Goal: Task Accomplishment & Management: Use online tool/utility

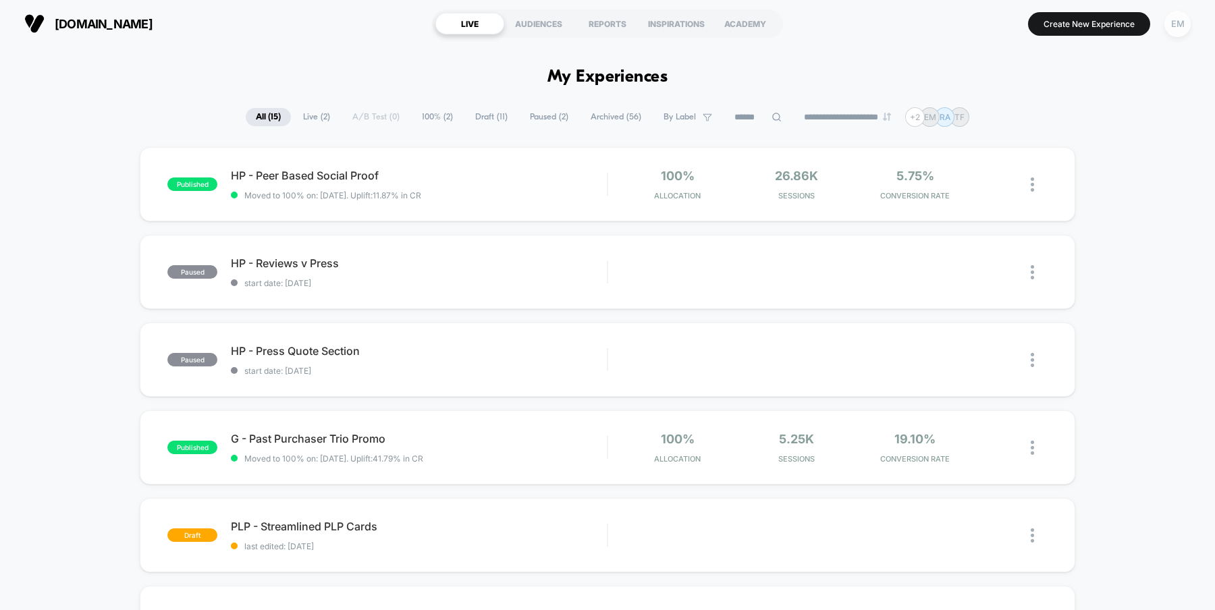
click at [1174, 22] on div "EM" at bounding box center [1178, 24] width 26 height 26
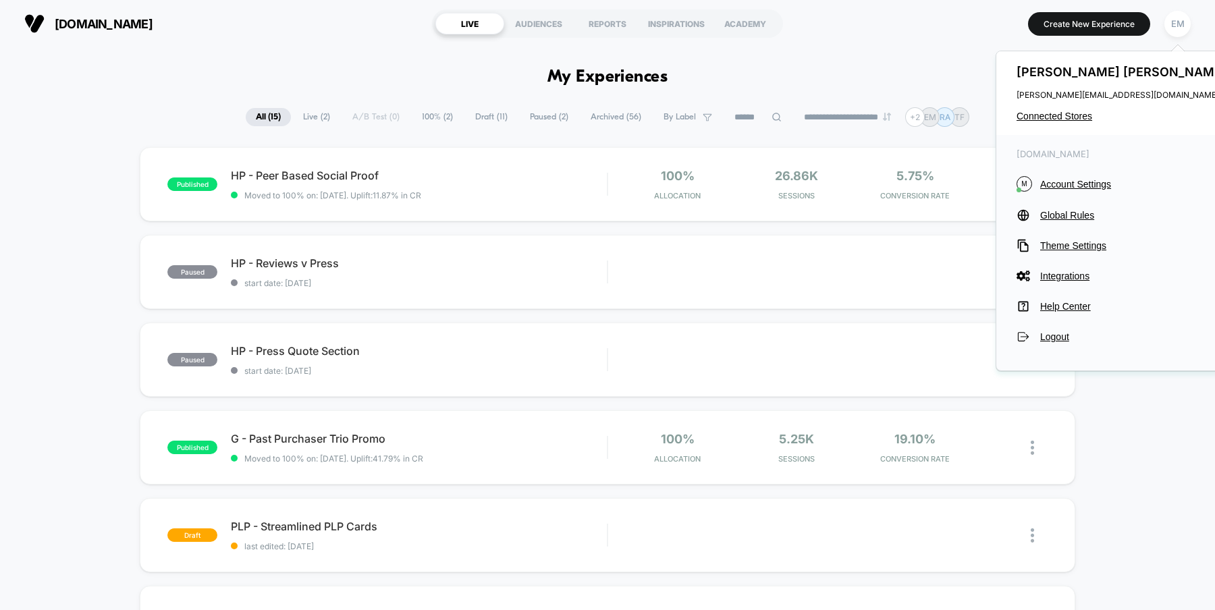
click at [914, 45] on div "maylindstrom.com LIVE AUDIENCES REPORTS INSPIRATIONS ACADEMY Create New Experie…" at bounding box center [607, 23] width 1215 height 47
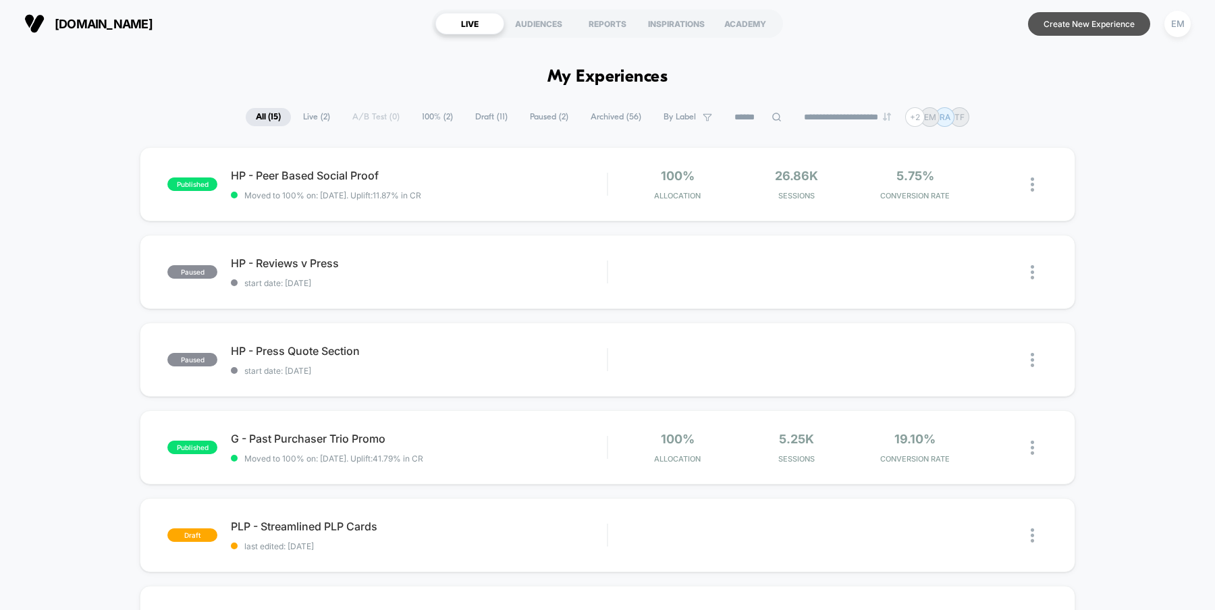
click at [1071, 14] on button "Create New Experience" at bounding box center [1089, 24] width 122 height 24
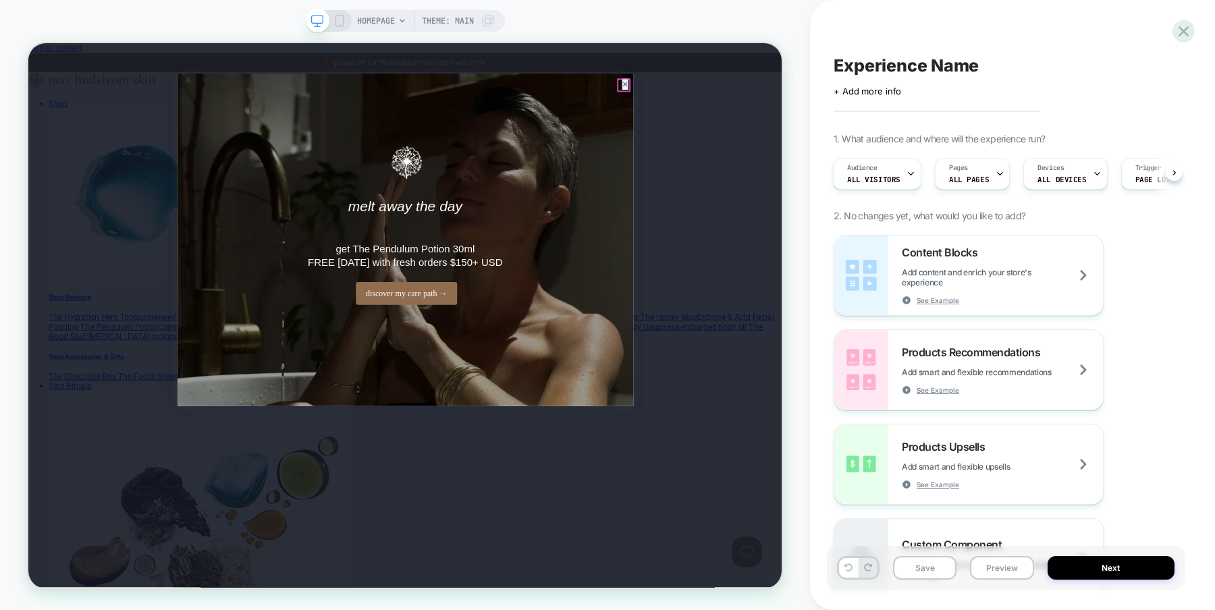
click at [820, 101] on icon at bounding box center [824, 98] width 8 height 8
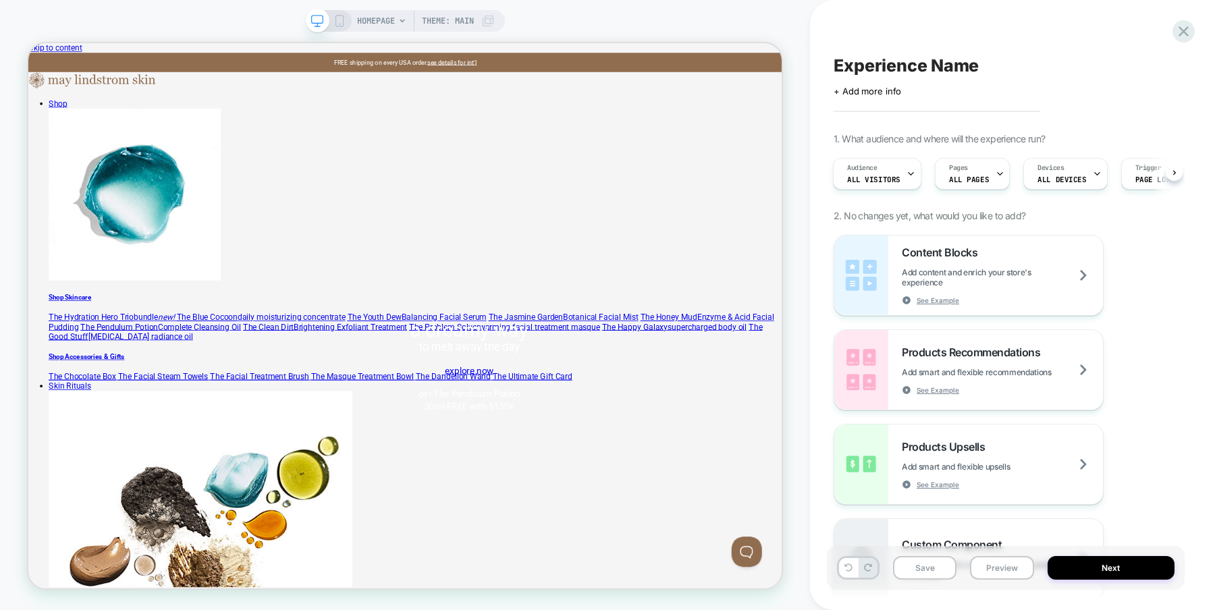
click at [791, 257] on div "HOMEPAGE Theme: MAIN" at bounding box center [405, 305] width 810 height 583
click at [976, 177] on span "ALL PAGES" at bounding box center [969, 179] width 40 height 9
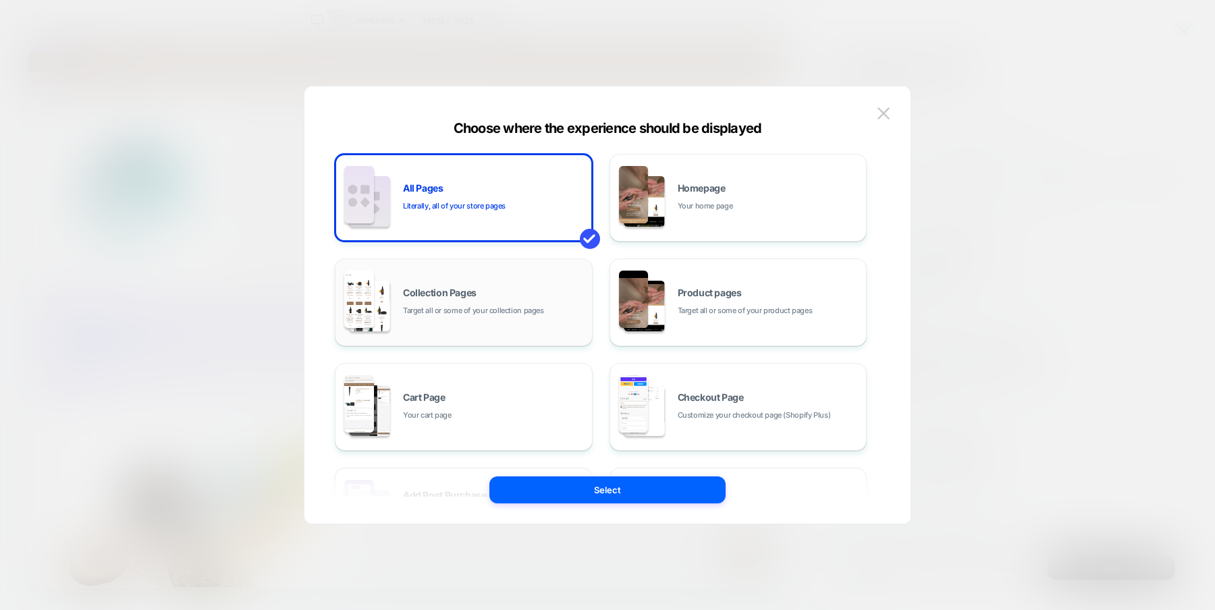
click at [493, 320] on div "Collection Pages Target all or some of your collection pages" at bounding box center [463, 302] width 243 height 74
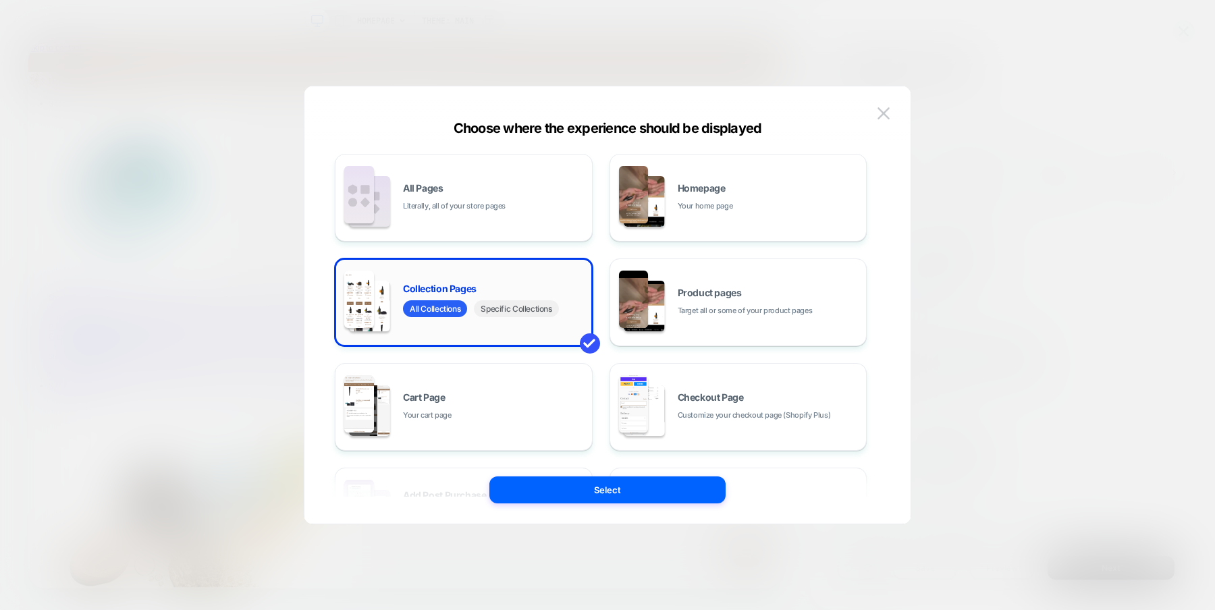
click at [531, 304] on span "Specific Collections" at bounding box center [516, 308] width 84 height 17
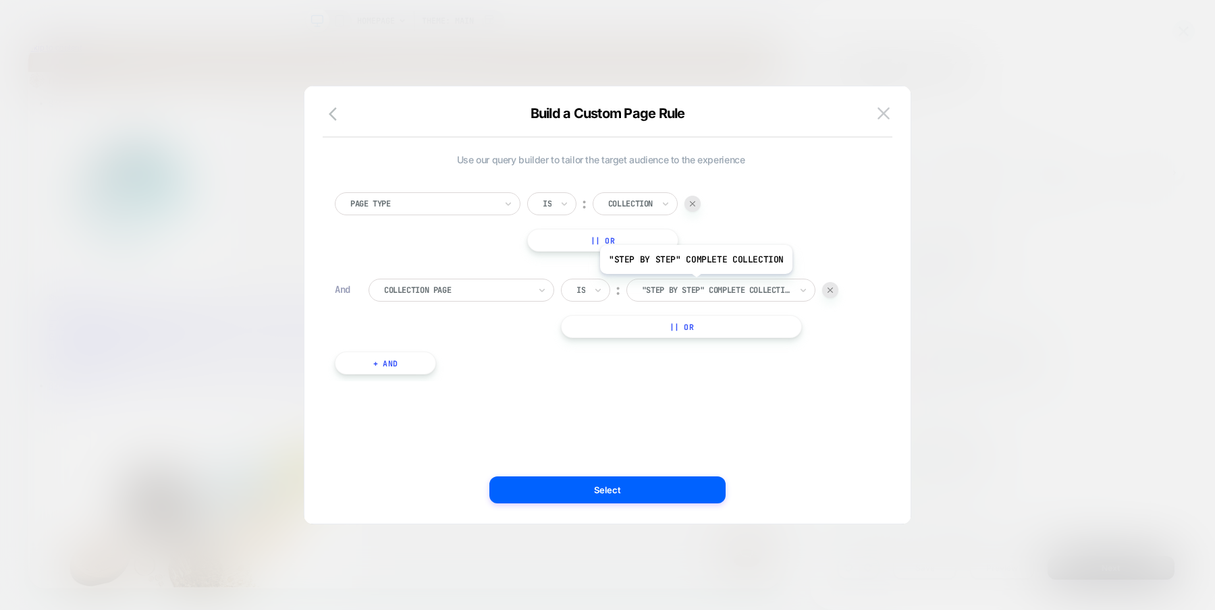
click at [694, 284] on div at bounding box center [716, 290] width 149 height 12
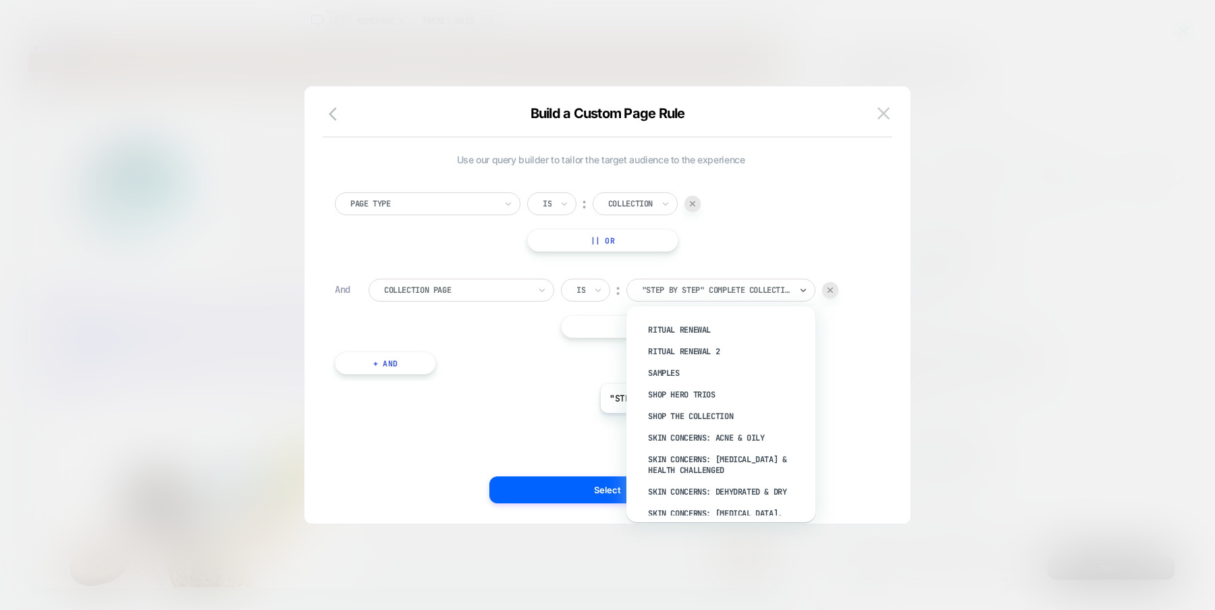
scroll to position [595, 0]
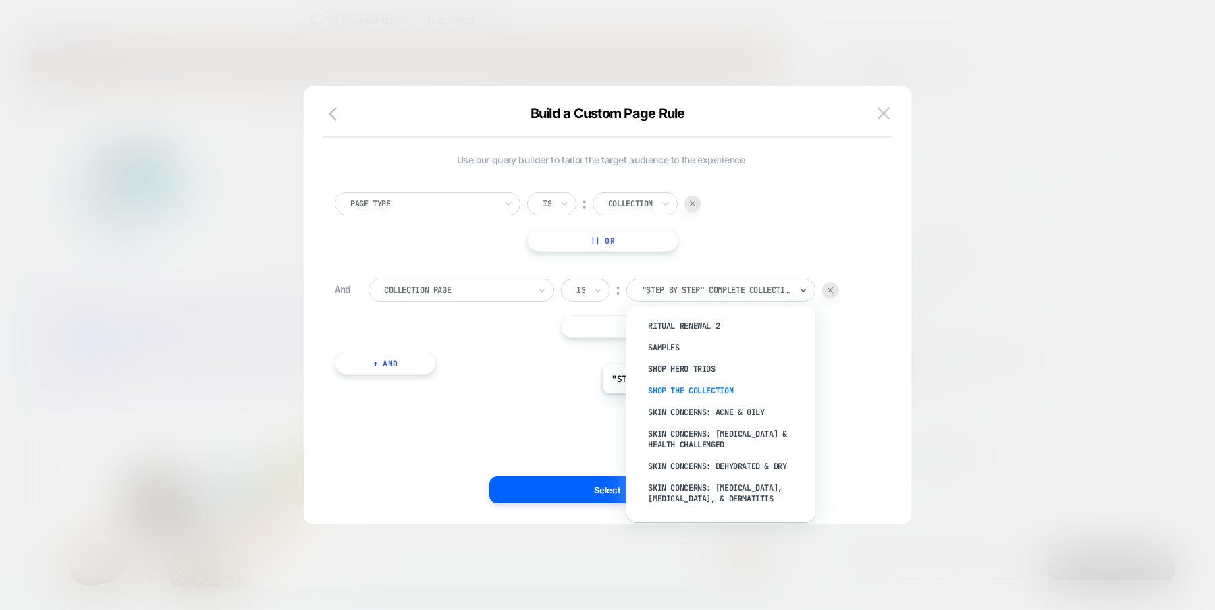
click at [697, 402] on div "Shop The Collection" at bounding box center [728, 391] width 176 height 22
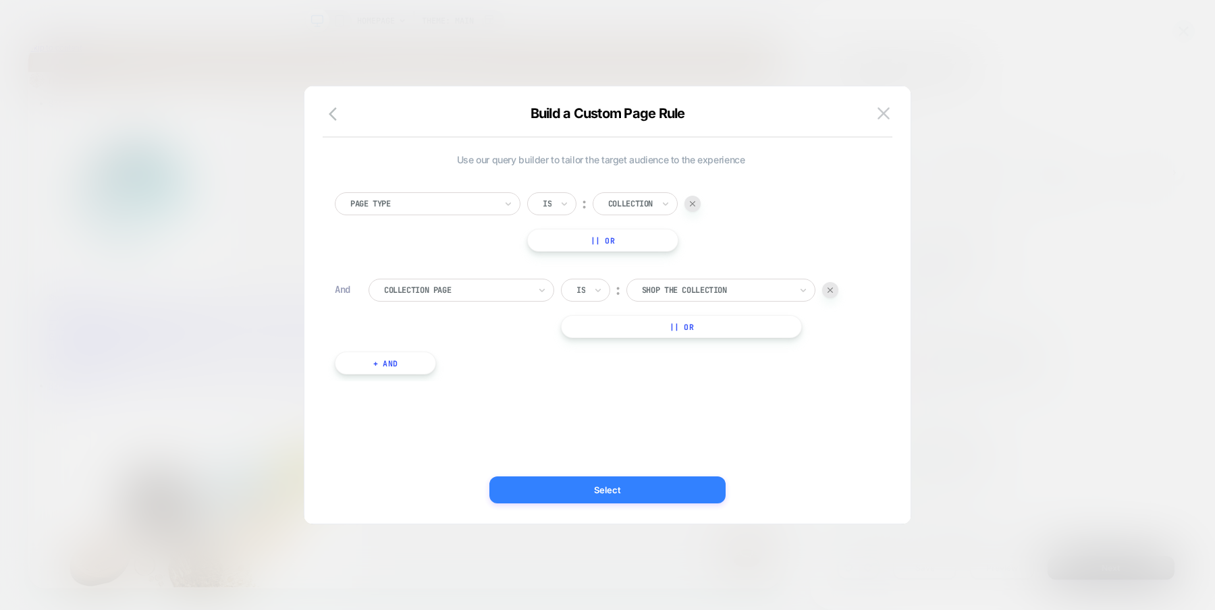
click at [602, 498] on button "Select" at bounding box center [607, 490] width 236 height 27
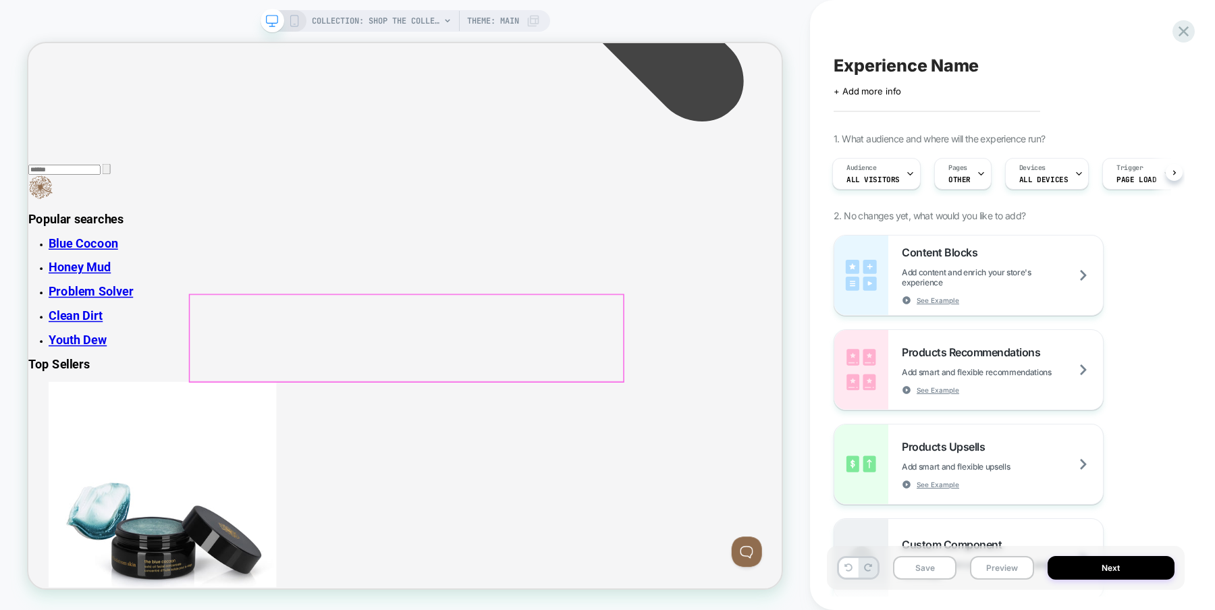
scroll to position [1838, 0]
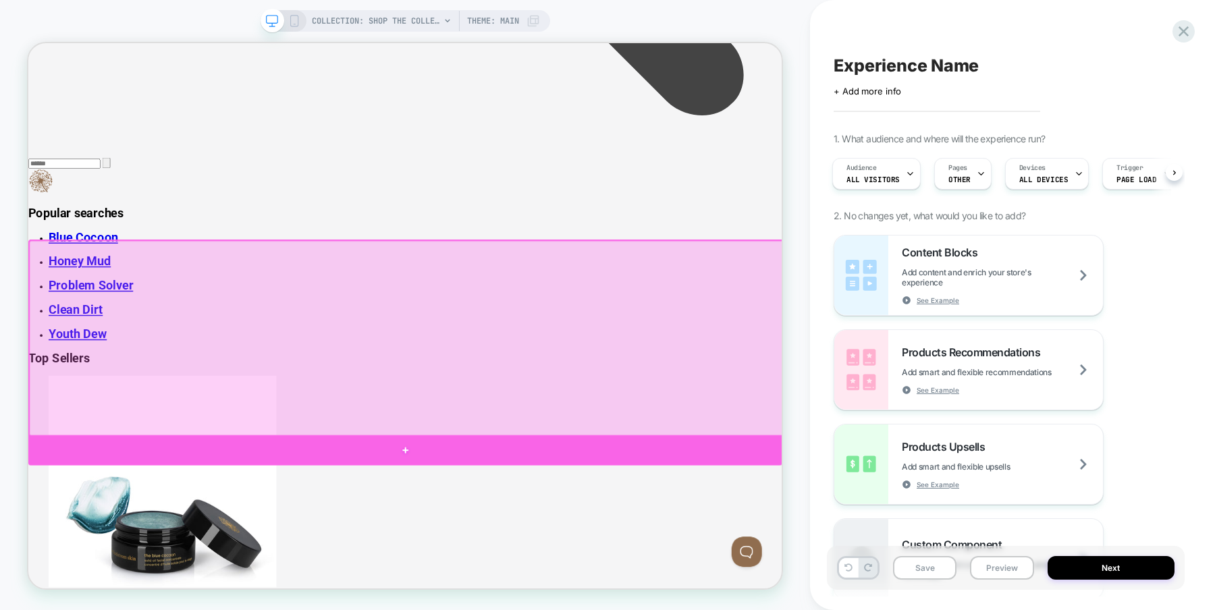
click at [295, 580] on div at bounding box center [530, 586] width 1005 height 41
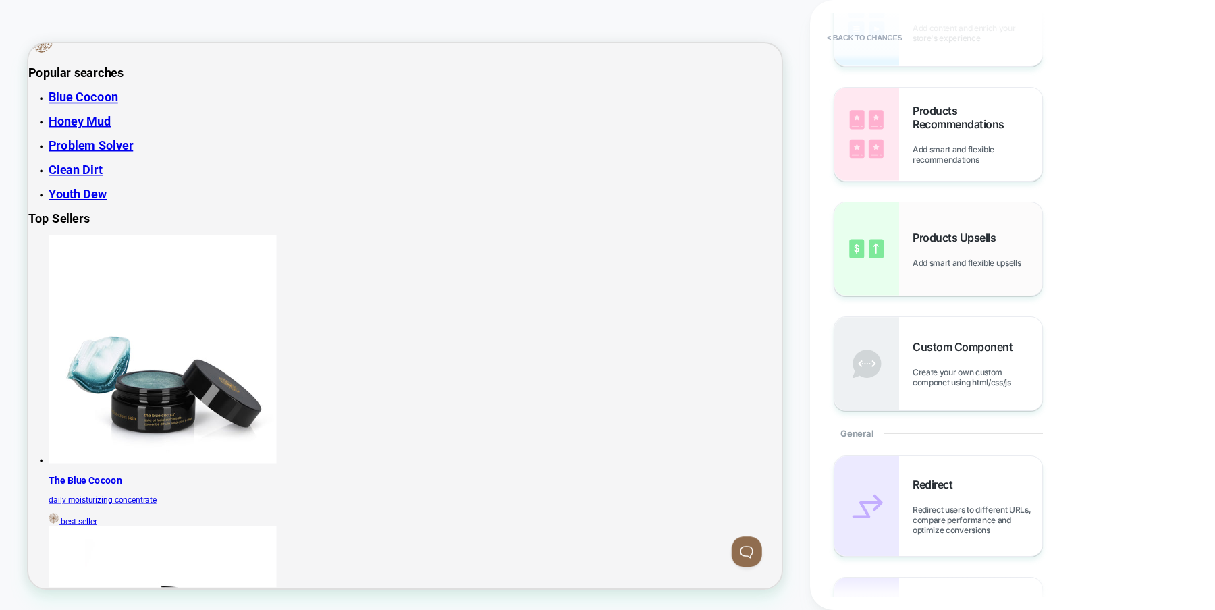
scroll to position [167, 0]
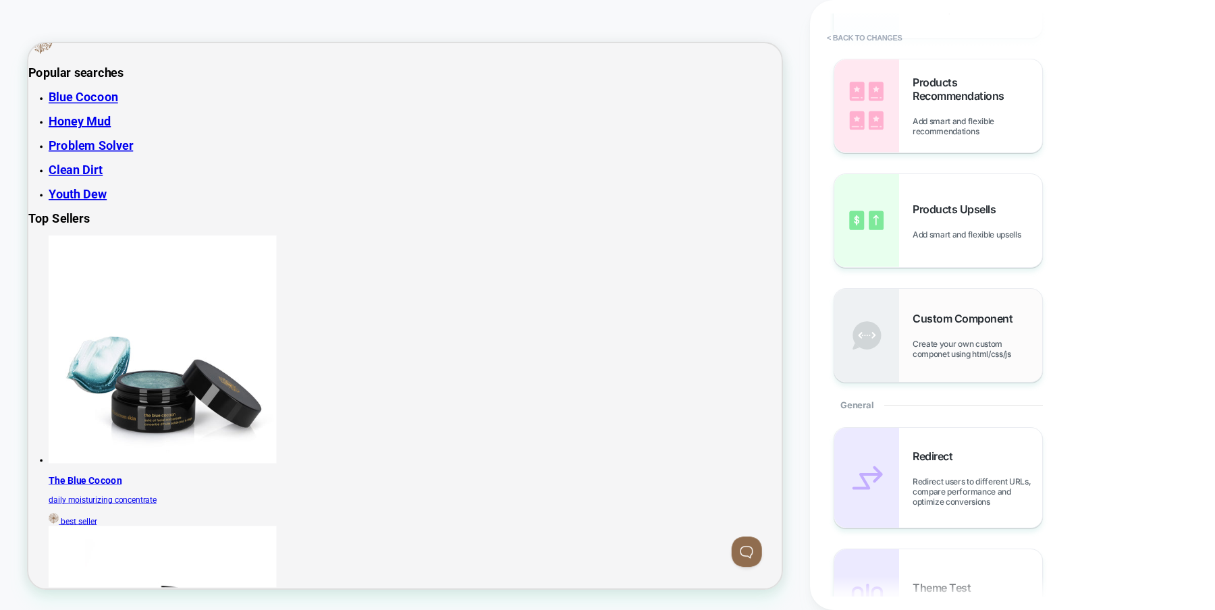
click at [928, 339] on span "Create your own custom componet using html/css/js" at bounding box center [978, 349] width 130 height 20
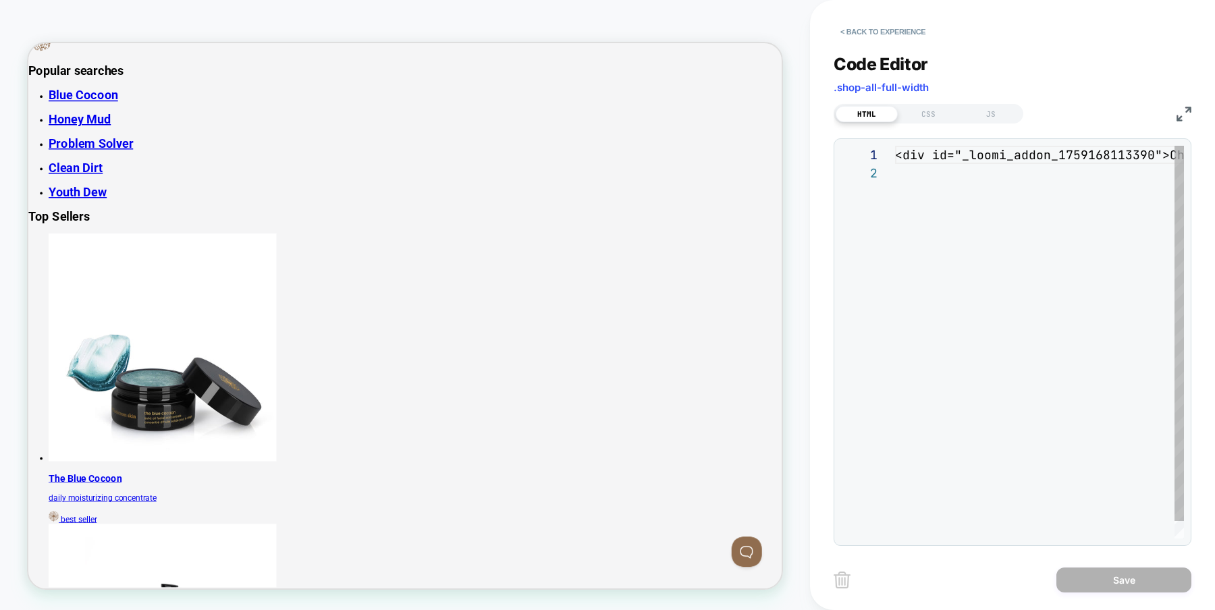
scroll to position [18, 0]
click at [914, 175] on div "< div id = "_loomi_addon_1759168113390" > Change Me! </ div >" at bounding box center [1107, 351] width 425 height 411
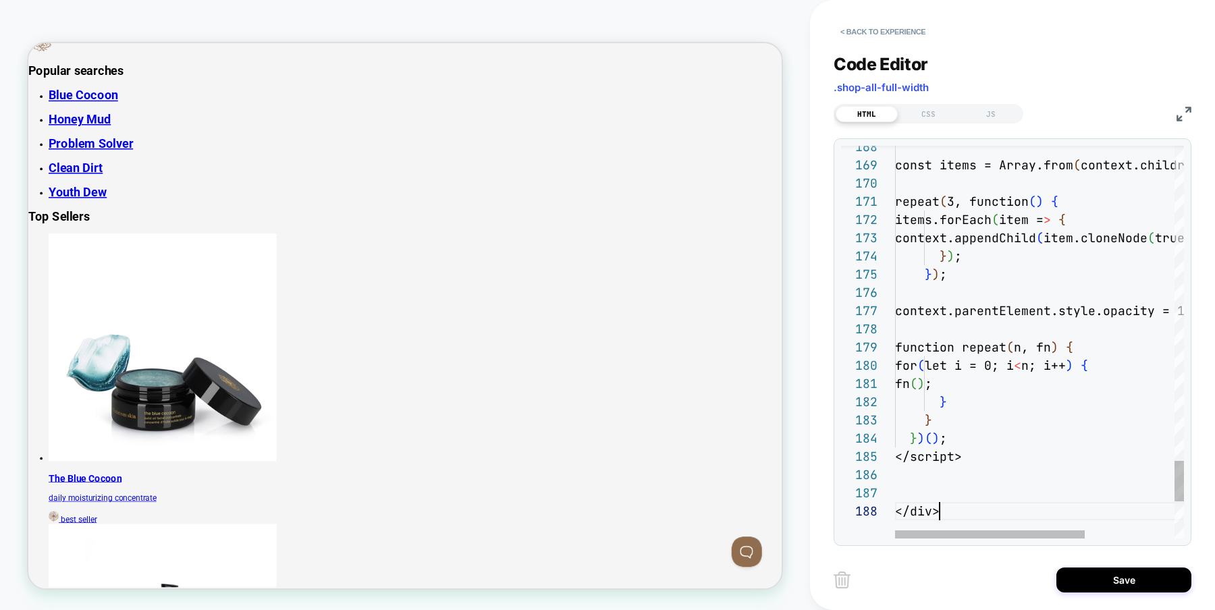
scroll to position [127, 44]
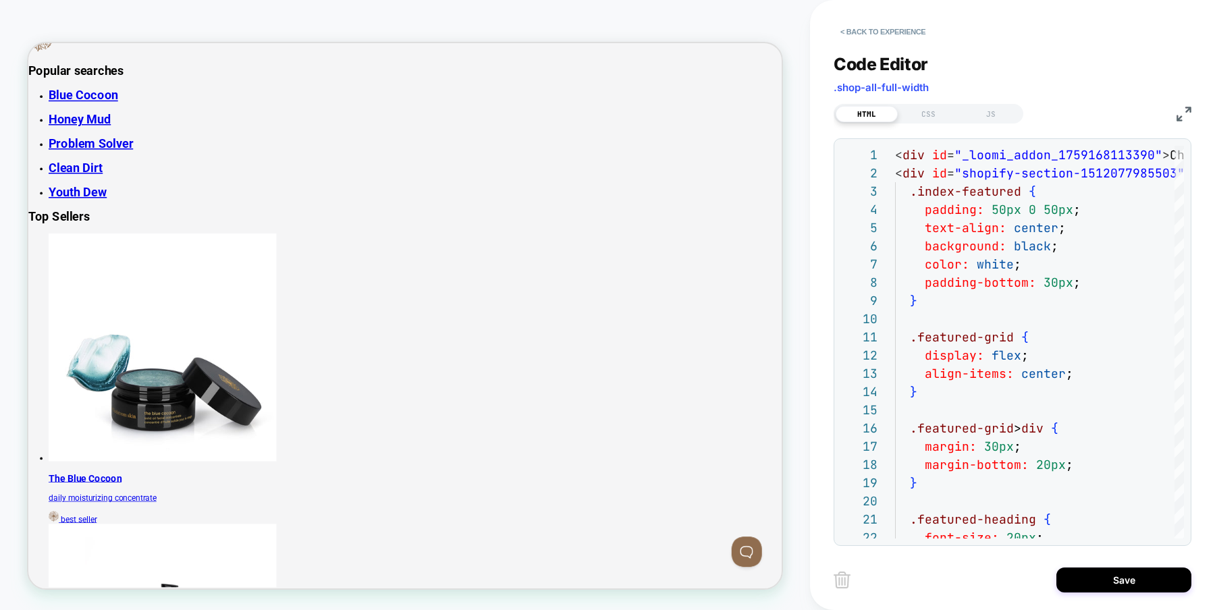
drag, startPoint x: 633, startPoint y: 443, endPoint x: 427, endPoint y: 389, distance: 212.2
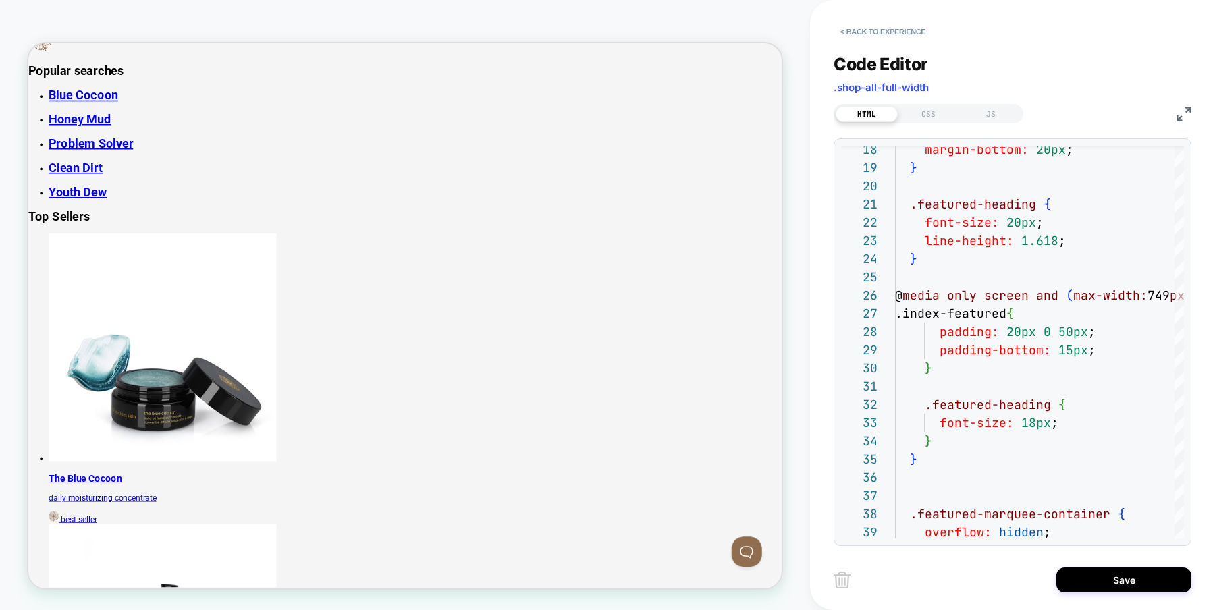
click at [1180, 113] on img at bounding box center [1184, 114] width 15 height 15
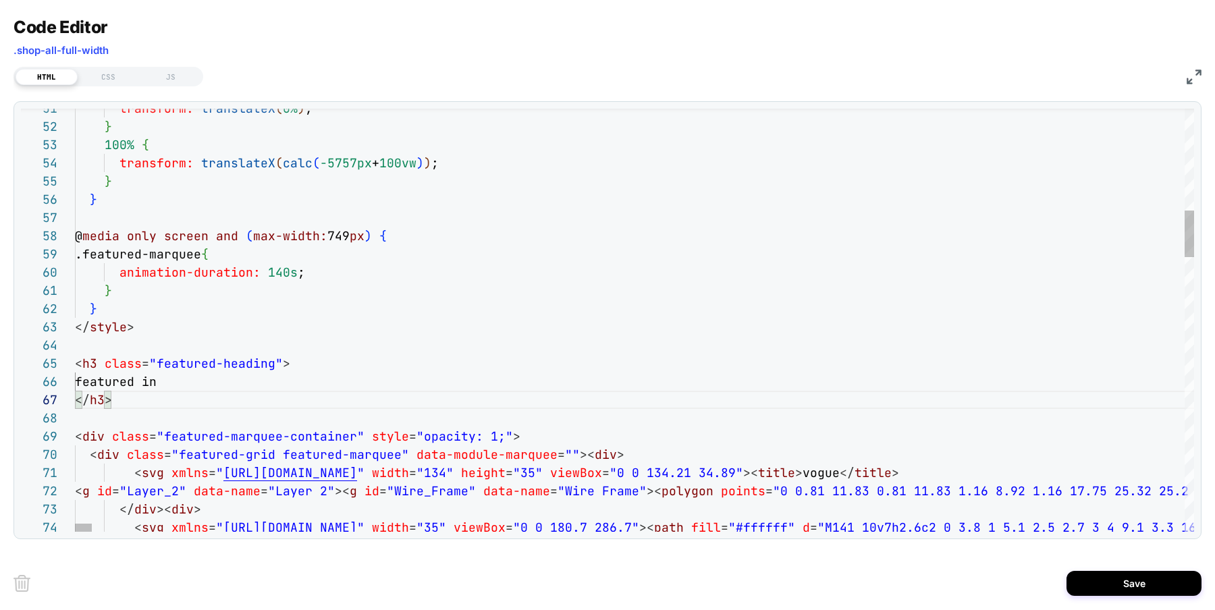
drag, startPoint x: 143, startPoint y: 365, endPoint x: 84, endPoint y: 368, distance: 59.5
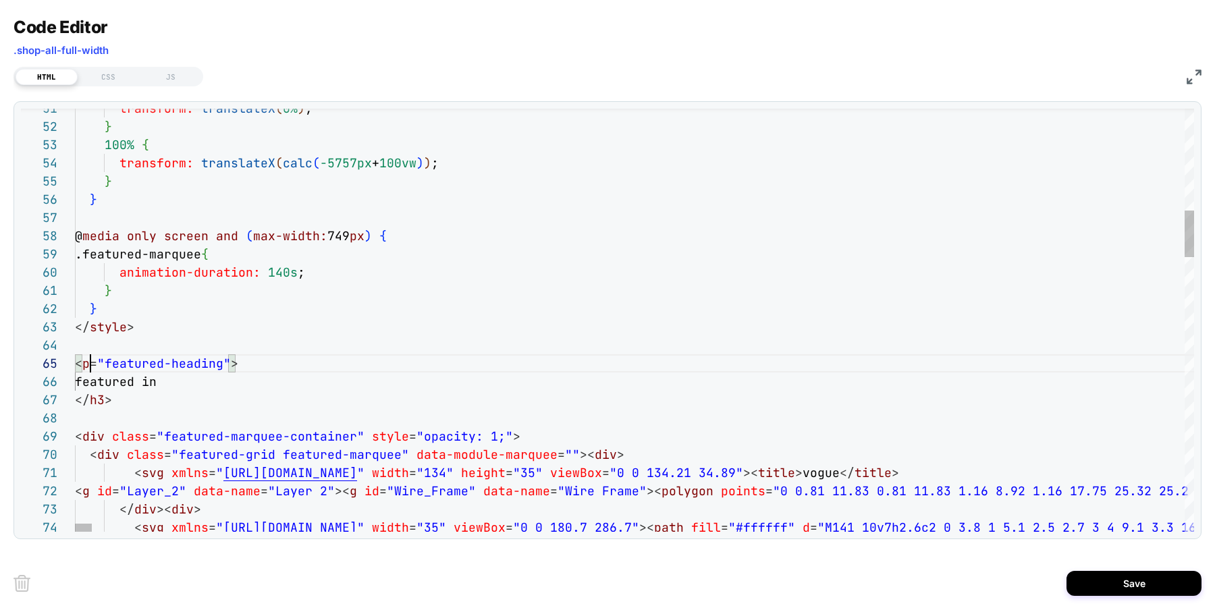
type textarea "**********"
click at [1144, 585] on button "Save" at bounding box center [1134, 583] width 135 height 25
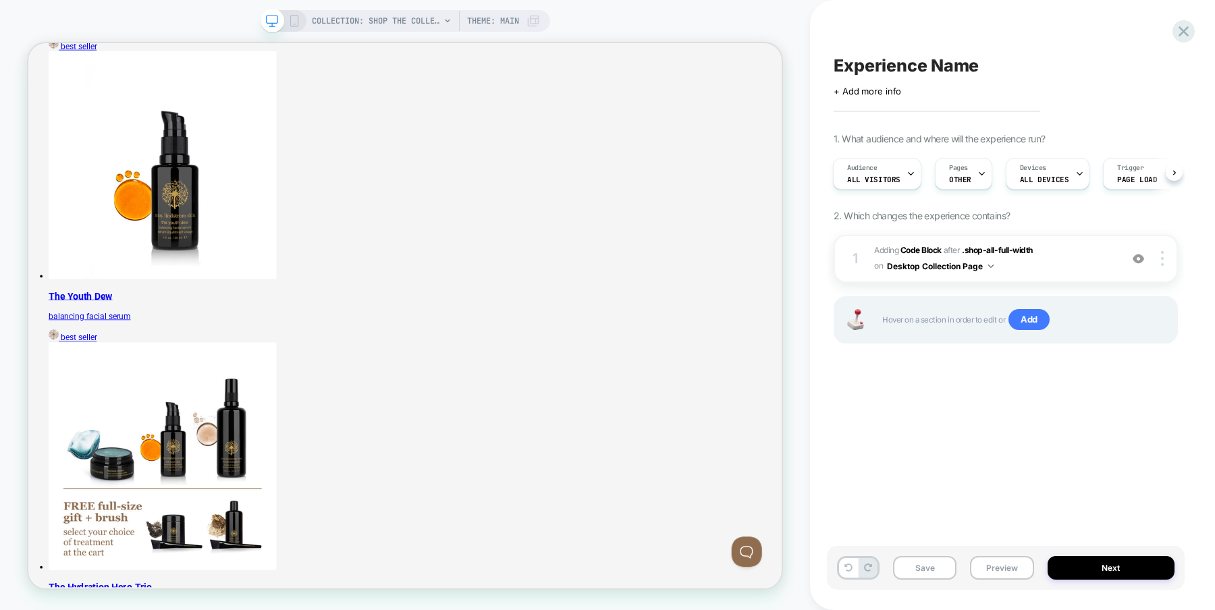
scroll to position [2655, 0]
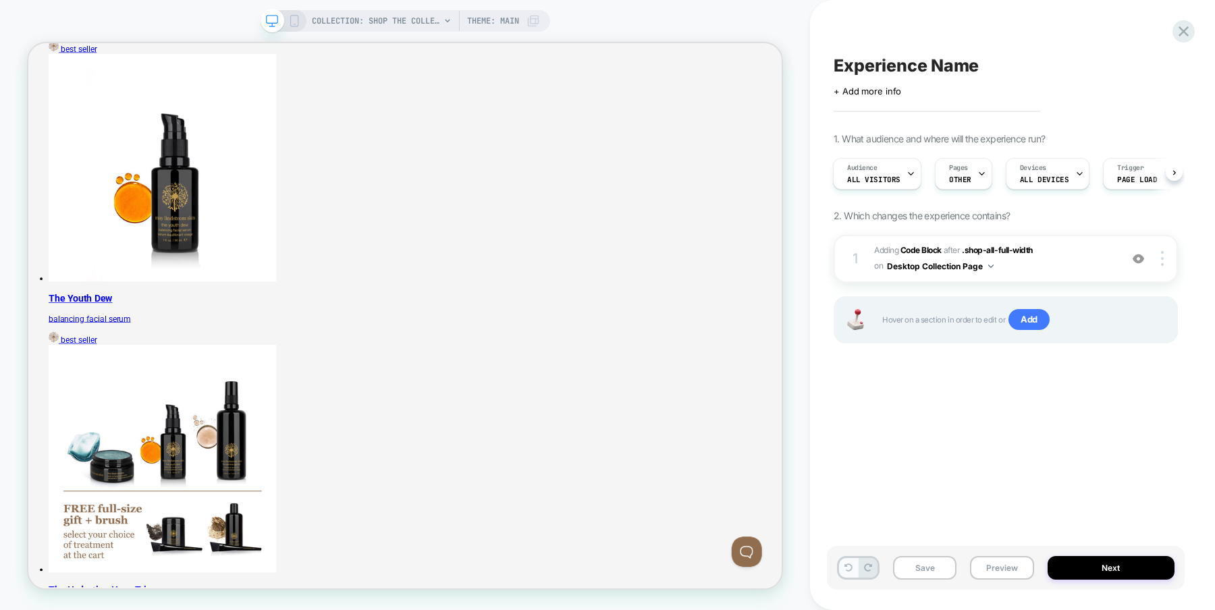
click at [851, 570] on icon at bounding box center [849, 568] width 8 height 8
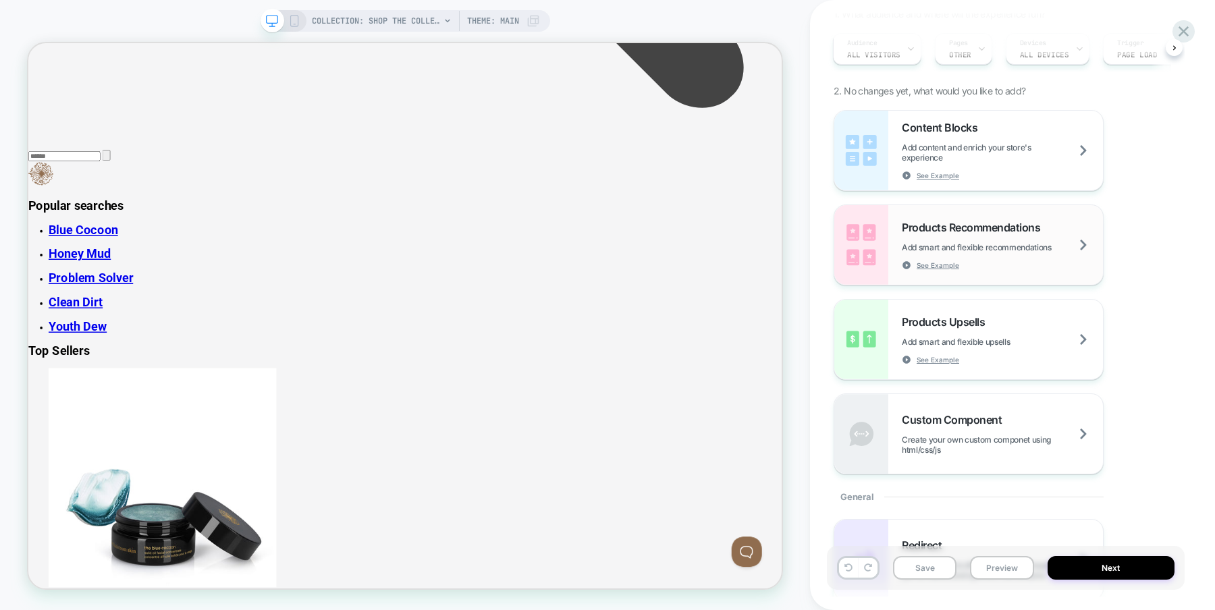
scroll to position [126, 0]
click at [927, 568] on button "Save" at bounding box center [924, 568] width 63 height 24
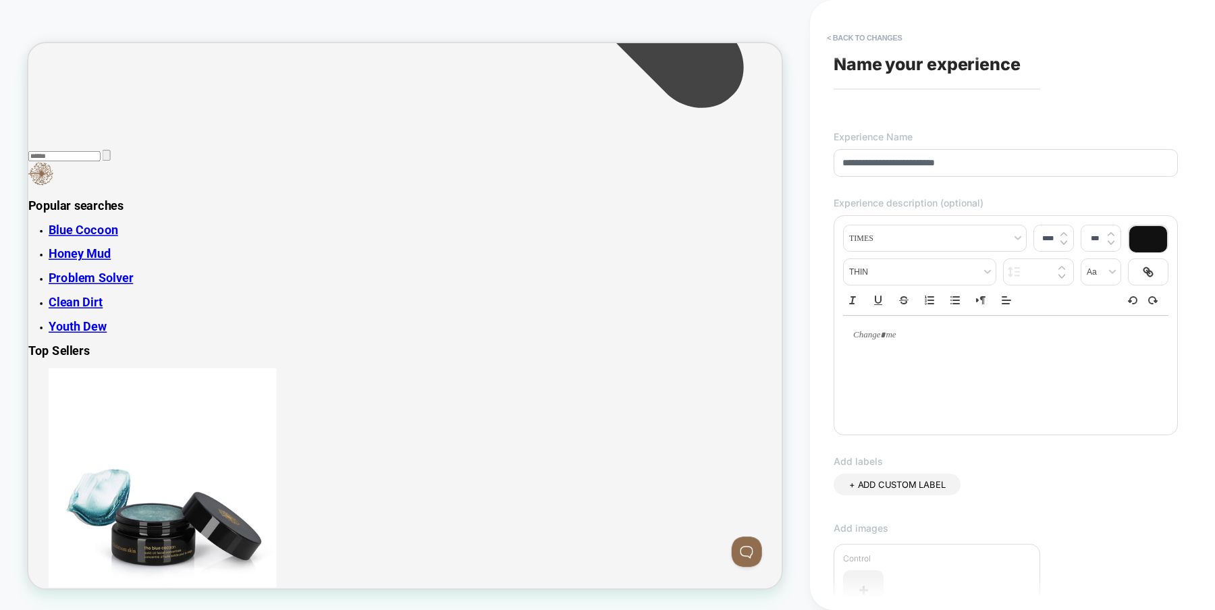
scroll to position [232, 0]
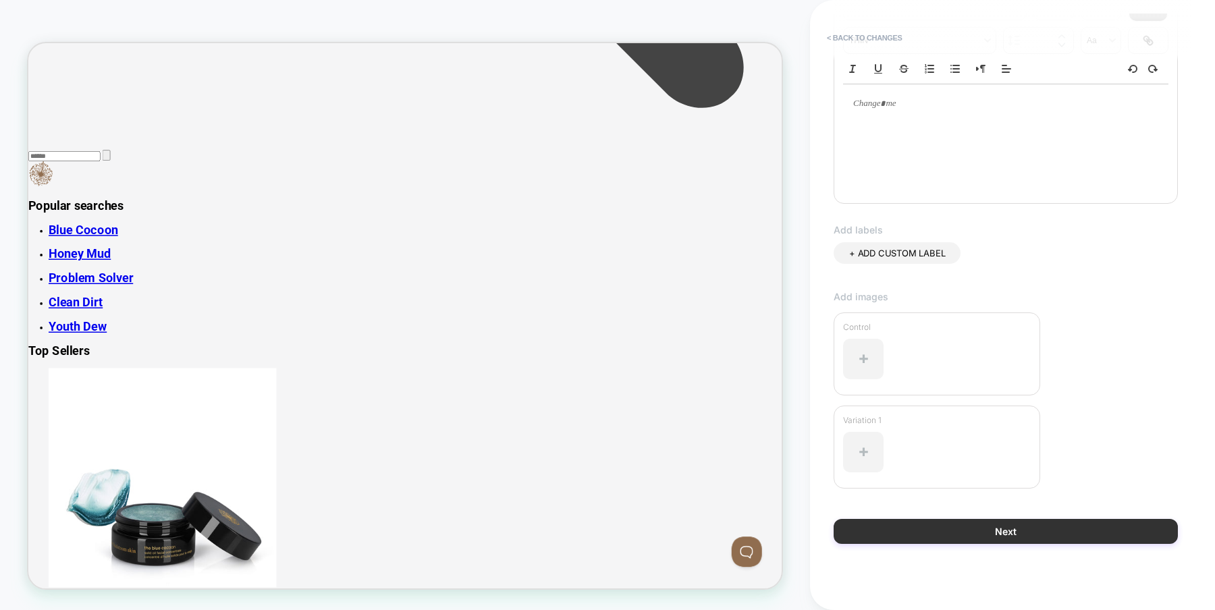
type input "**********"
click at [961, 521] on button "Next" at bounding box center [1006, 531] width 344 height 25
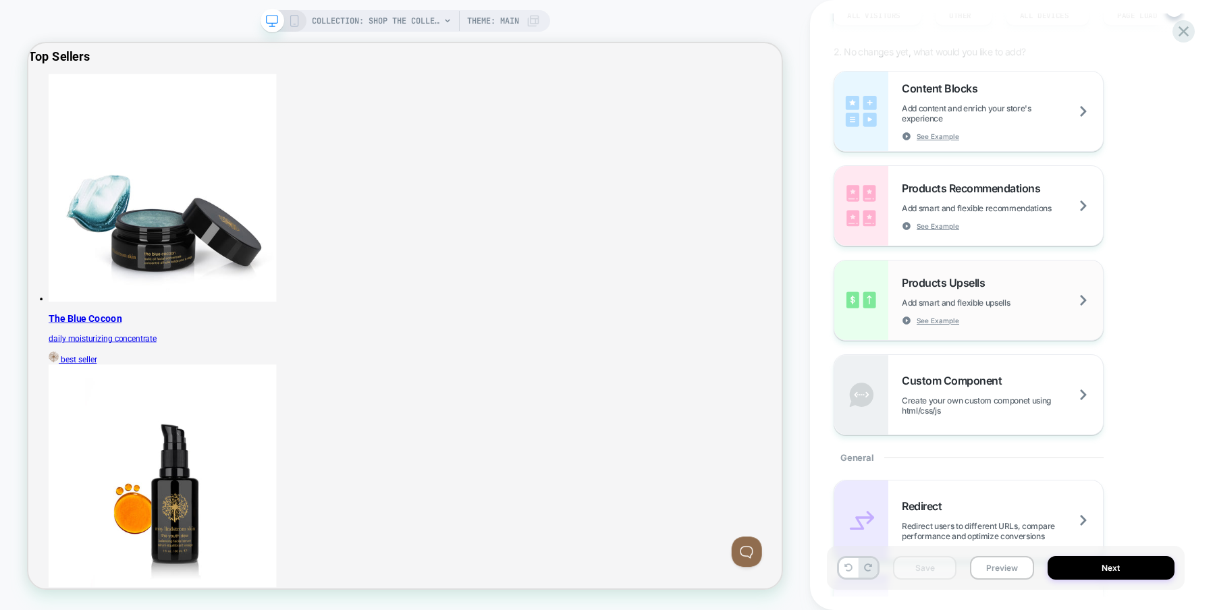
scroll to position [0, 0]
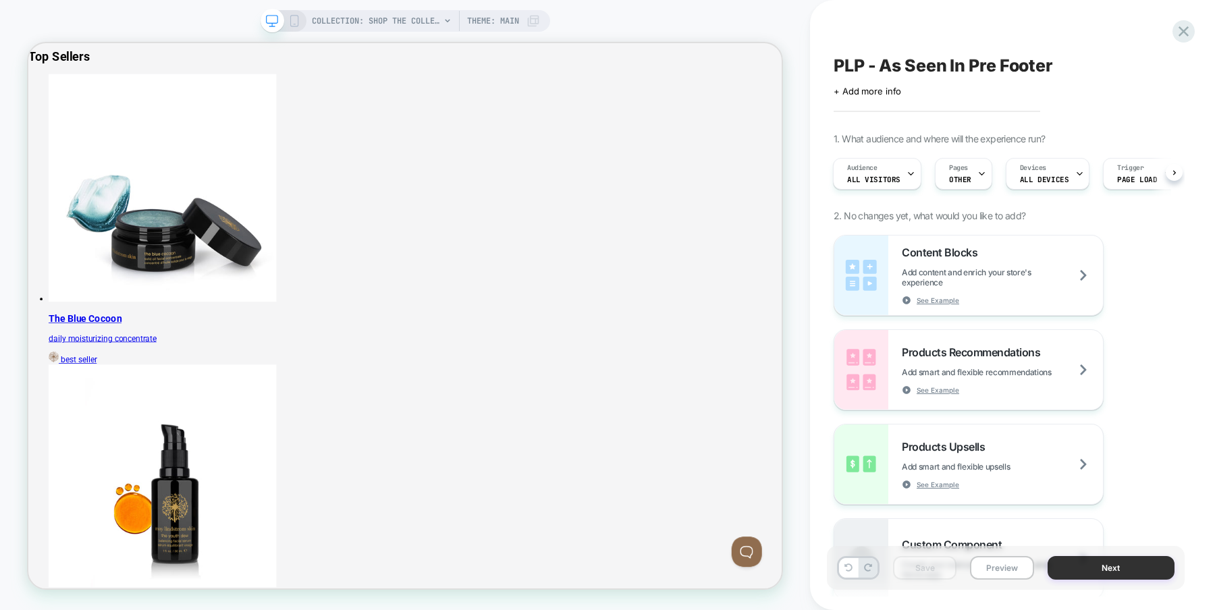
click at [1117, 567] on button "Next" at bounding box center [1112, 568] width 128 height 24
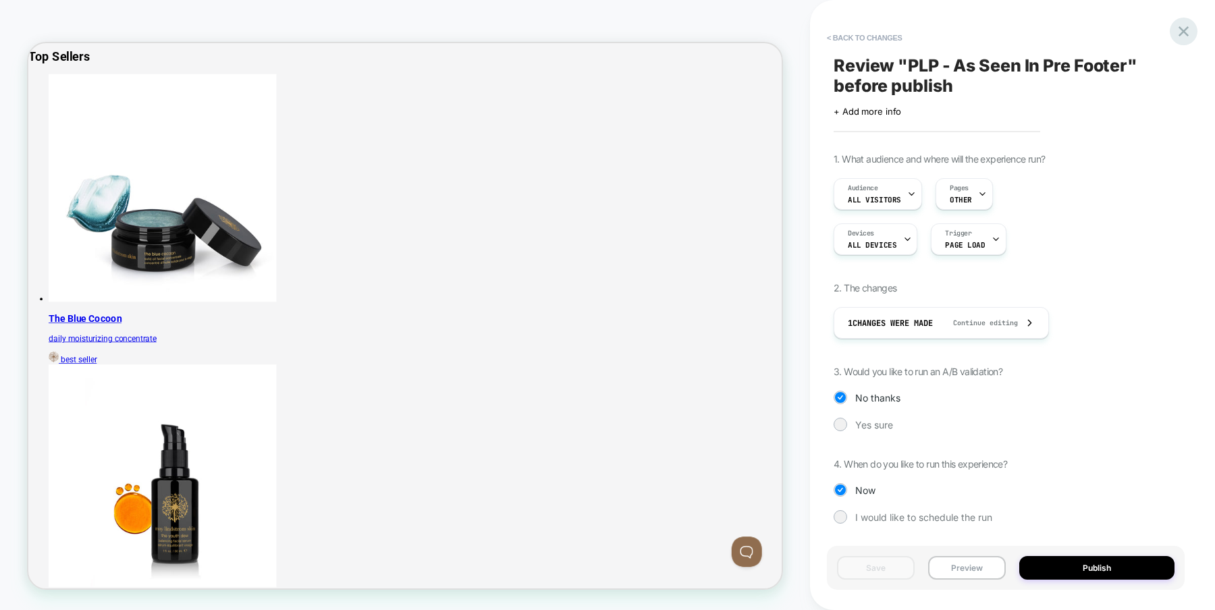
click at [1181, 24] on icon at bounding box center [1184, 31] width 18 height 18
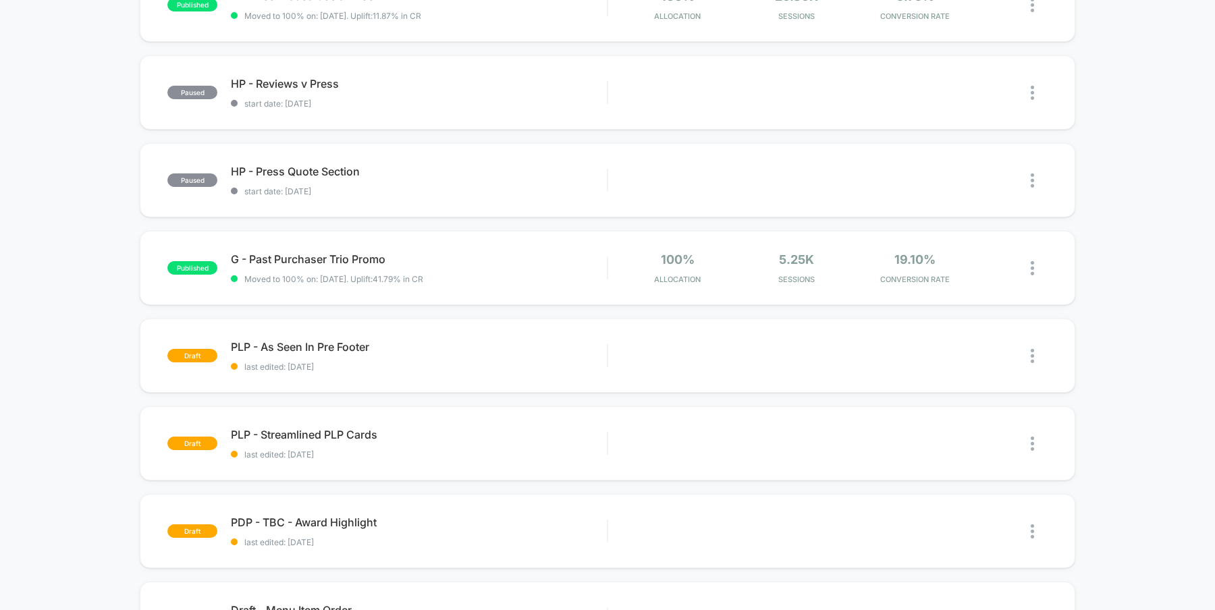
scroll to position [194, 0]
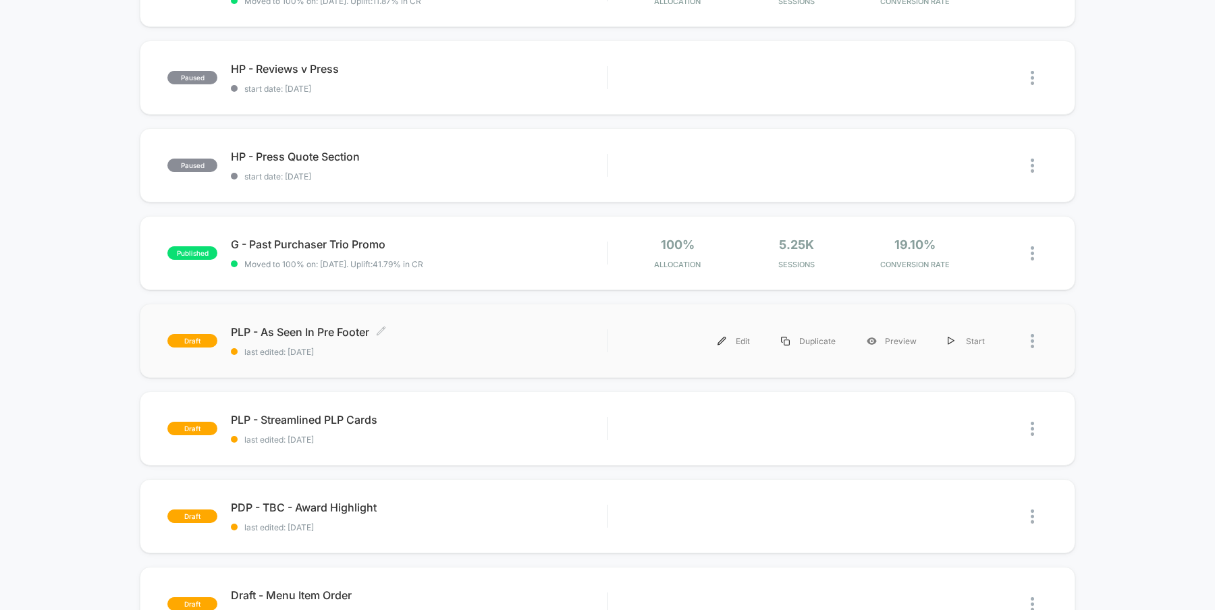
click at [478, 349] on span "last edited: 9/29/2025" at bounding box center [419, 352] width 376 height 10
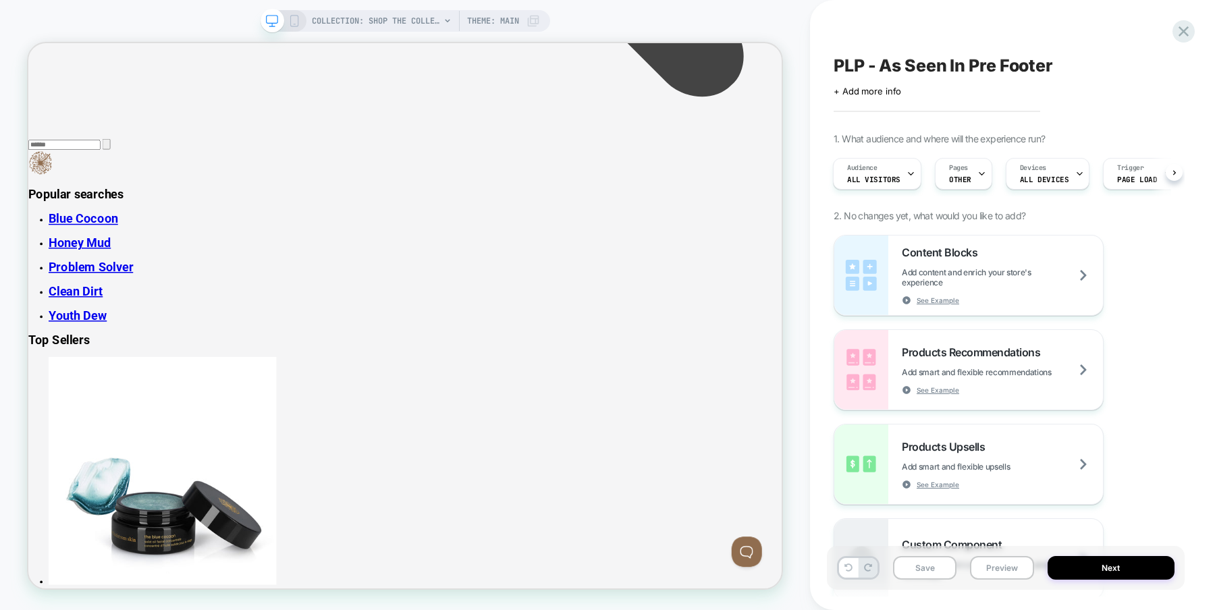
scroll to position [1863, 0]
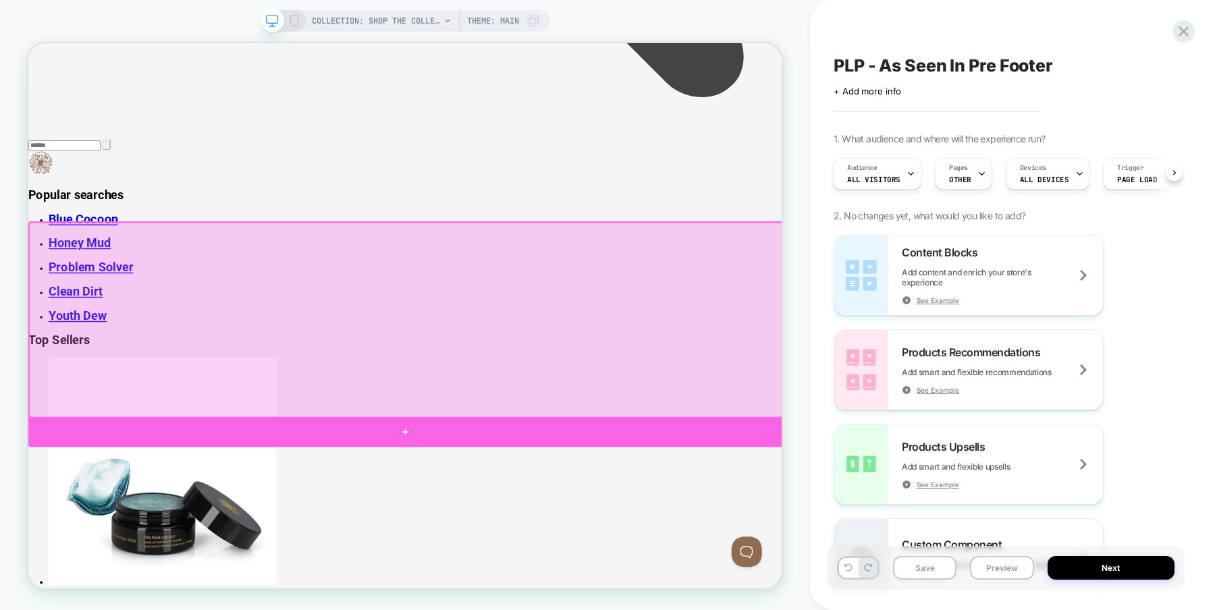
click at [217, 557] on div at bounding box center [530, 561] width 1005 height 41
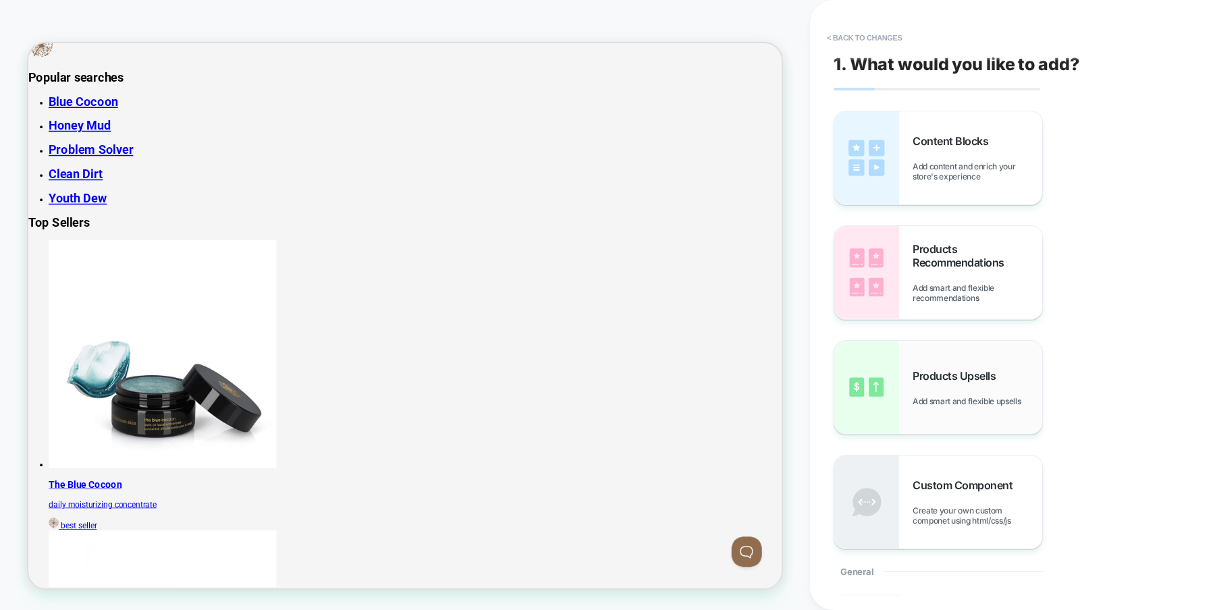
scroll to position [2025, 0]
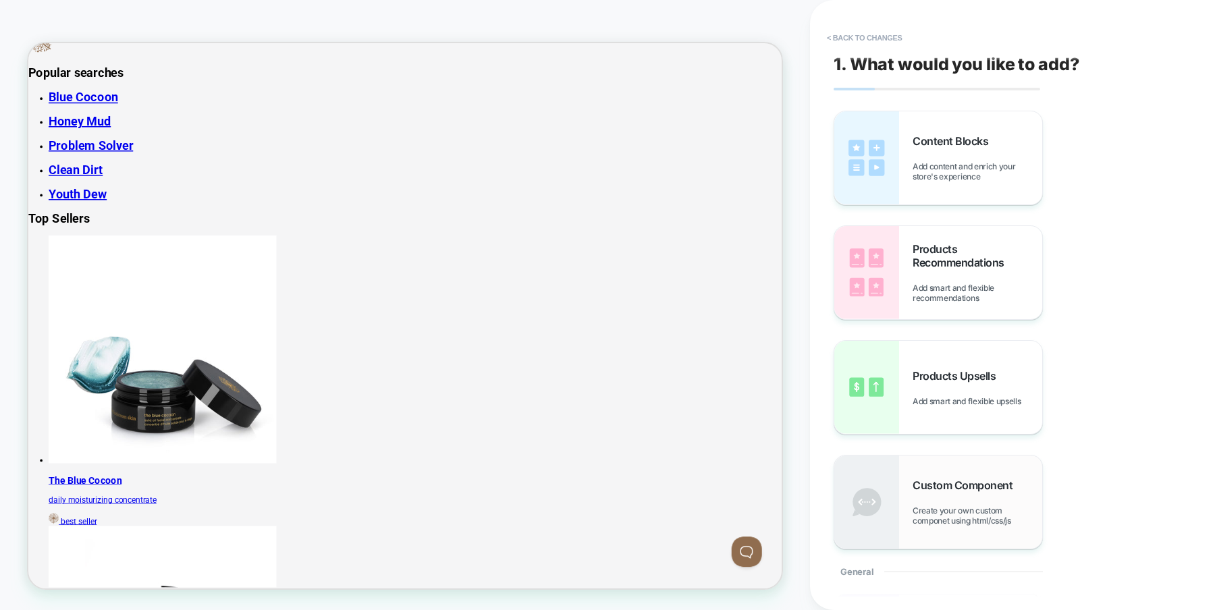
click at [921, 479] on span "Custom Component" at bounding box center [966, 486] width 107 height 14
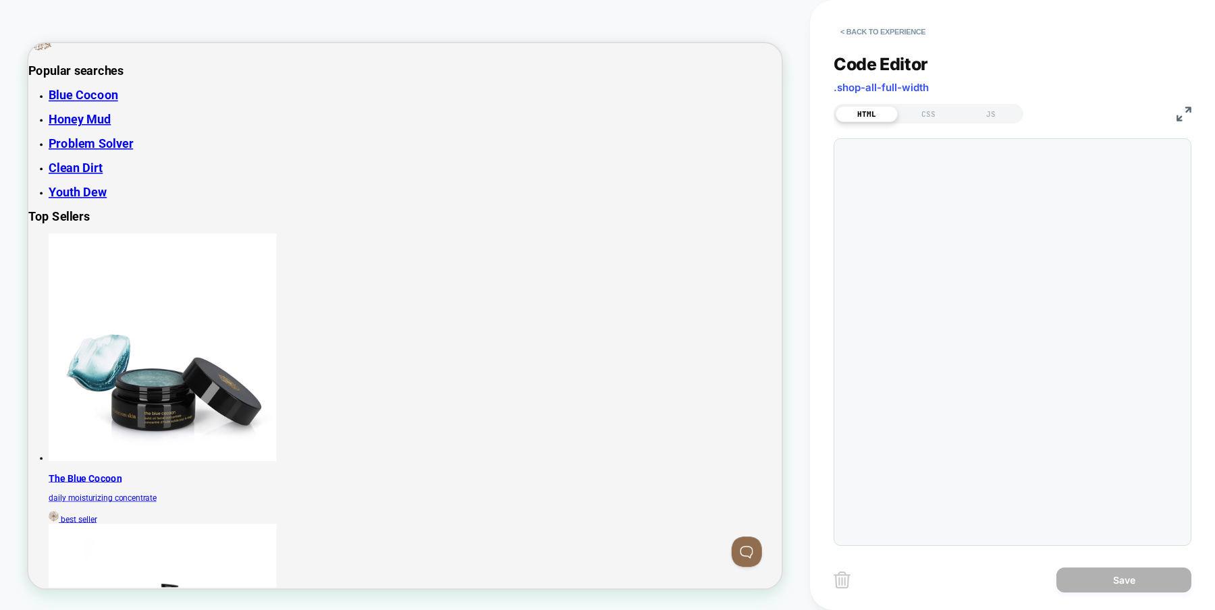
scroll to position [18, 0]
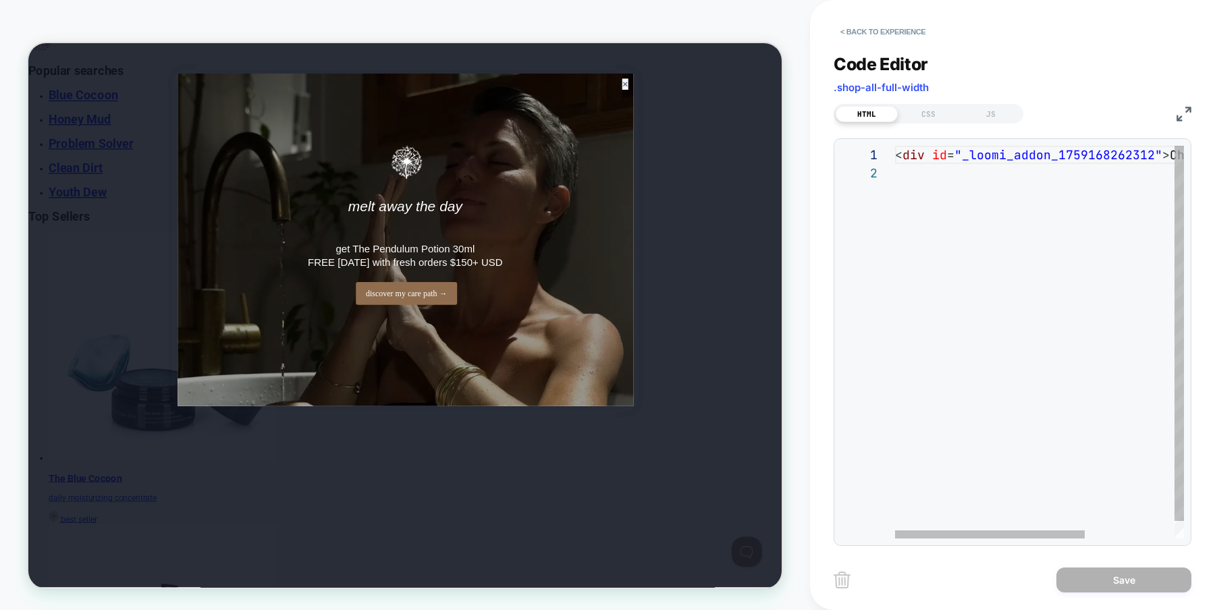
click at [925, 152] on div "< div id = "_loomi_addon_1759168262312" > Change Me! </ div >" at bounding box center [1107, 351] width 425 height 411
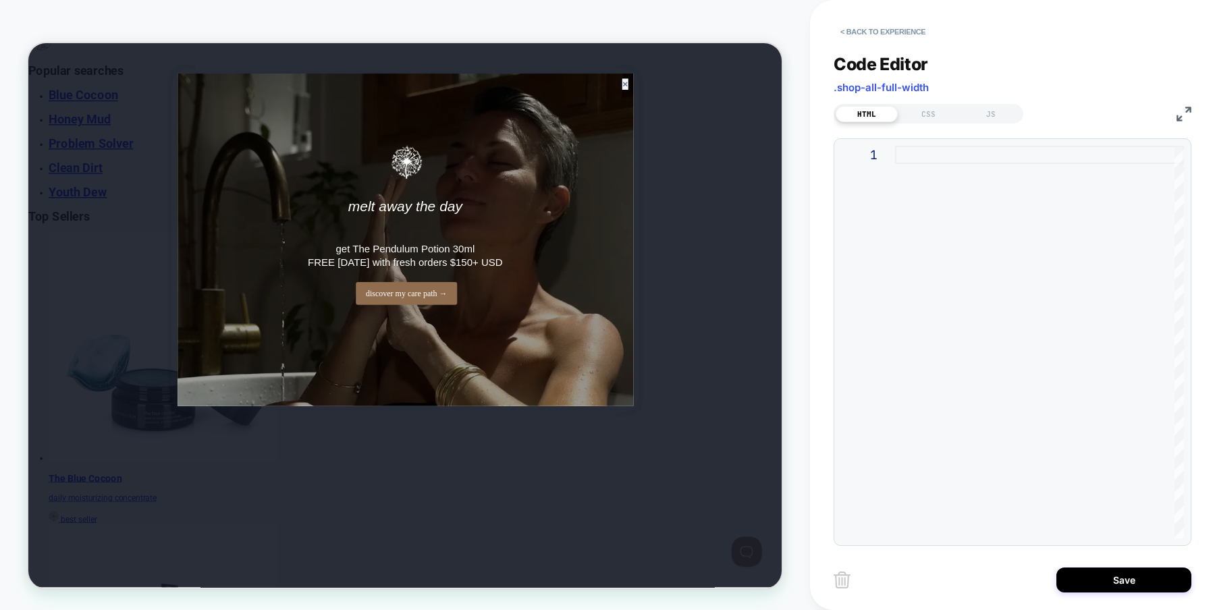
type textarea "* ***** ******* ********* ******"
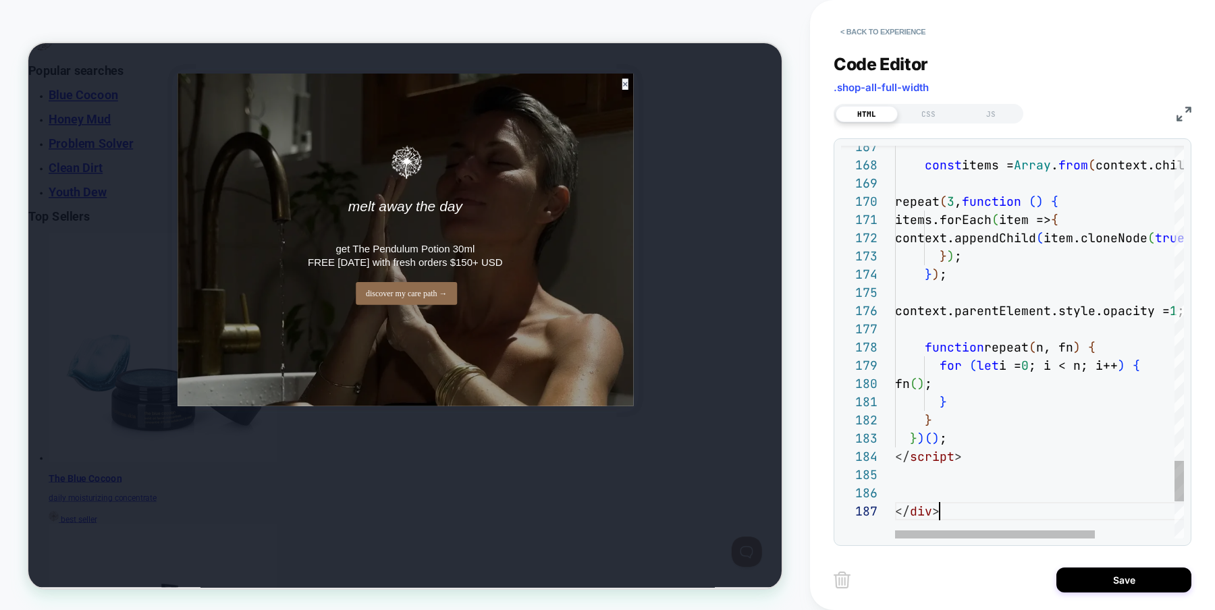
scroll to position [109, 44]
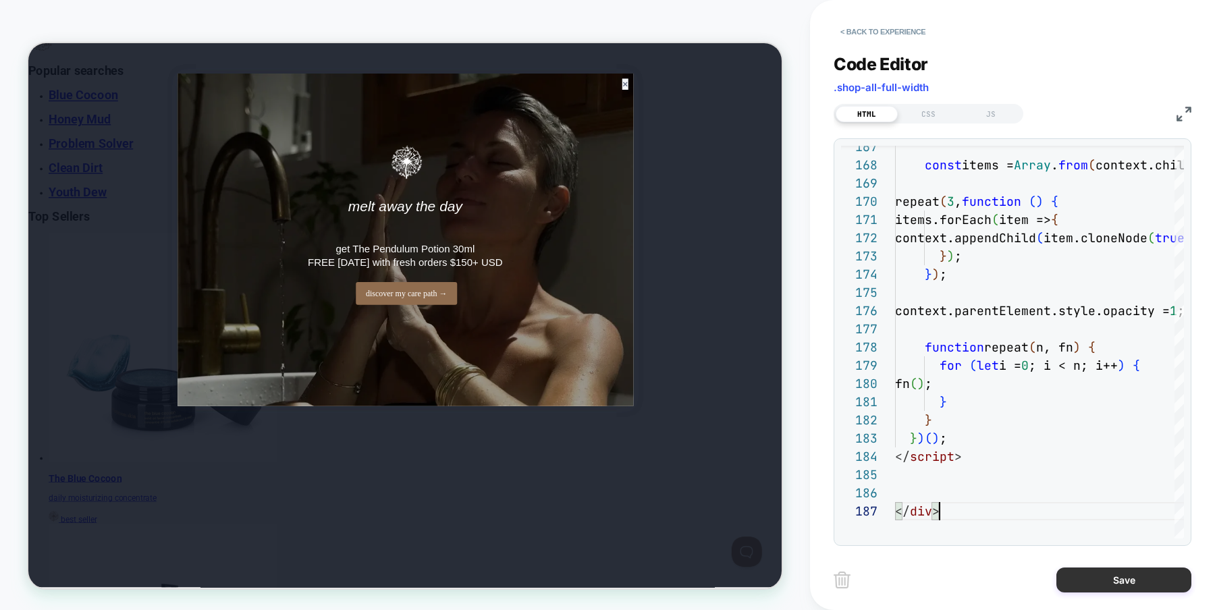
click at [1097, 579] on button "Save" at bounding box center [1124, 580] width 135 height 25
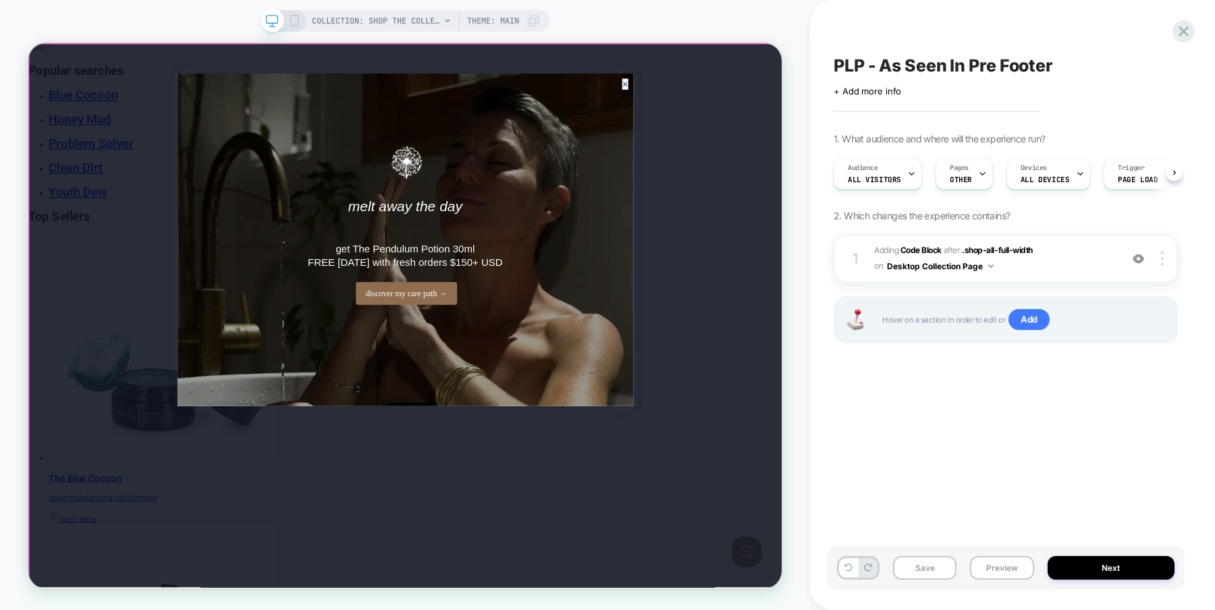
scroll to position [0, 1]
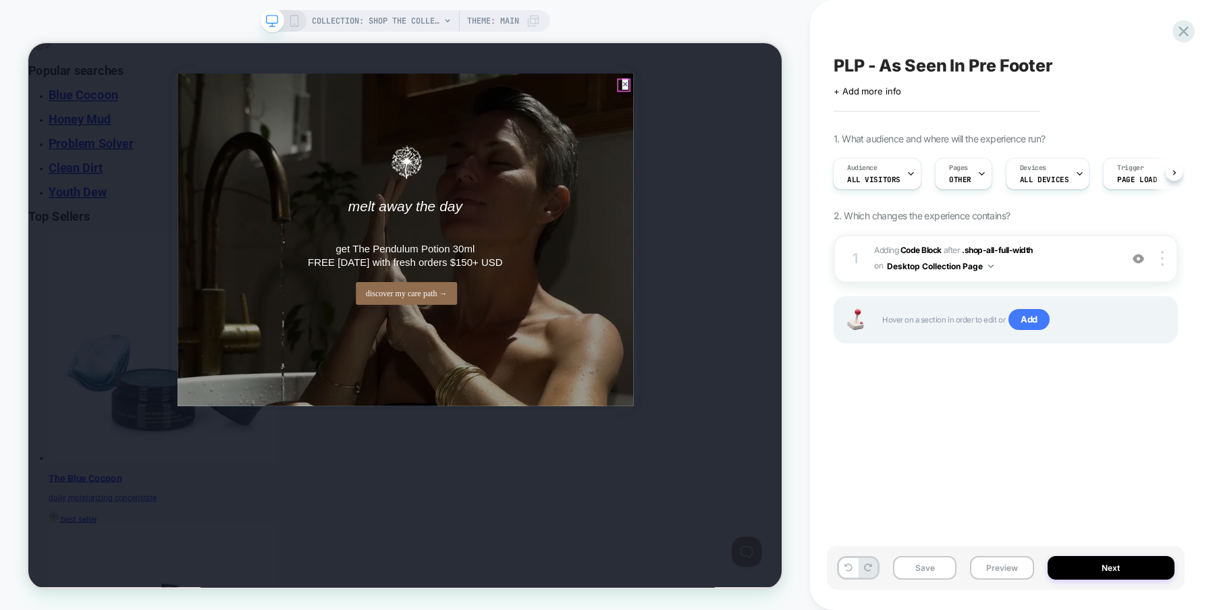
click at [822, 98] on icon at bounding box center [824, 98] width 6 height 6
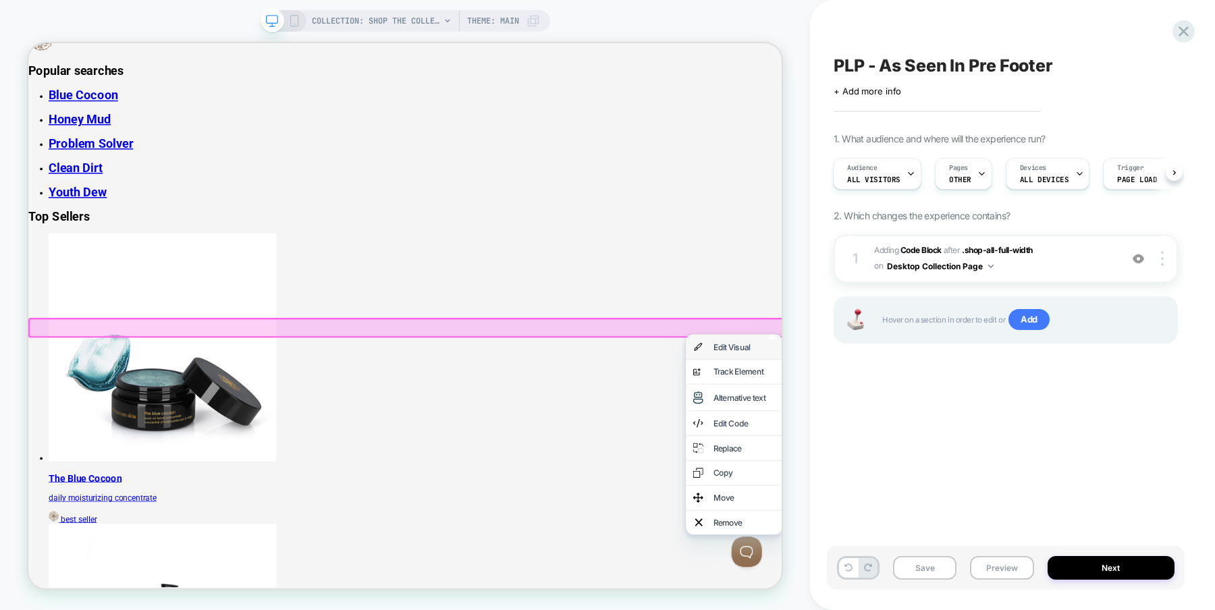
click at [983, 454] on div "Edit Visual" at bounding box center [969, 448] width 128 height 32
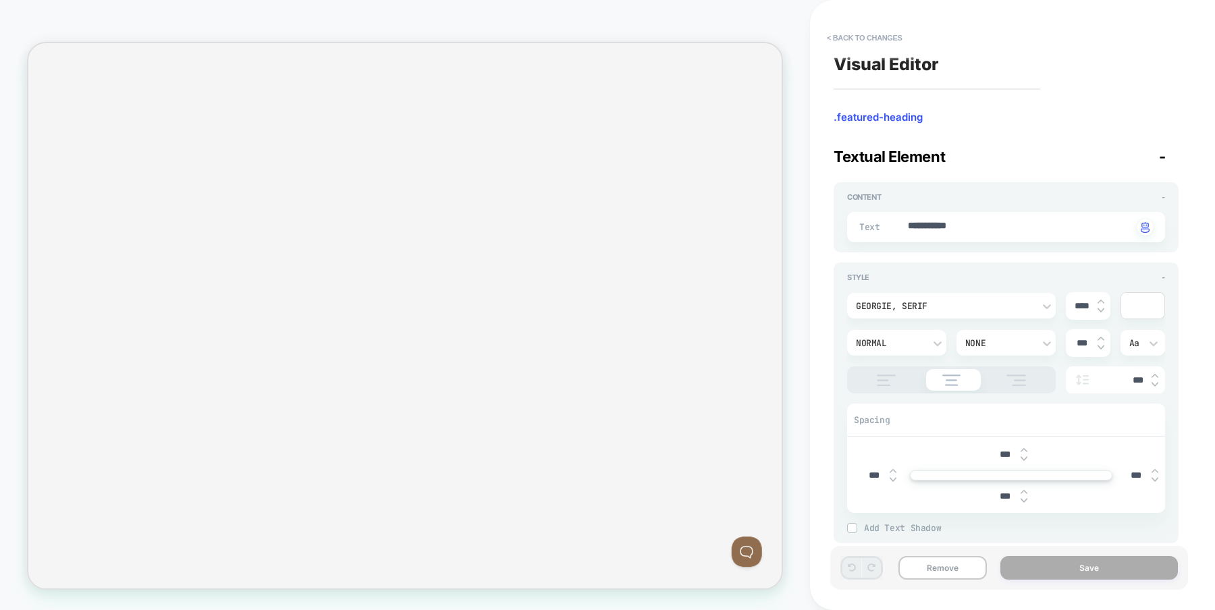
scroll to position [0, 2102]
click at [982, 229] on textarea "**********" at bounding box center [1020, 227] width 226 height 16
click at [860, 32] on button "< Back to changes" at bounding box center [864, 38] width 89 height 22
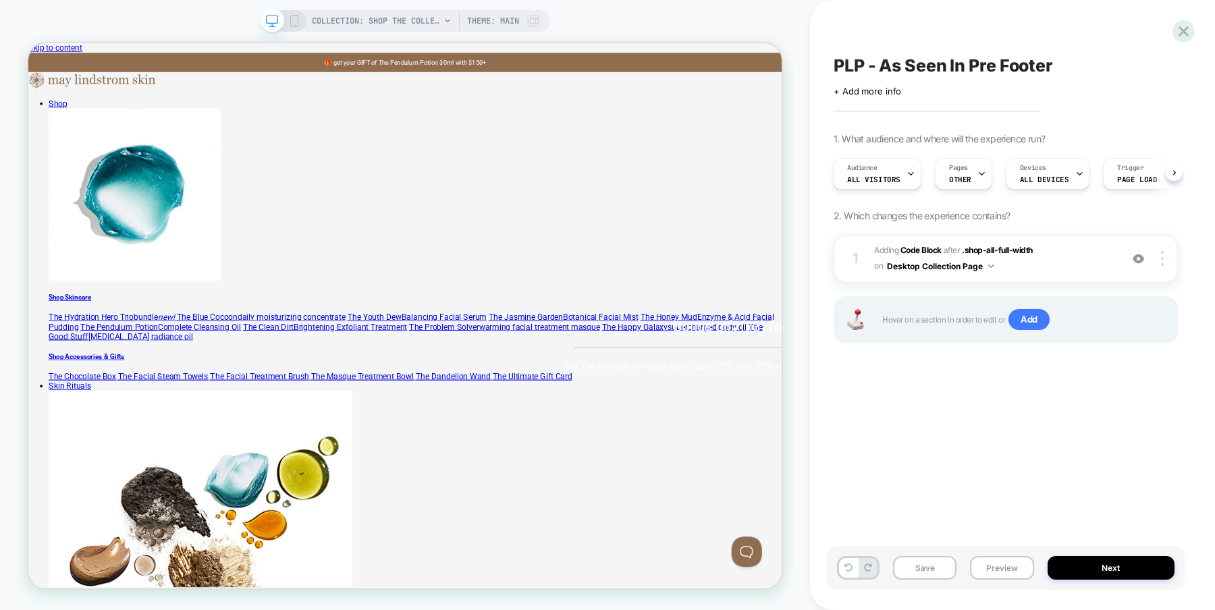
scroll to position [1979, 0]
click at [960, 498] on div "Edit Visual" at bounding box center [983, 498] width 82 height 14
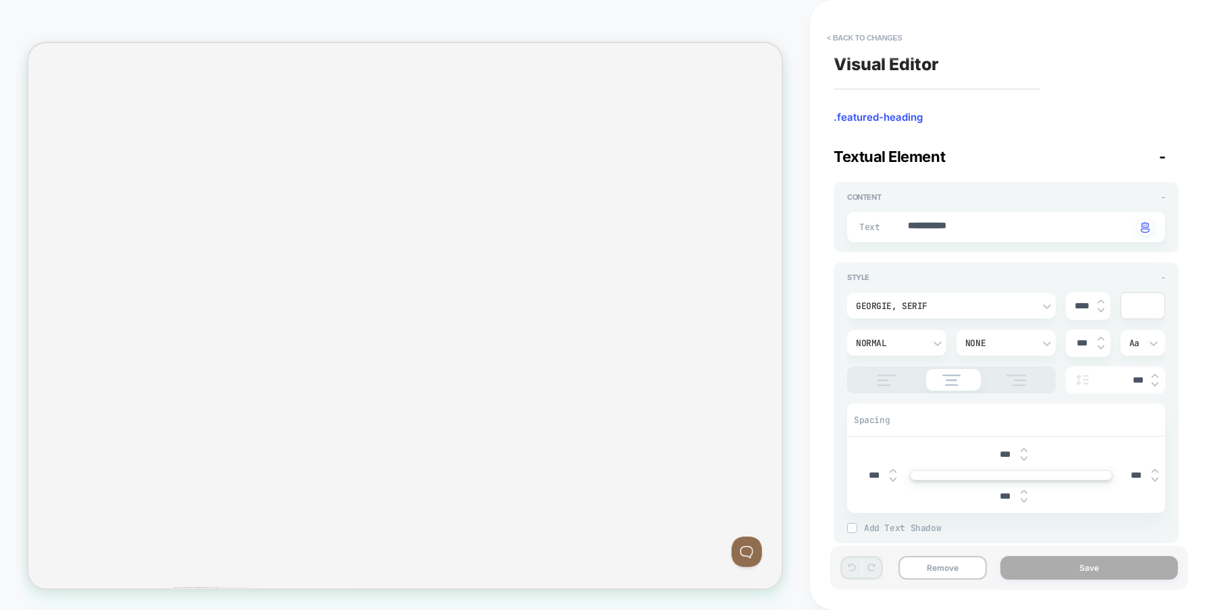
scroll to position [0, 2102]
click at [1142, 305] on div at bounding box center [1142, 306] width 43 height 26
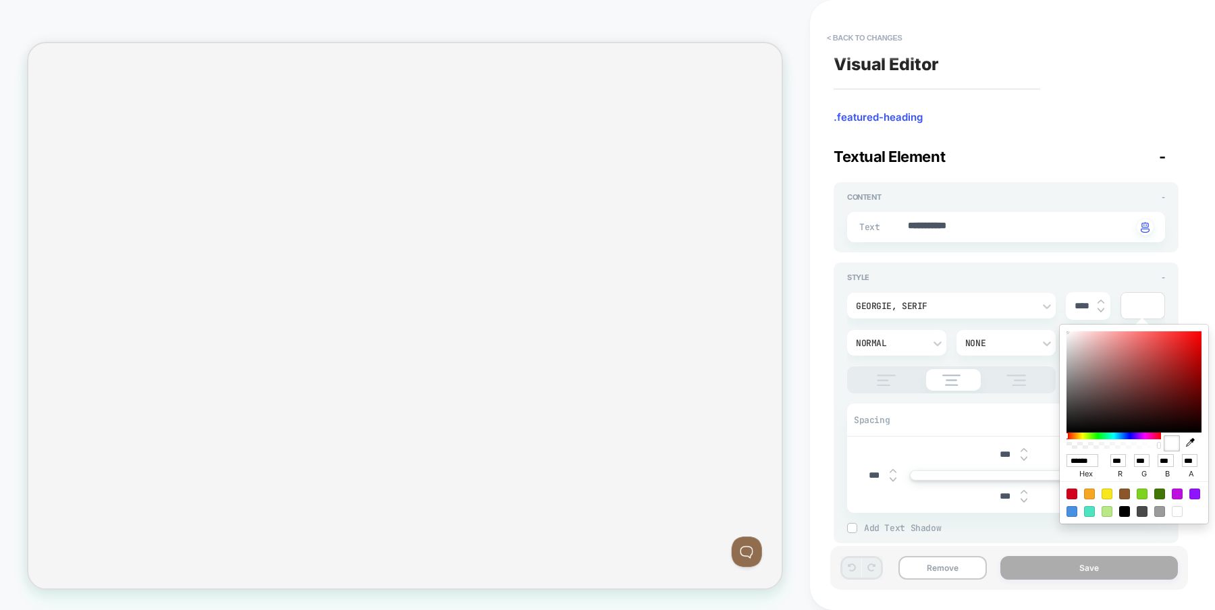
click at [1195, 294] on div "**********" at bounding box center [1012, 305] width 405 height 610
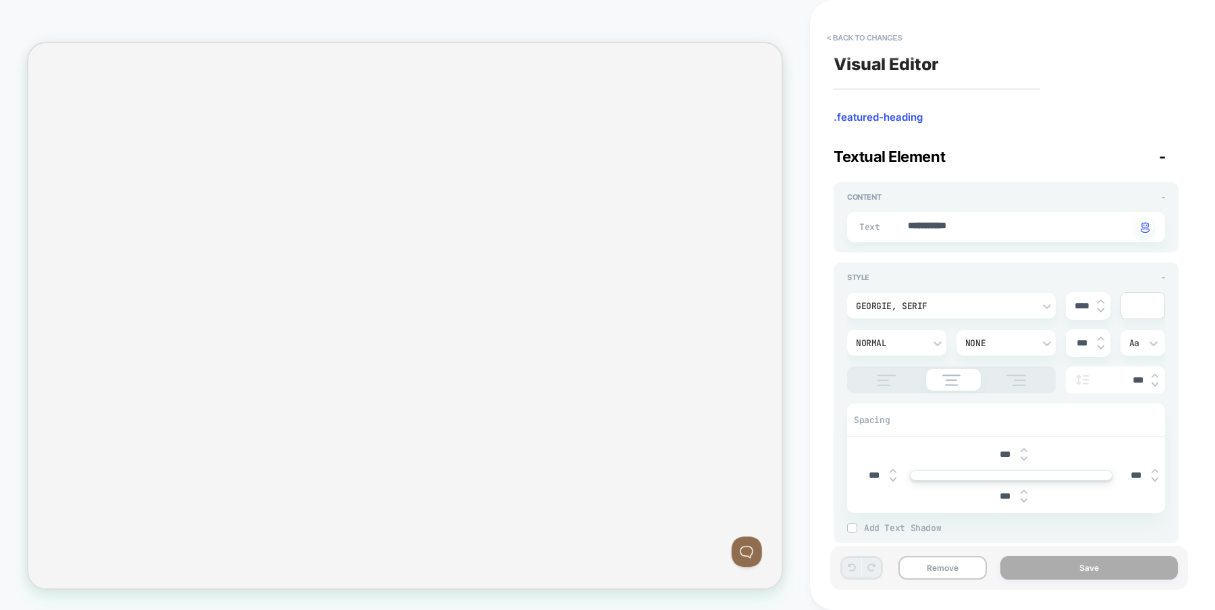
scroll to position [20, 0]
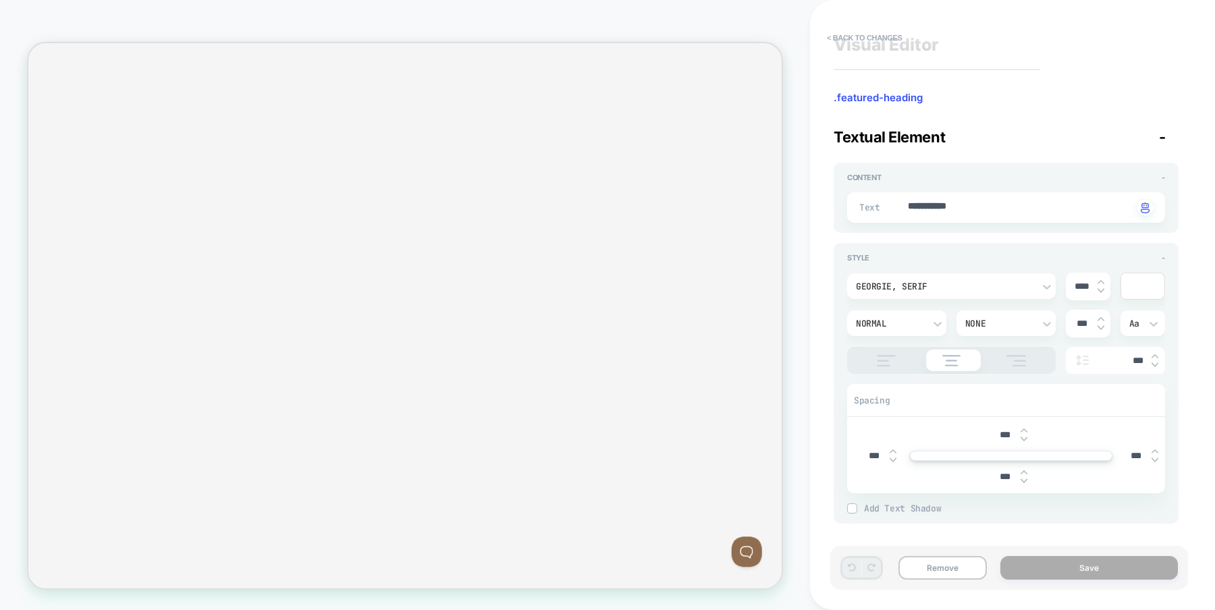
click at [917, 326] on div "Normal" at bounding box center [890, 323] width 68 height 11
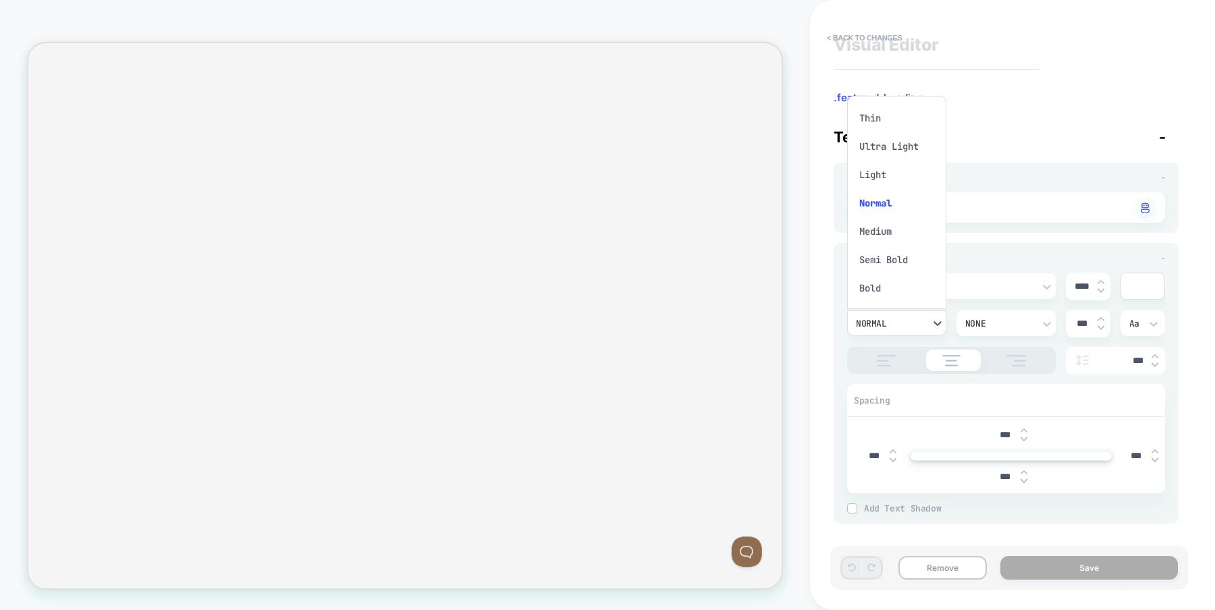
scroll to position [11, 0]
click at [1067, 257] on div at bounding box center [607, 305] width 1215 height 610
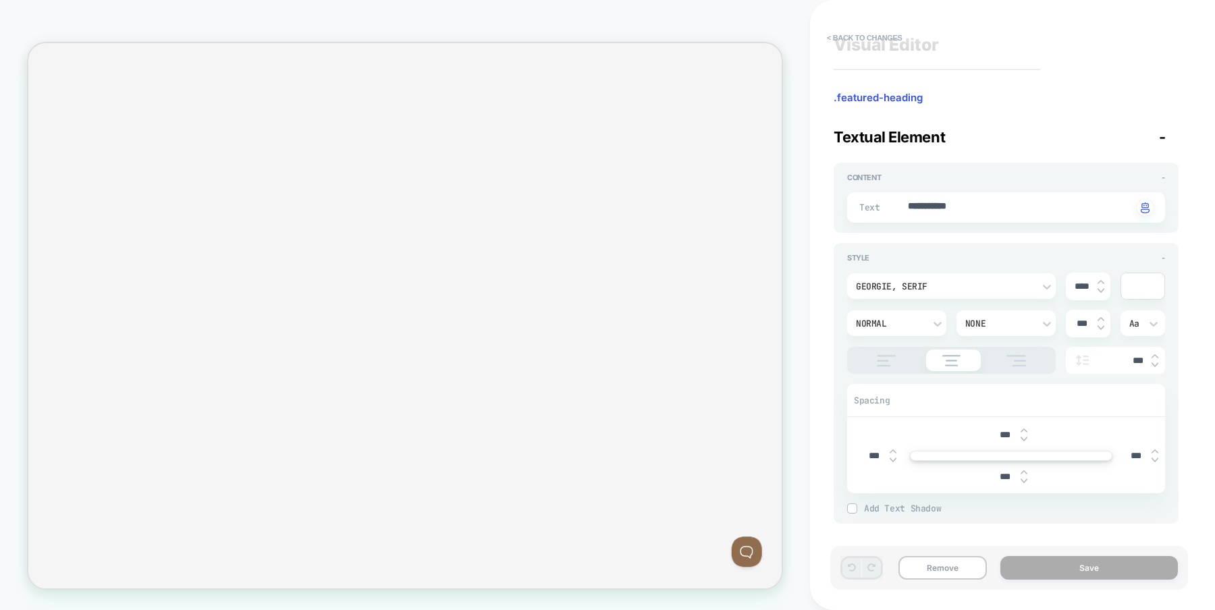
click at [1102, 279] on img at bounding box center [1101, 281] width 7 height 5
type textarea "*"
type input "****"
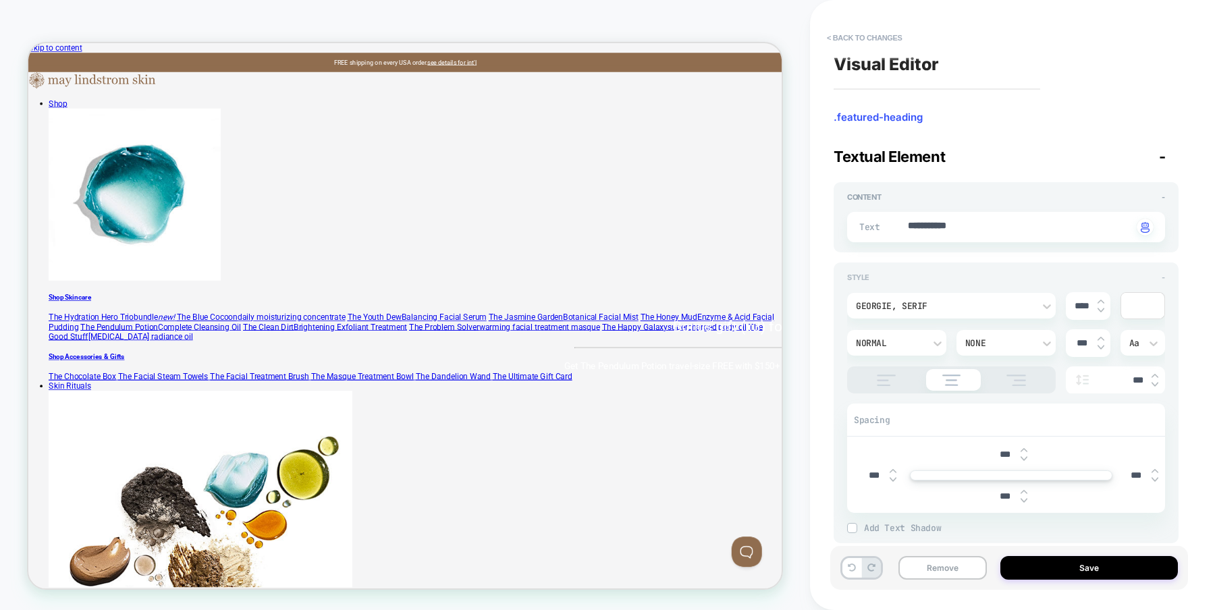
scroll to position [20, 0]
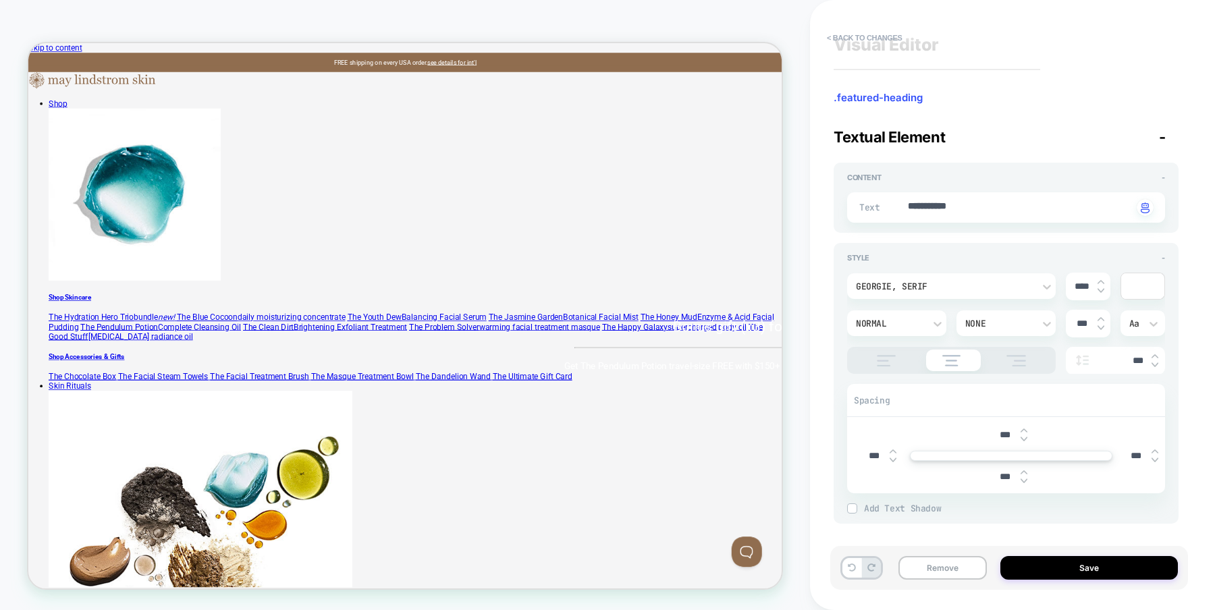
click at [1102, 289] on img at bounding box center [1101, 290] width 7 height 5
type textarea "*"
type input "****"
click at [1052, 564] on button "Save" at bounding box center [1089, 568] width 178 height 24
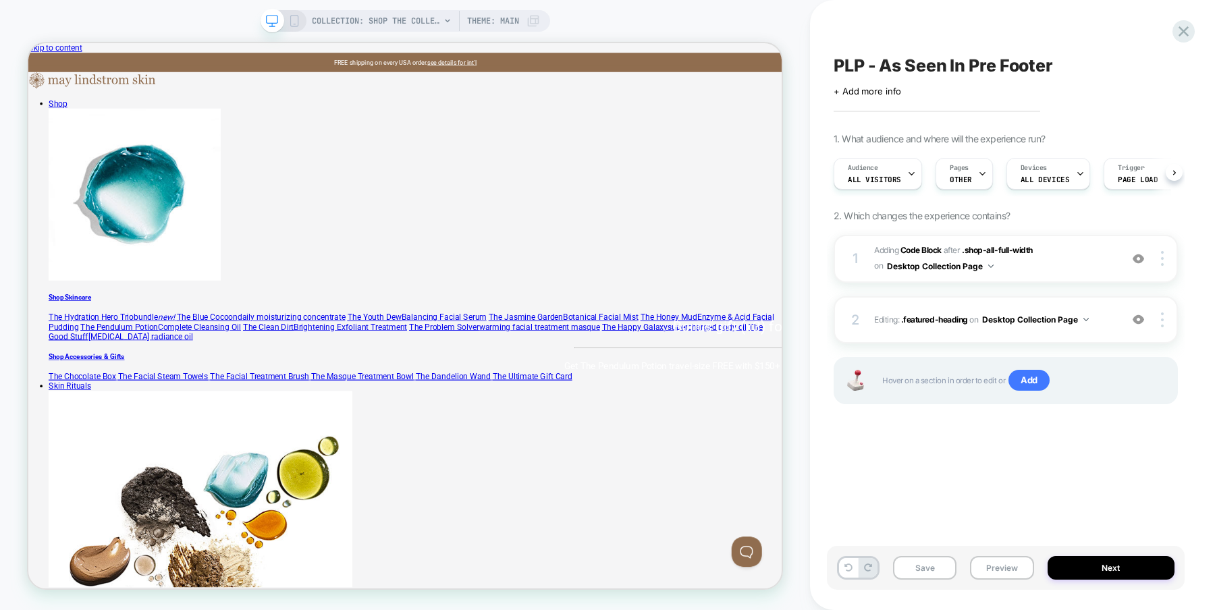
scroll to position [0, 1]
click at [922, 564] on button "Save" at bounding box center [924, 568] width 63 height 24
click at [294, 20] on icon at bounding box center [294, 21] width 12 height 12
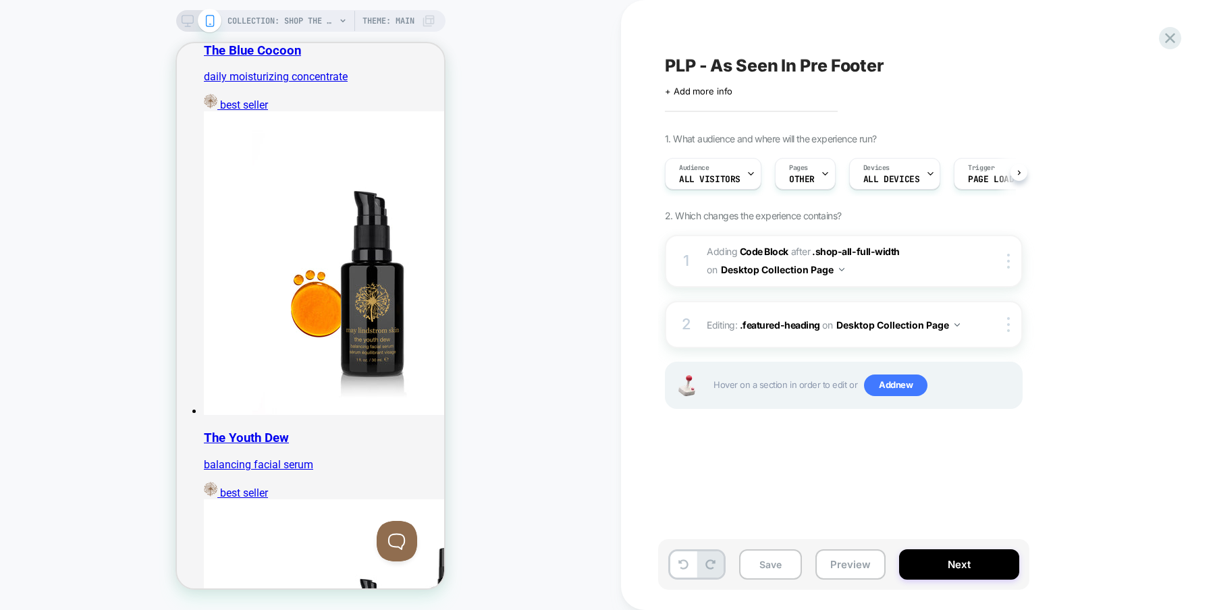
scroll to position [0, 1]
click at [840, 271] on button "Desktop Collection Page" at bounding box center [783, 270] width 124 height 20
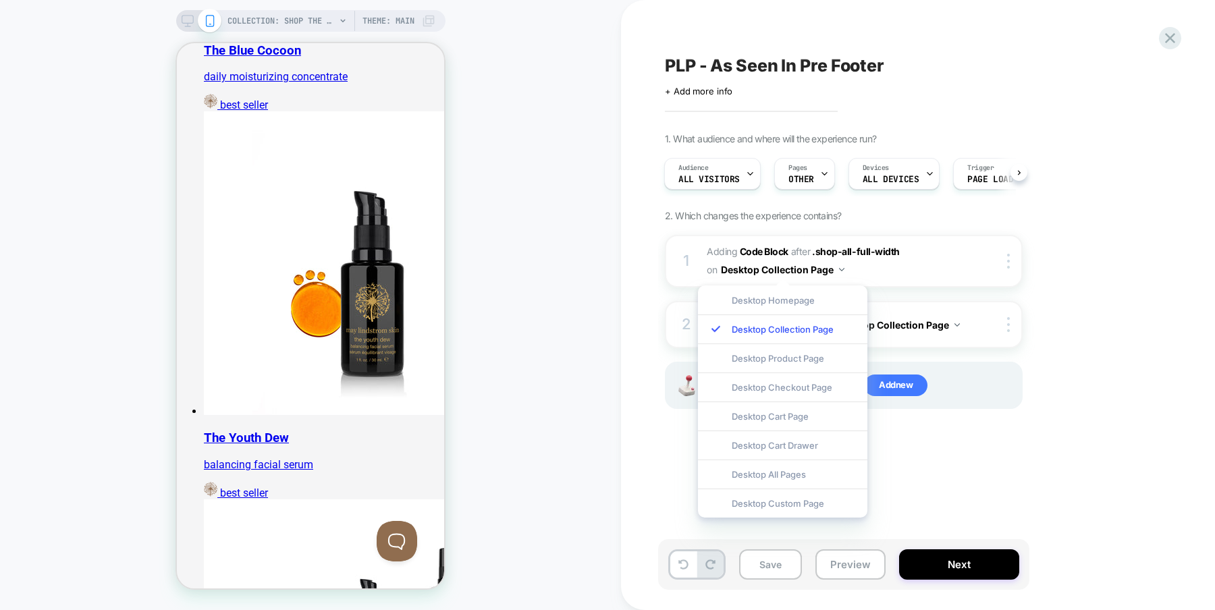
click at [1046, 473] on div "PLP - As Seen In Pre Footer Click to edit experience details + Add more info 1.…" at bounding box center [911, 305] width 506 height 583
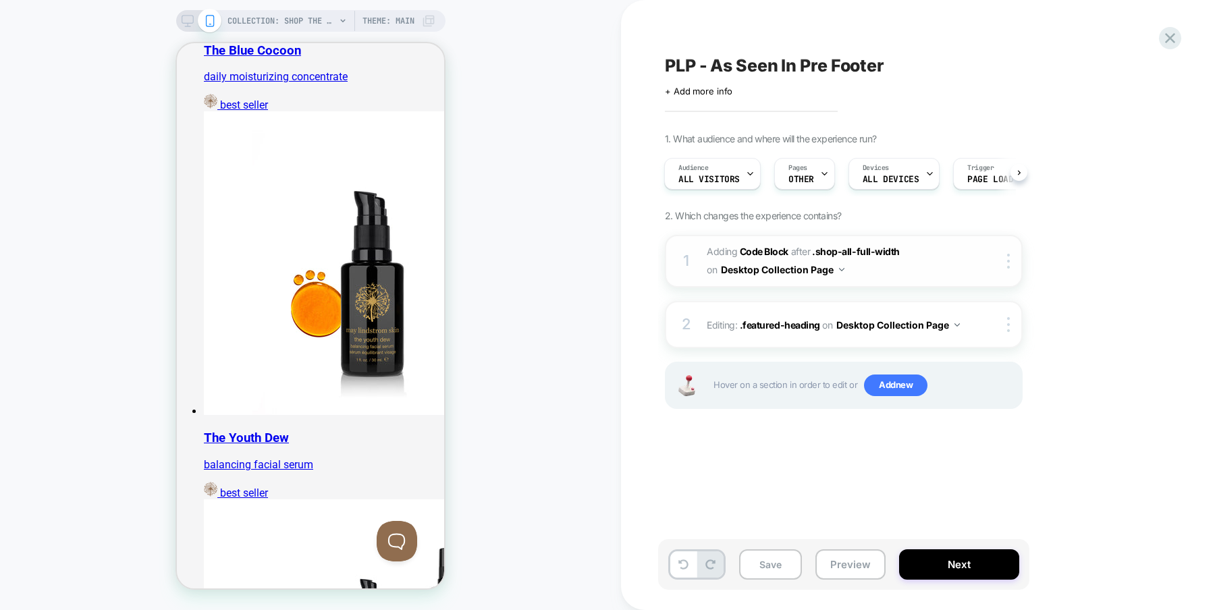
click at [843, 268] on img at bounding box center [841, 269] width 5 height 3
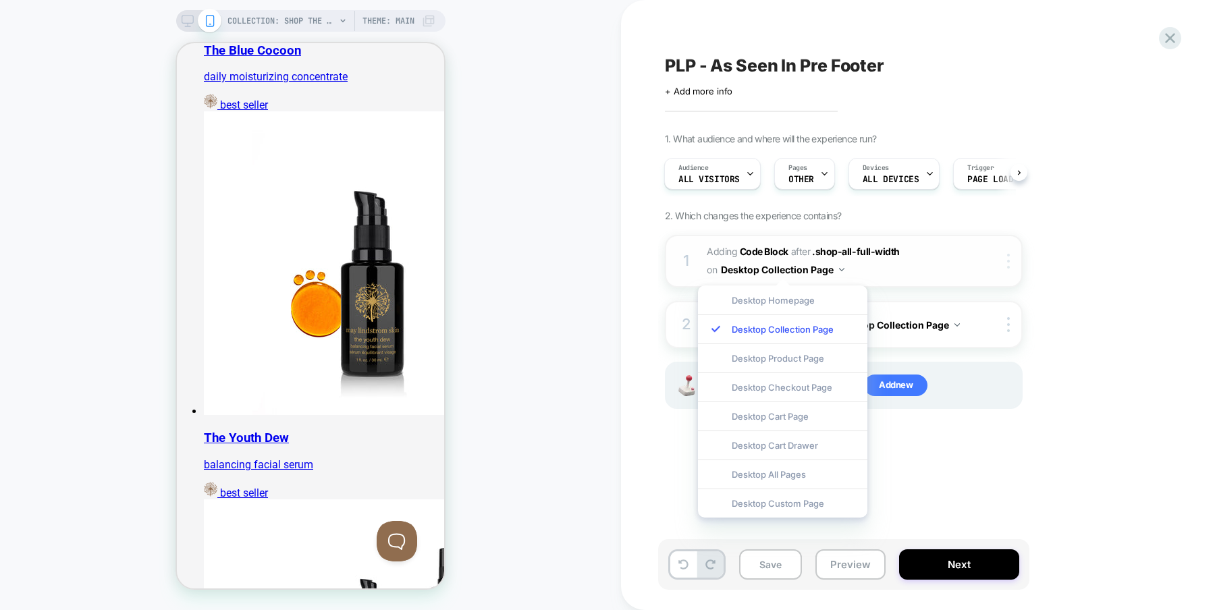
click at [1004, 261] on div at bounding box center [1011, 261] width 22 height 15
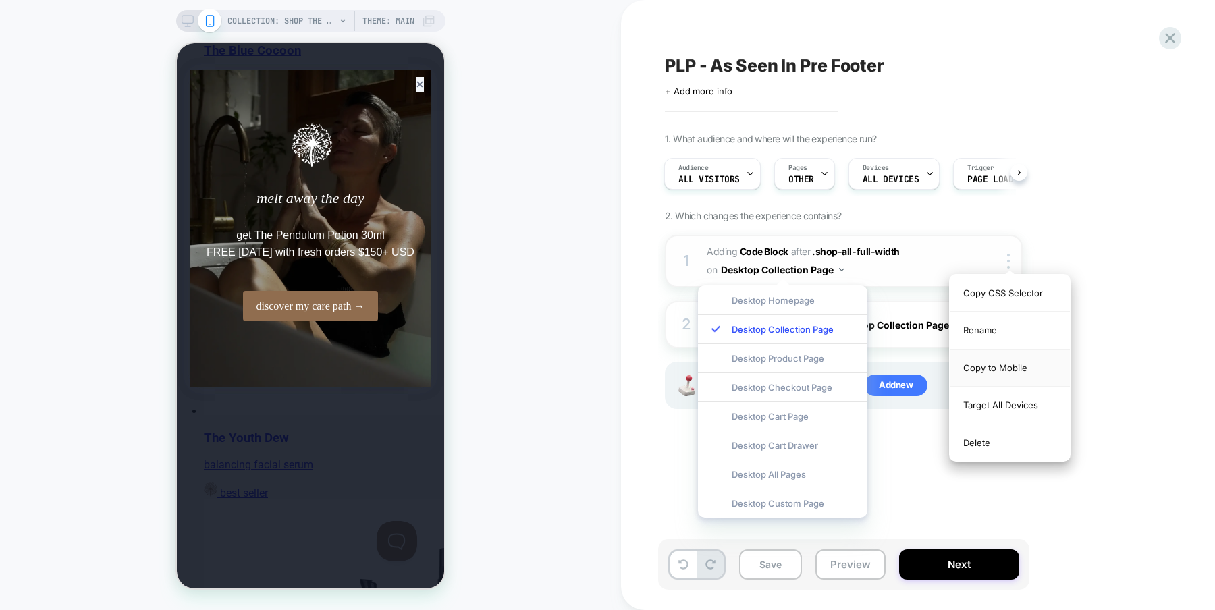
click at [994, 378] on div "Copy to Mobile" at bounding box center [1010, 368] width 120 height 37
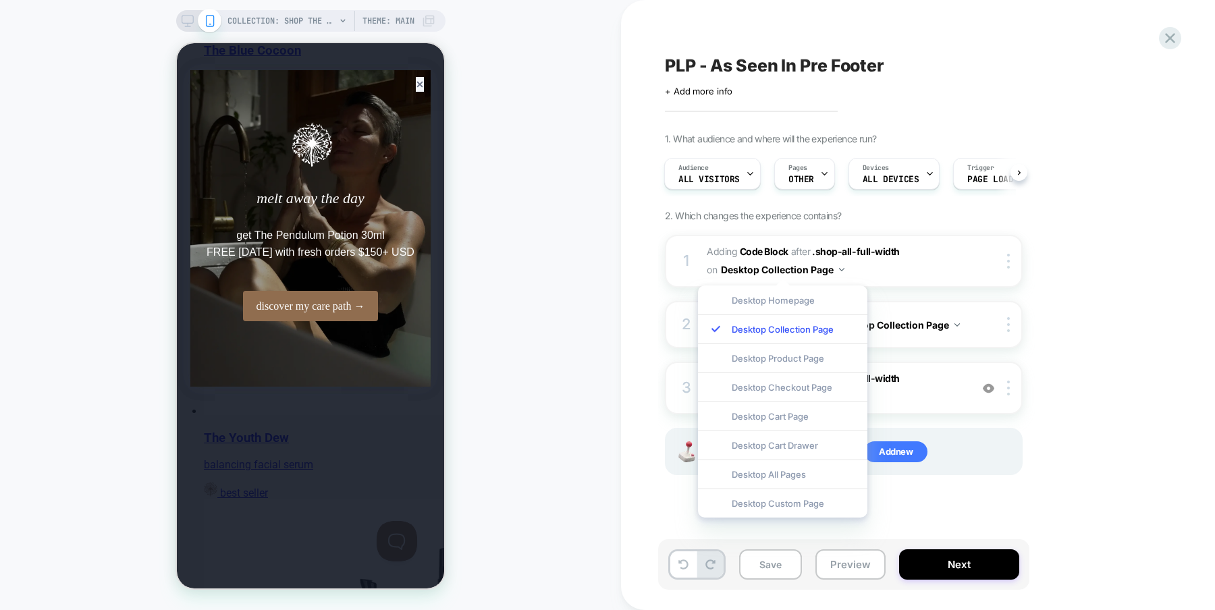
click at [961, 533] on div "PLP - As Seen In Pre Footer Click to edit experience details + Add more info 1.…" at bounding box center [911, 305] width 506 height 583
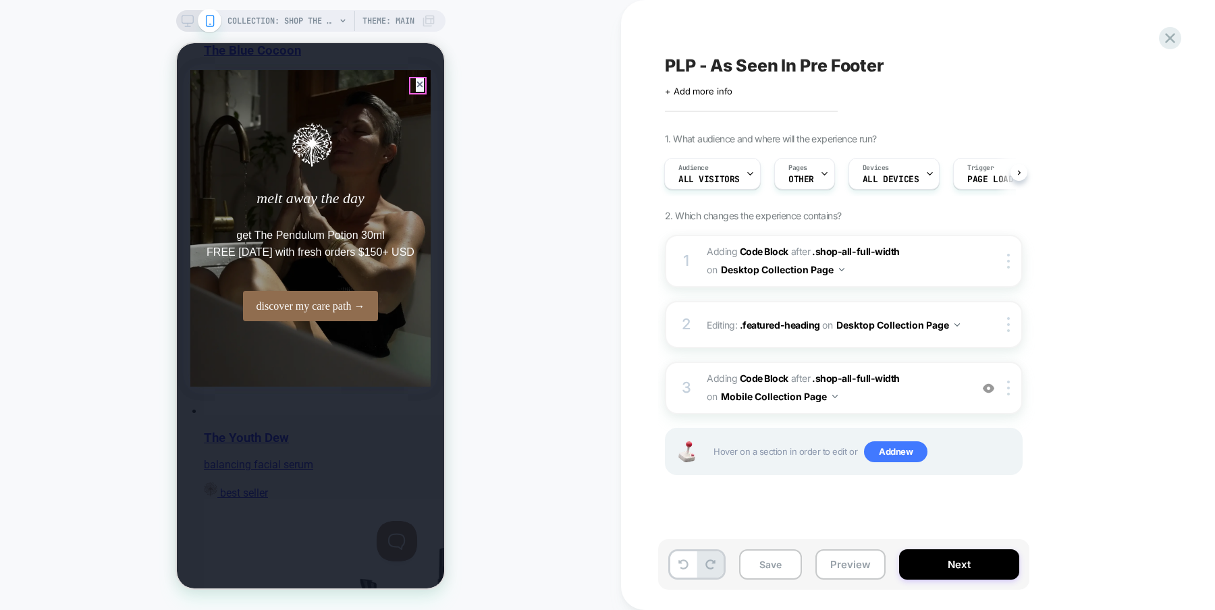
click at [421, 82] on div at bounding box center [420, 84] width 8 height 15
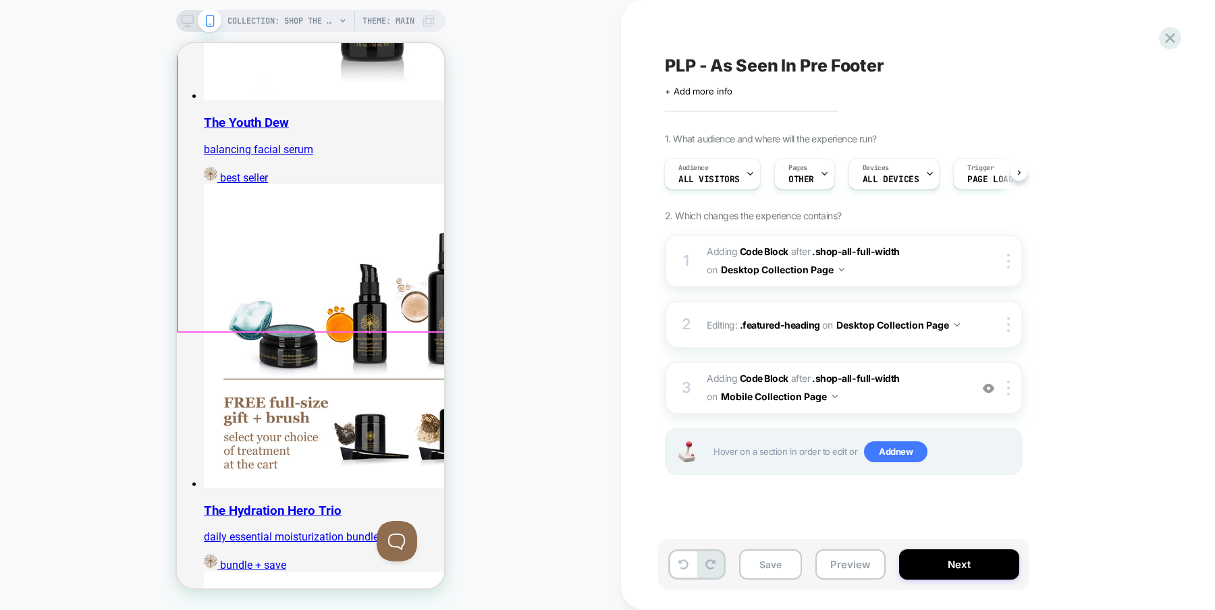
scroll to position [2359, 0]
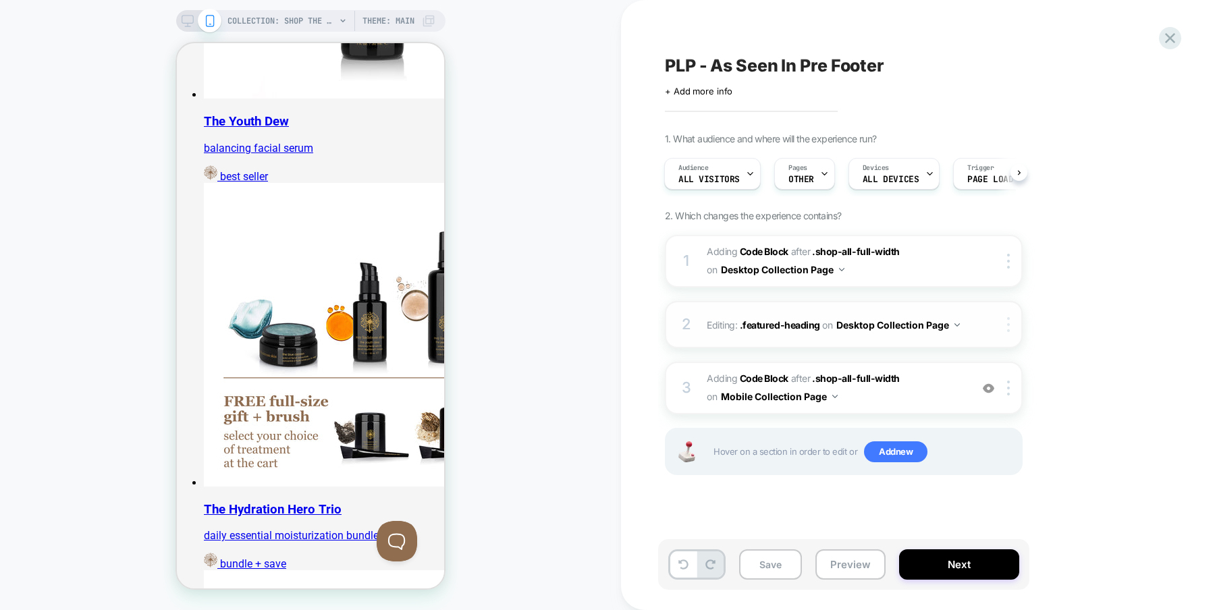
click at [1008, 324] on img at bounding box center [1008, 324] width 3 height 15
click at [1086, 322] on div "1. What audience and where will the experience run? Audience All Visitors Pages…" at bounding box center [911, 321] width 493 height 376
click at [955, 324] on img at bounding box center [957, 324] width 5 height 3
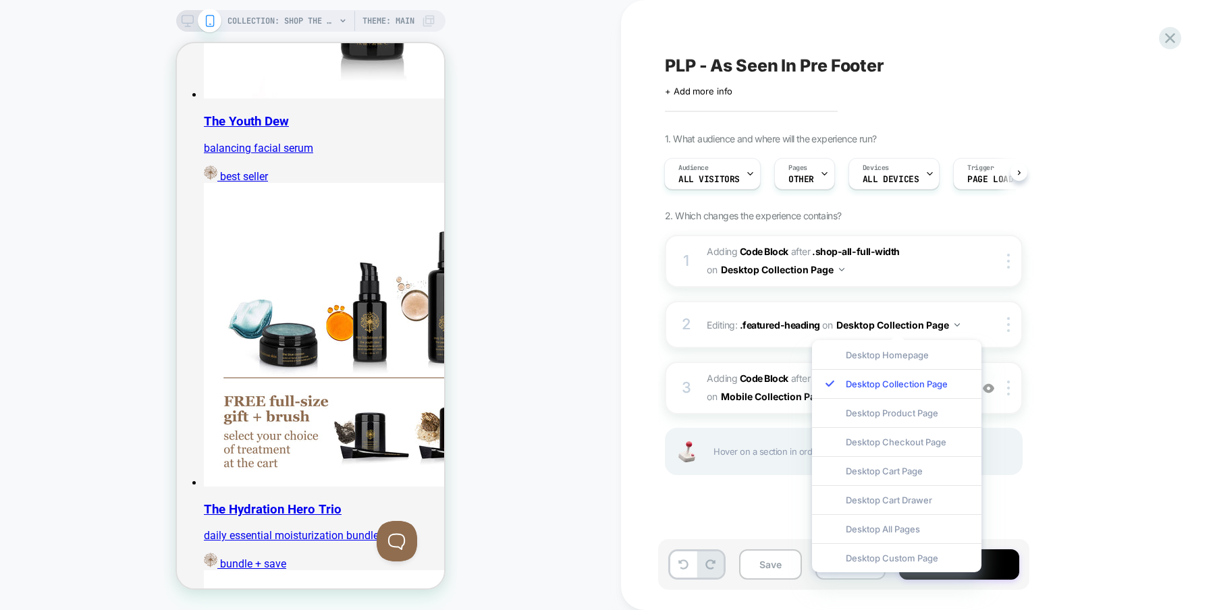
click at [1059, 321] on div "1. What audience and where will the experience run? Audience All Visitors Pages…" at bounding box center [911, 321] width 493 height 376
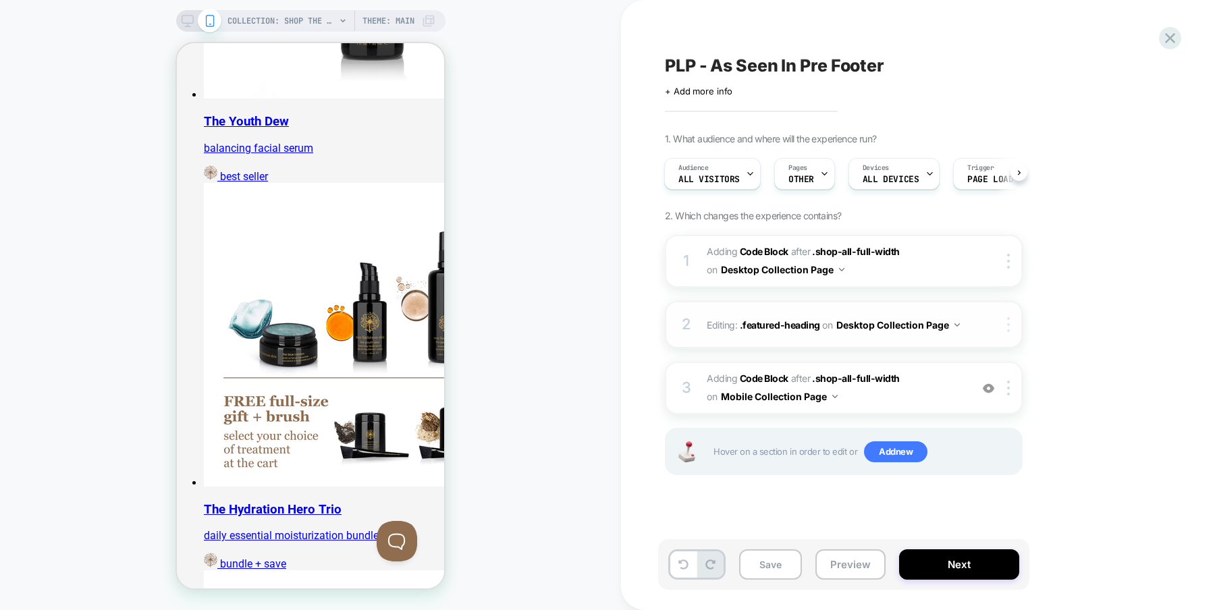
click at [1009, 321] on img at bounding box center [1008, 324] width 3 height 15
click at [1088, 332] on div "1. What audience and where will the experience run? Audience All Visitors Pages…" at bounding box center [911, 321] width 493 height 376
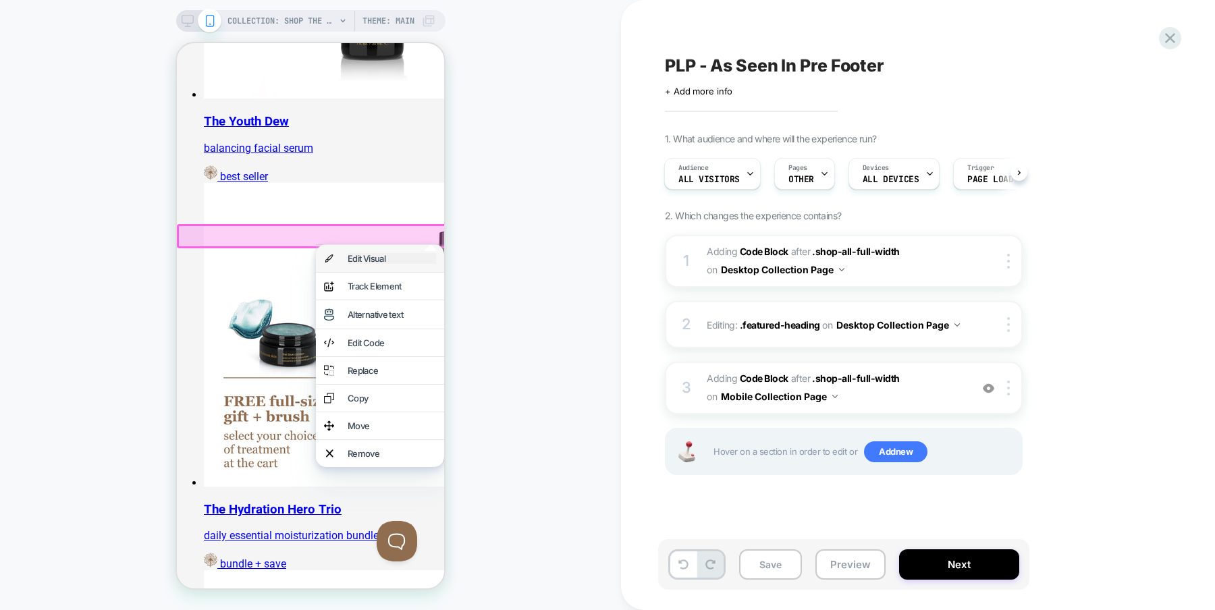
click at [383, 261] on div "Edit Visual" at bounding box center [392, 258] width 88 height 11
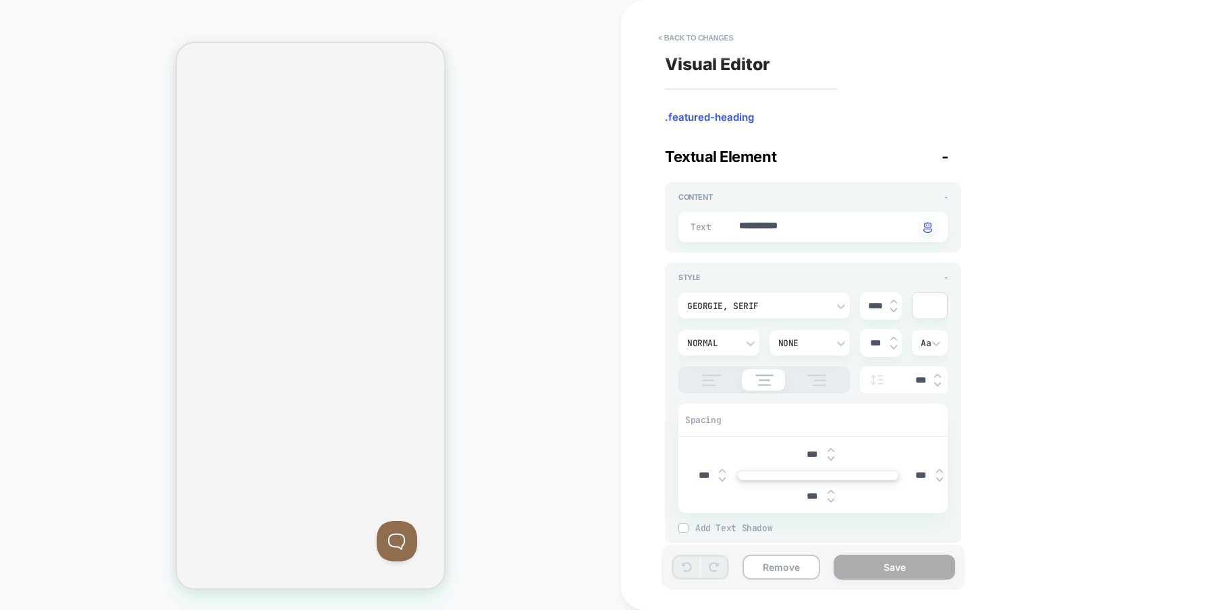
scroll to position [0, 2471]
click at [823, 226] on textarea "**********" at bounding box center [827, 227] width 178 height 16
click at [930, 300] on div at bounding box center [930, 306] width 34 height 26
type textarea "*"
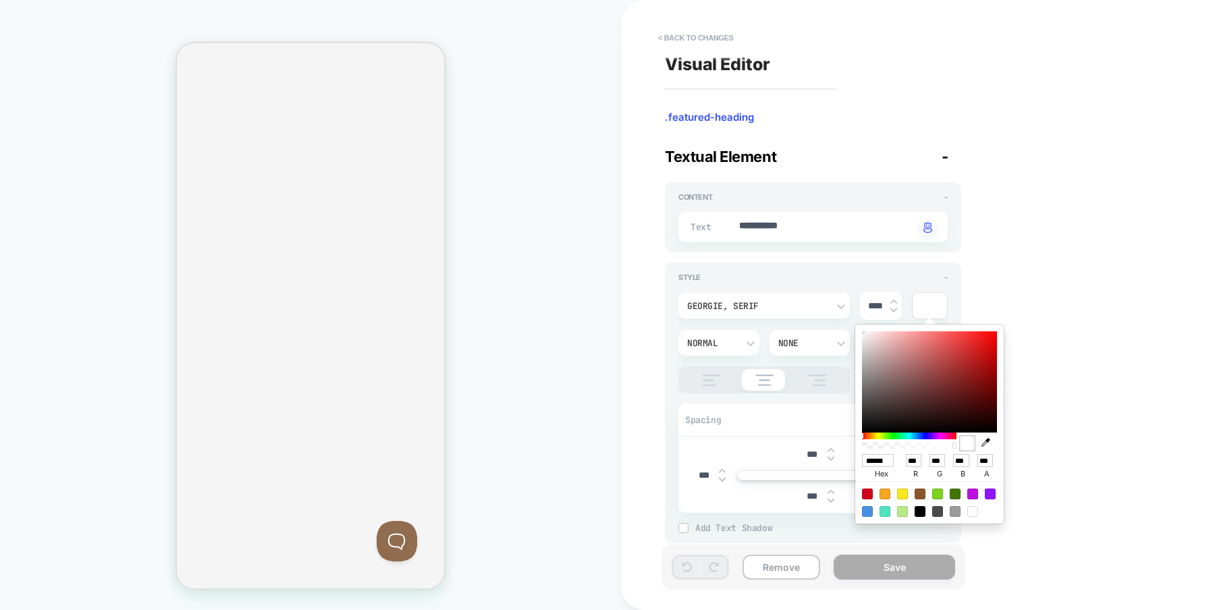
click at [977, 270] on div "**********" at bounding box center [911, 305] width 506 height 583
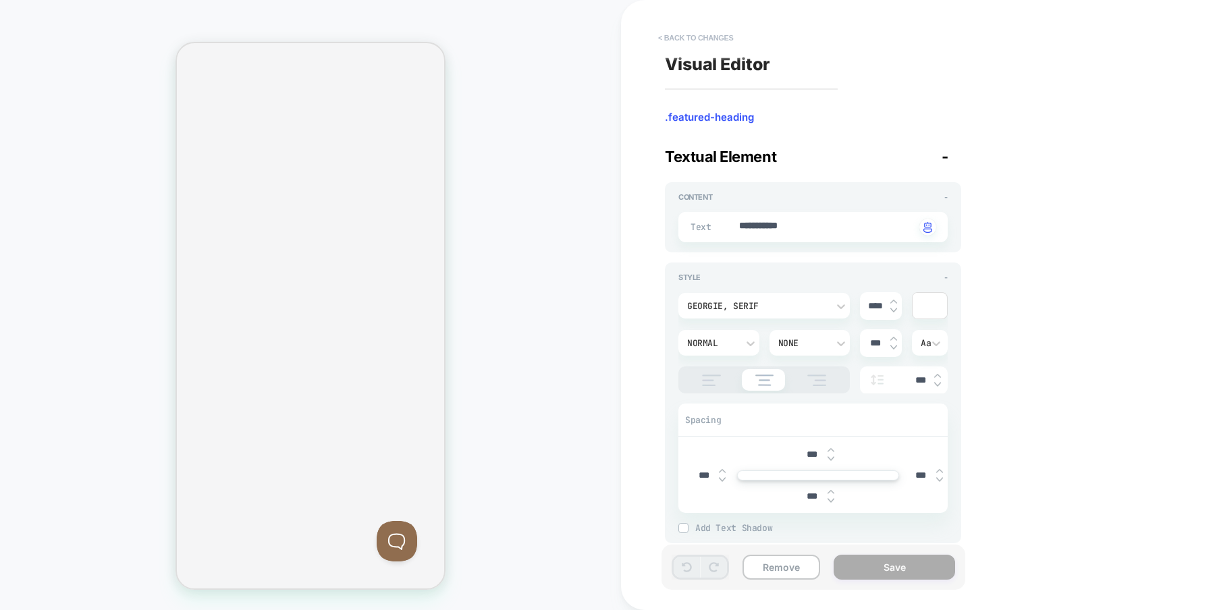
click at [708, 33] on button "< Back to changes" at bounding box center [695, 38] width 89 height 22
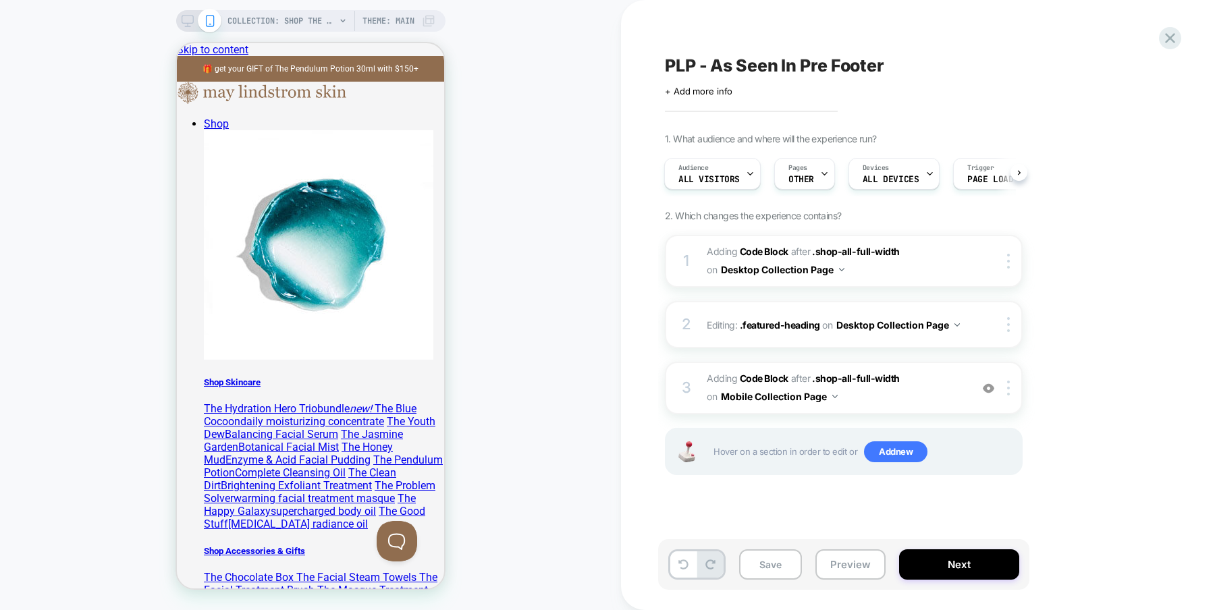
scroll to position [704, 0]
click at [953, 568] on button "Next" at bounding box center [959, 565] width 120 height 30
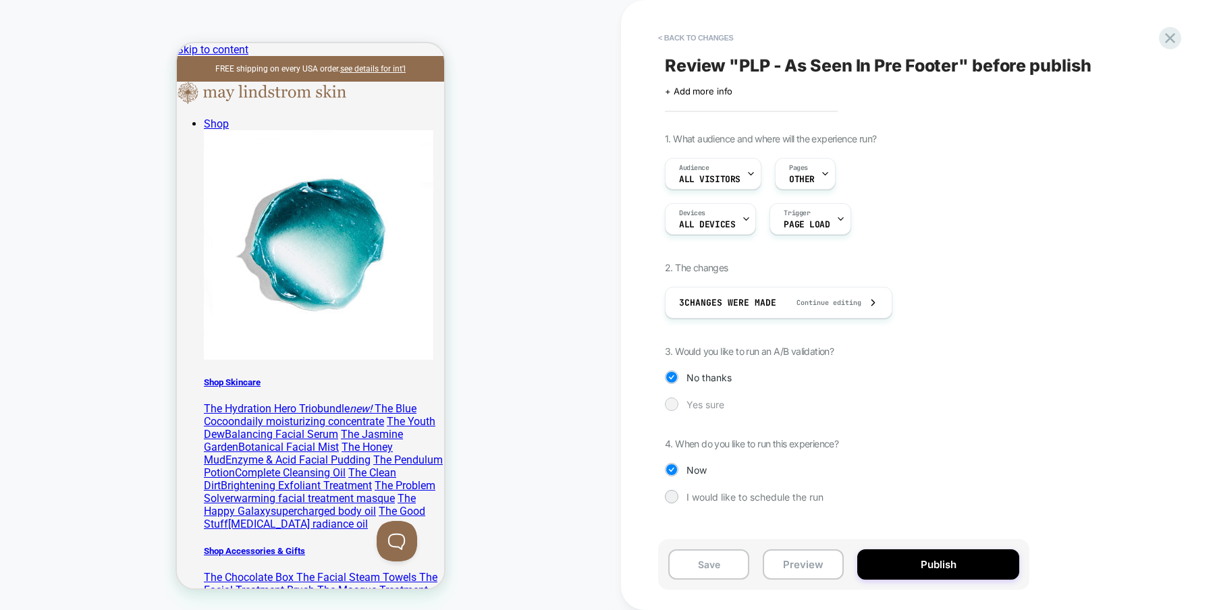
click at [671, 406] on div at bounding box center [671, 404] width 10 height 10
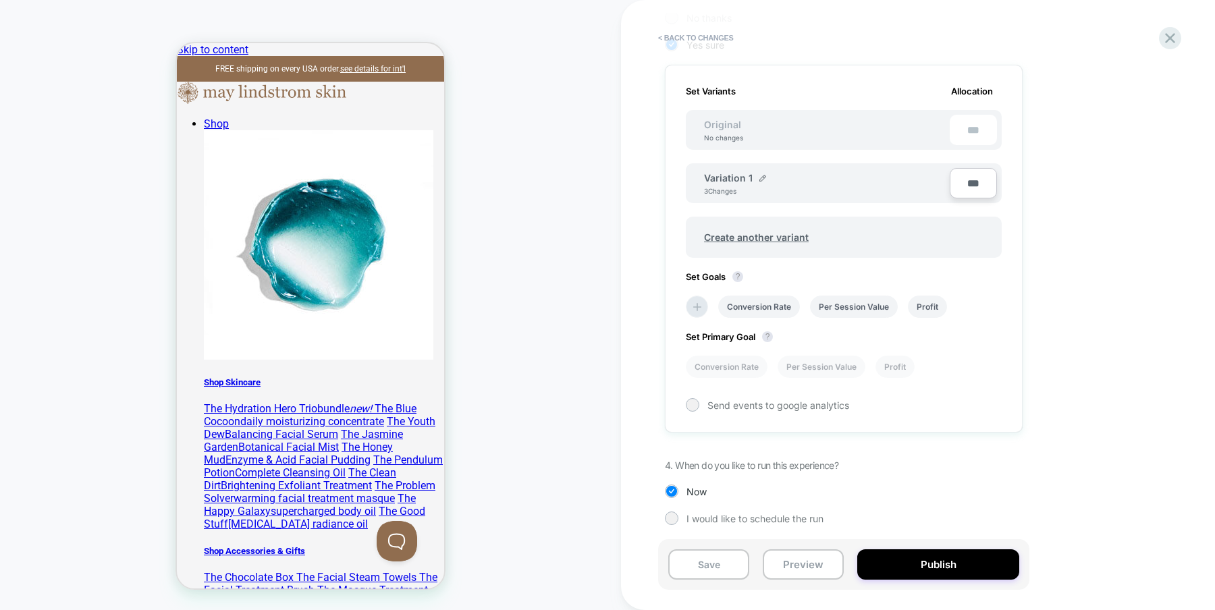
scroll to position [360, 0]
click at [967, 179] on input "***" at bounding box center [973, 182] width 47 height 30
type input "***"
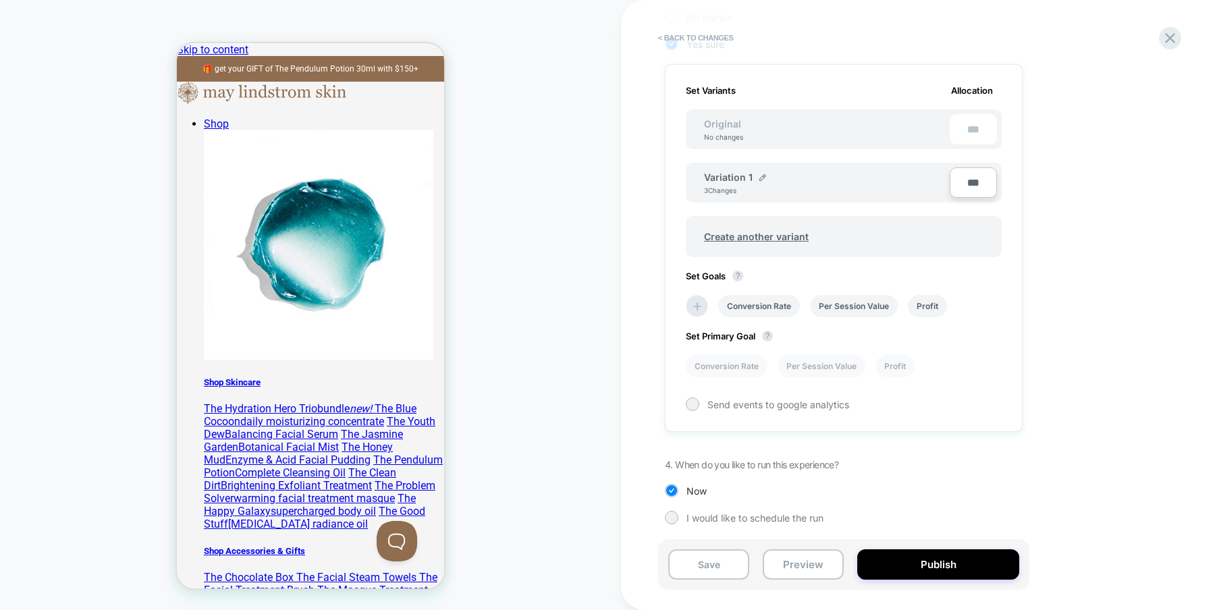
type input "***"
click at [1096, 267] on div "1. What audience and where will the experience run? Audience All Visitors Pages…" at bounding box center [911, 158] width 493 height 772
click at [951, 568] on button "Publish" at bounding box center [938, 565] width 162 height 30
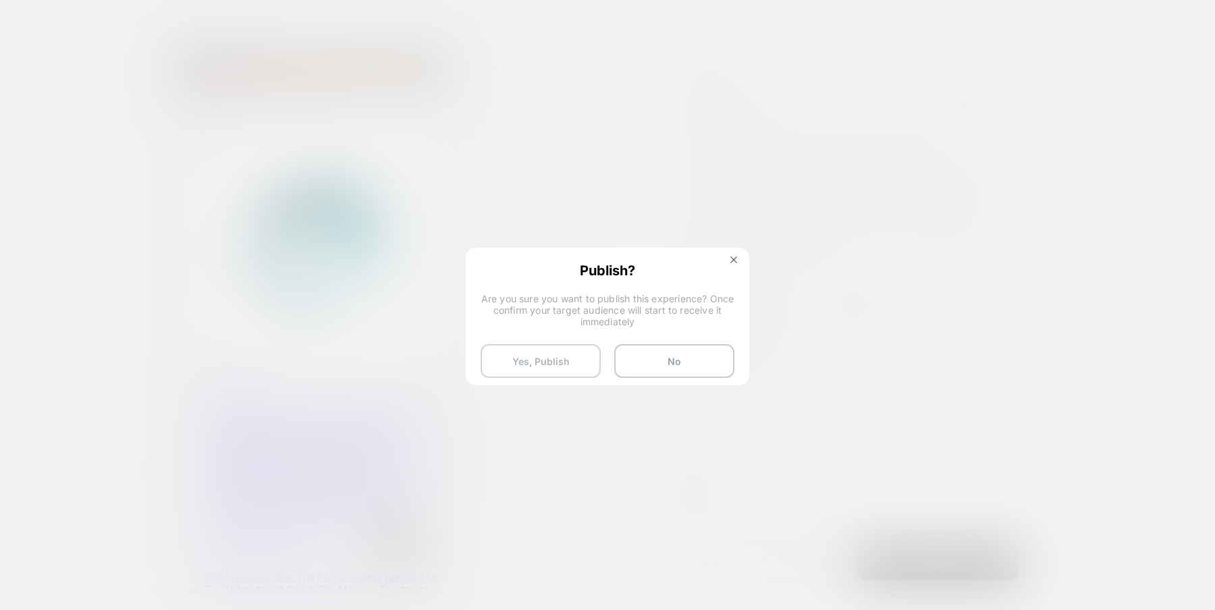
click at [539, 371] on button "Yes, Publish" at bounding box center [541, 361] width 120 height 34
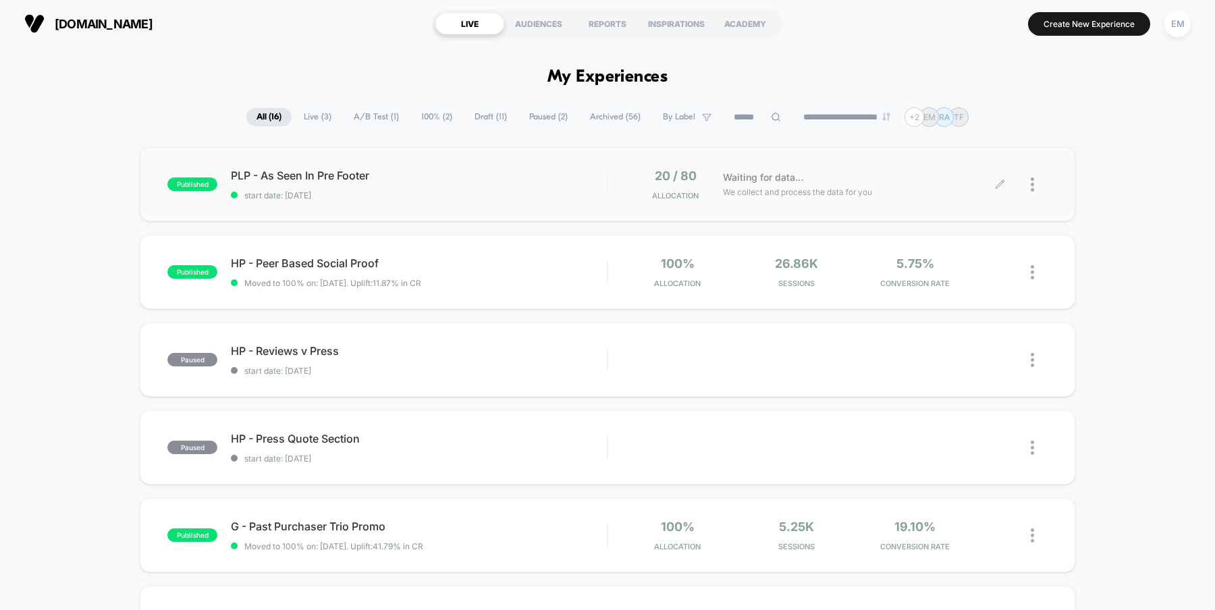
click at [1035, 180] on div at bounding box center [1039, 185] width 17 height 32
click at [961, 197] on div "Preview Link" at bounding box center [964, 199] width 122 height 30
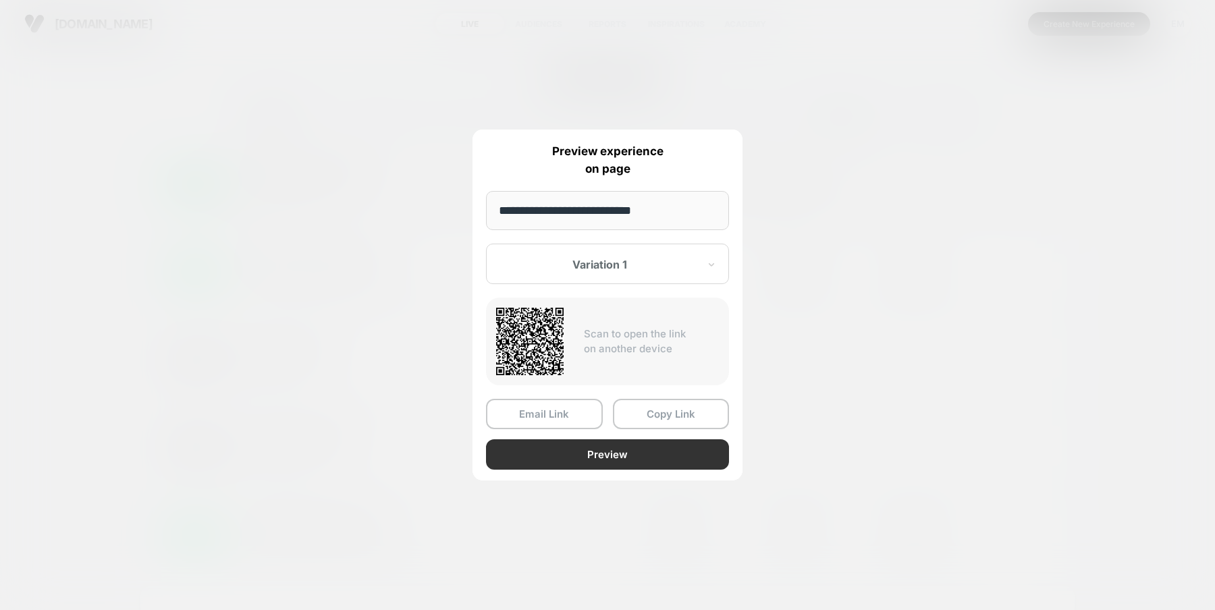
click at [618, 451] on button "Preview" at bounding box center [607, 454] width 243 height 30
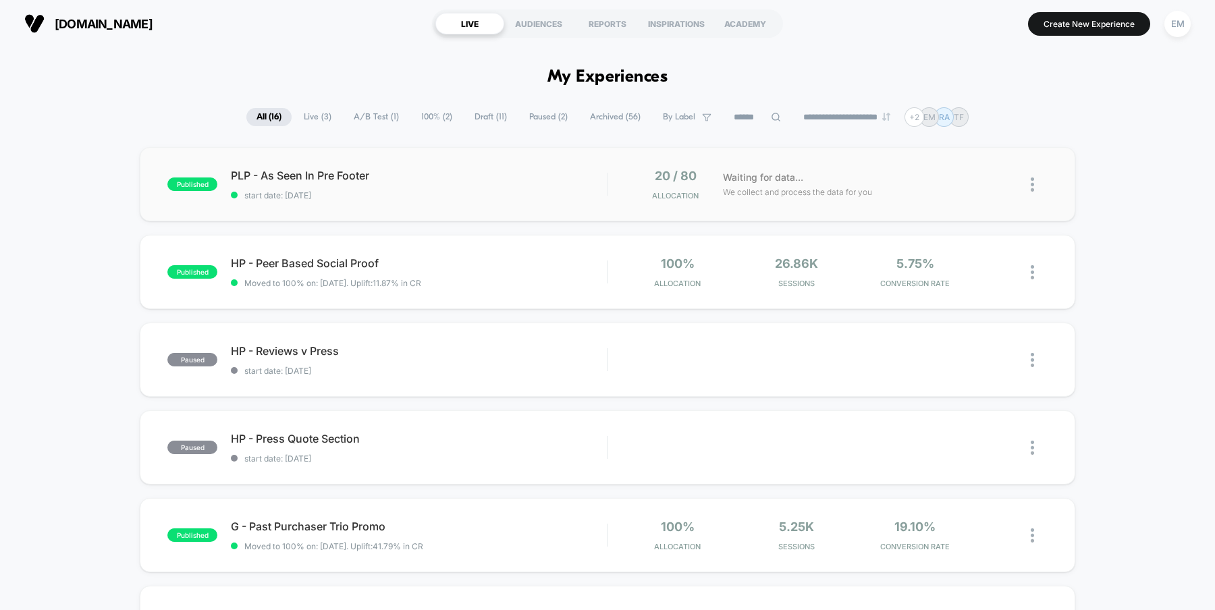
click at [1032, 186] on img at bounding box center [1032, 185] width 3 height 14
click at [973, 201] on div "Preview Link" at bounding box center [964, 199] width 122 height 30
click at [1034, 186] on img at bounding box center [1032, 185] width 3 height 14
click at [951, 169] on div "Pause" at bounding box center [964, 168] width 122 height 30
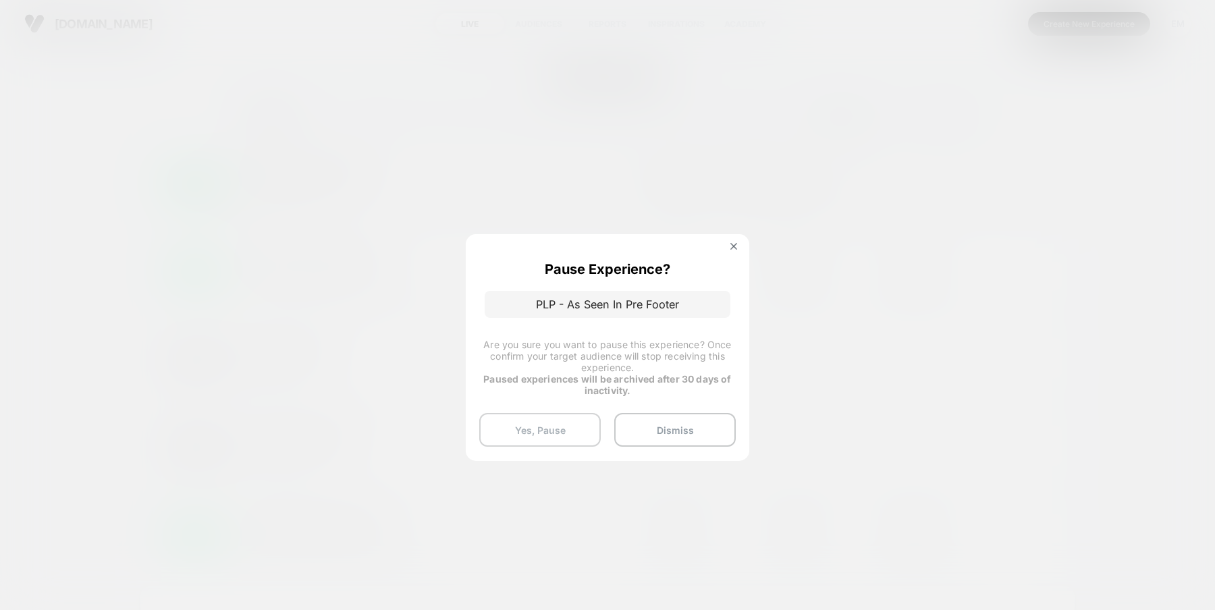
click at [568, 437] on button "Yes, Pause" at bounding box center [540, 430] width 122 height 34
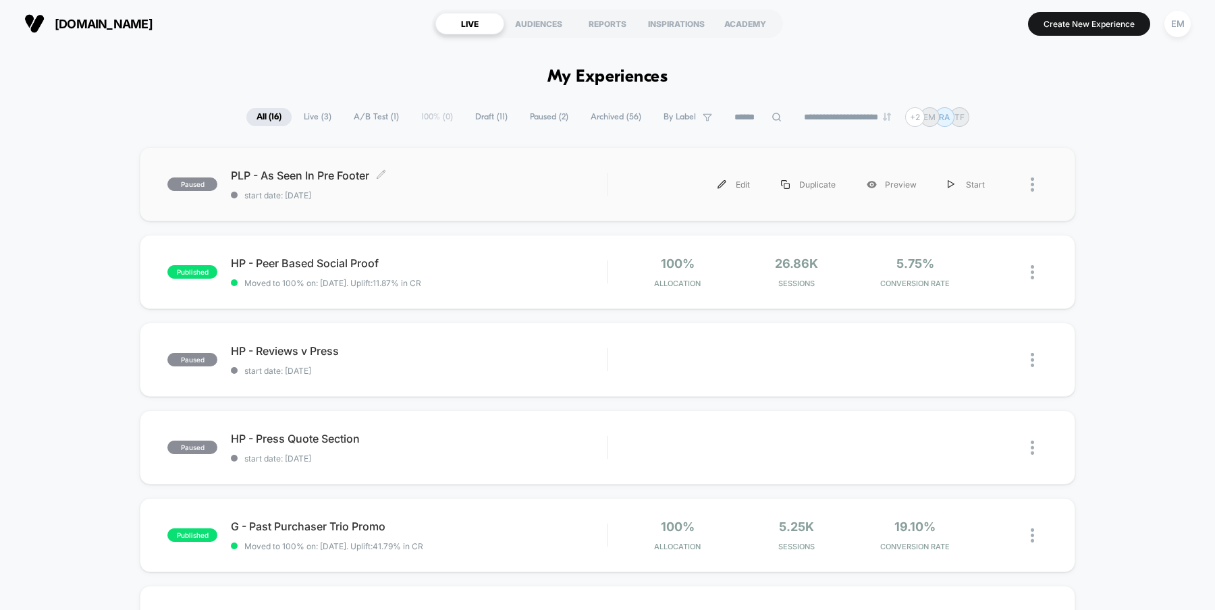
click at [321, 171] on span "PLP - As Seen In Pre Footer Click to edit experience details" at bounding box center [419, 176] width 376 height 14
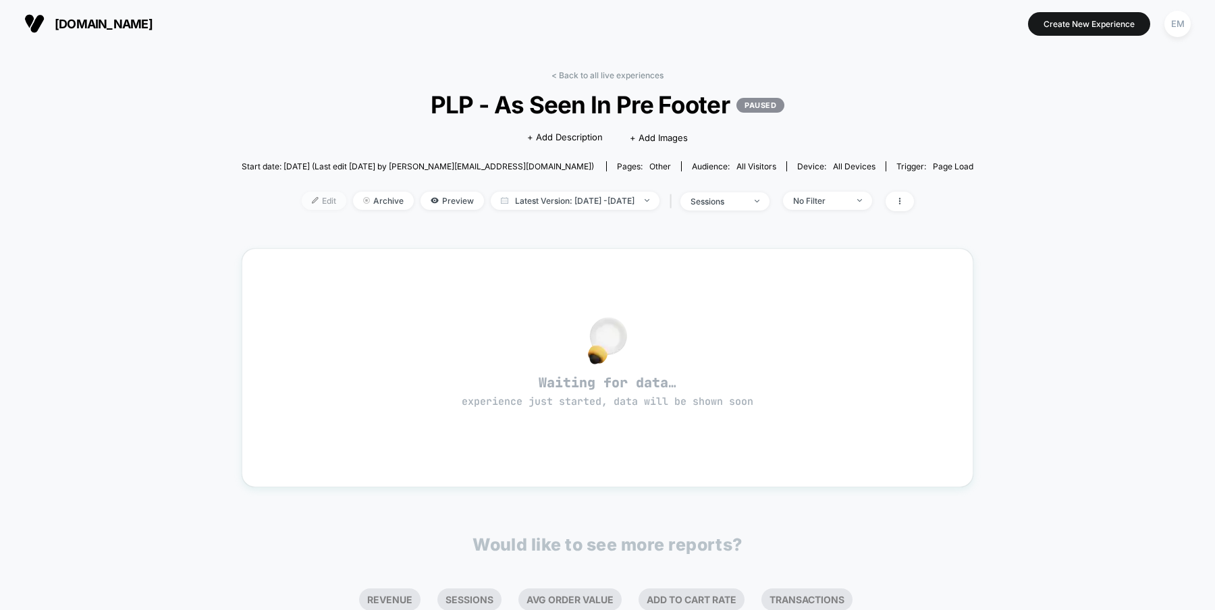
click at [302, 205] on span "Edit" at bounding box center [324, 201] width 45 height 18
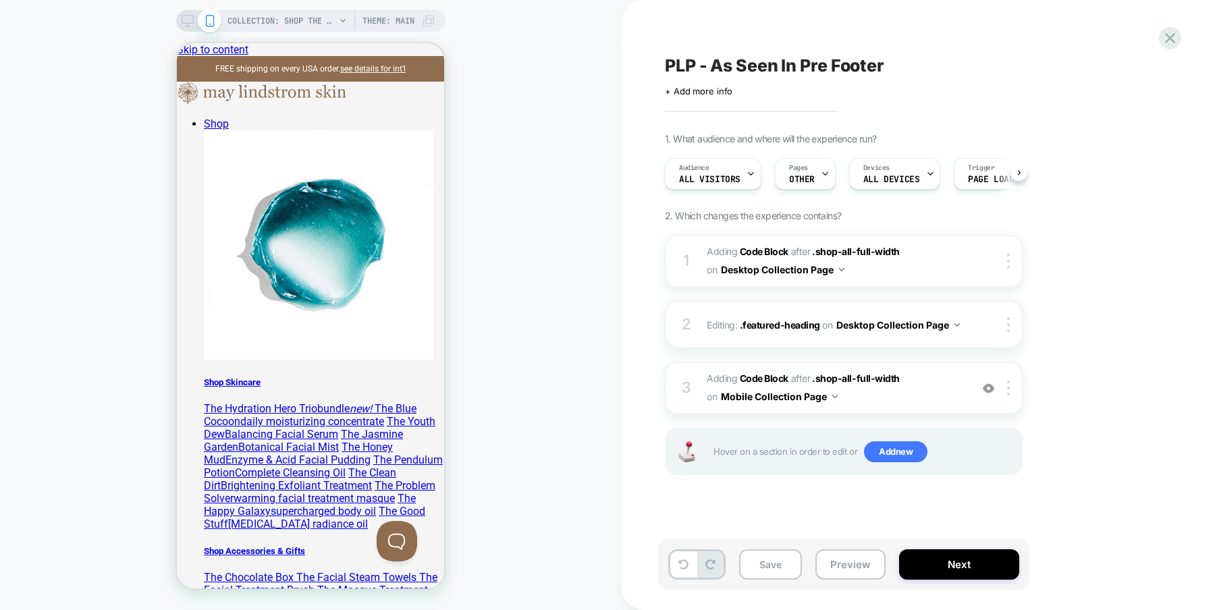
scroll to position [0, 1]
click at [1010, 262] on div at bounding box center [1011, 261] width 22 height 15
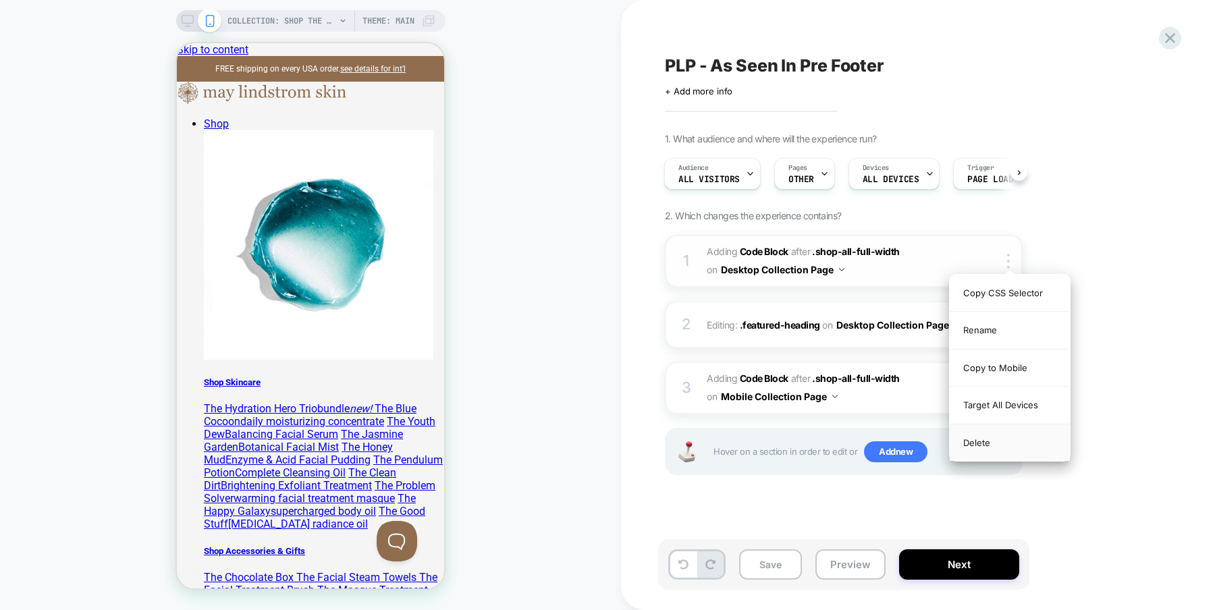
click at [1000, 439] on div "Delete" at bounding box center [1010, 443] width 120 height 36
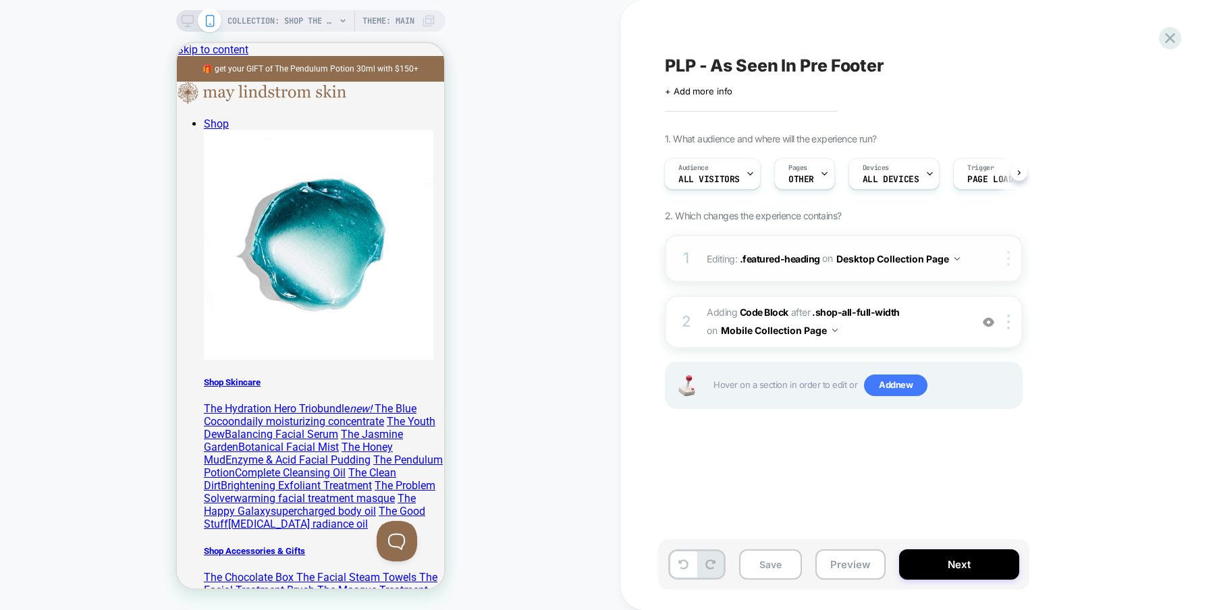
click at [1009, 260] on img at bounding box center [1008, 258] width 3 height 15
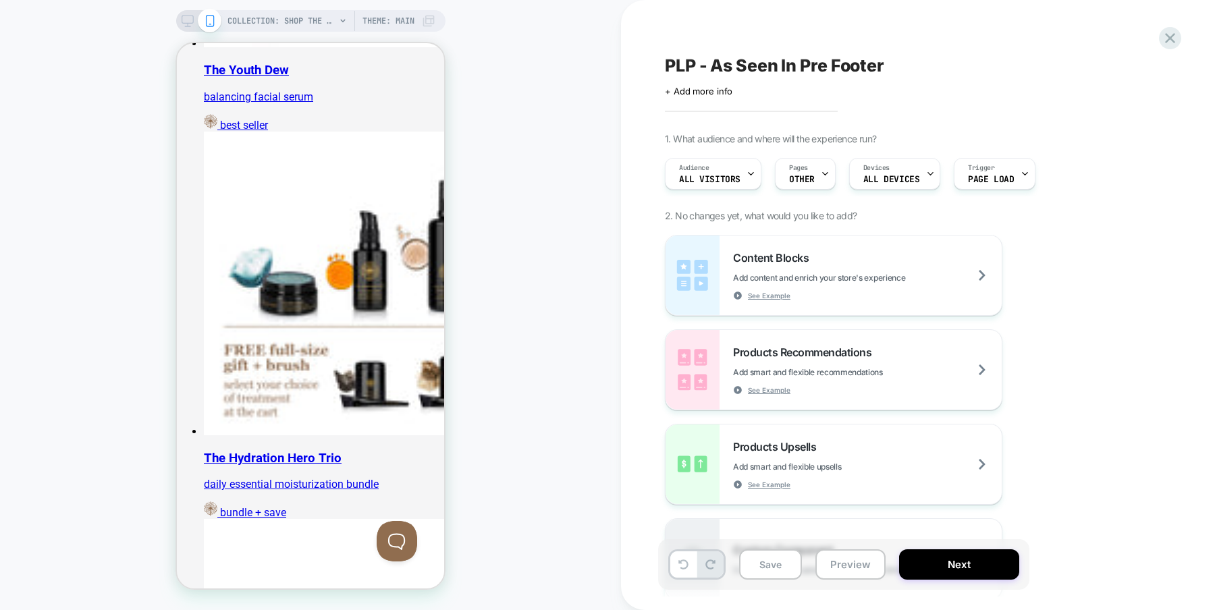
scroll to position [2412, 0]
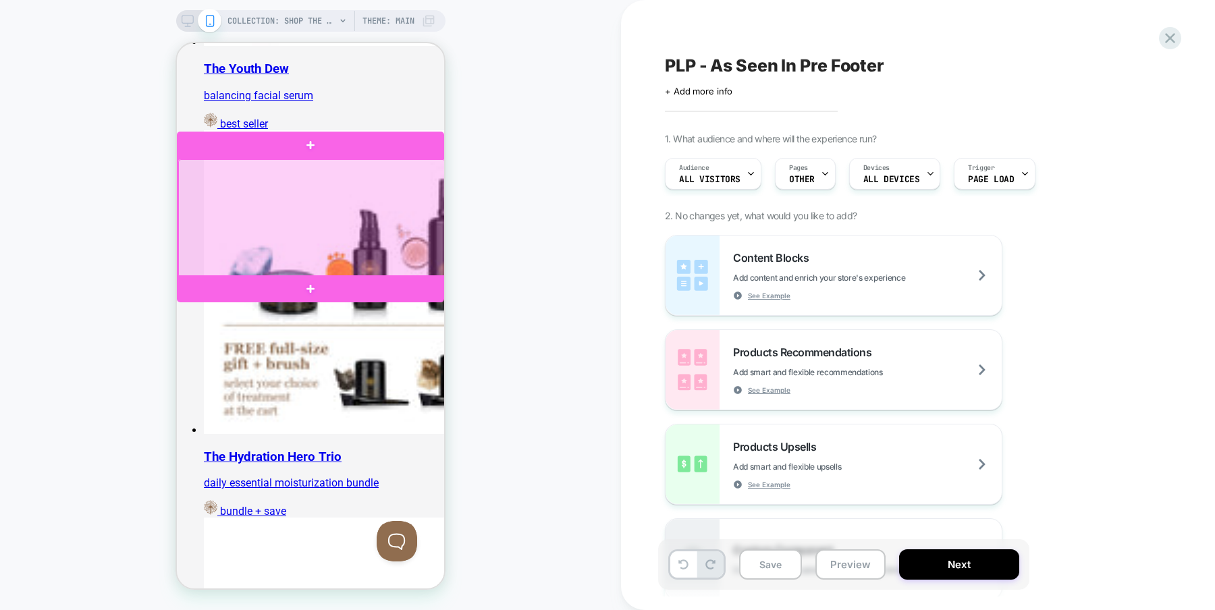
click at [442, 162] on div at bounding box center [311, 218] width 267 height 118
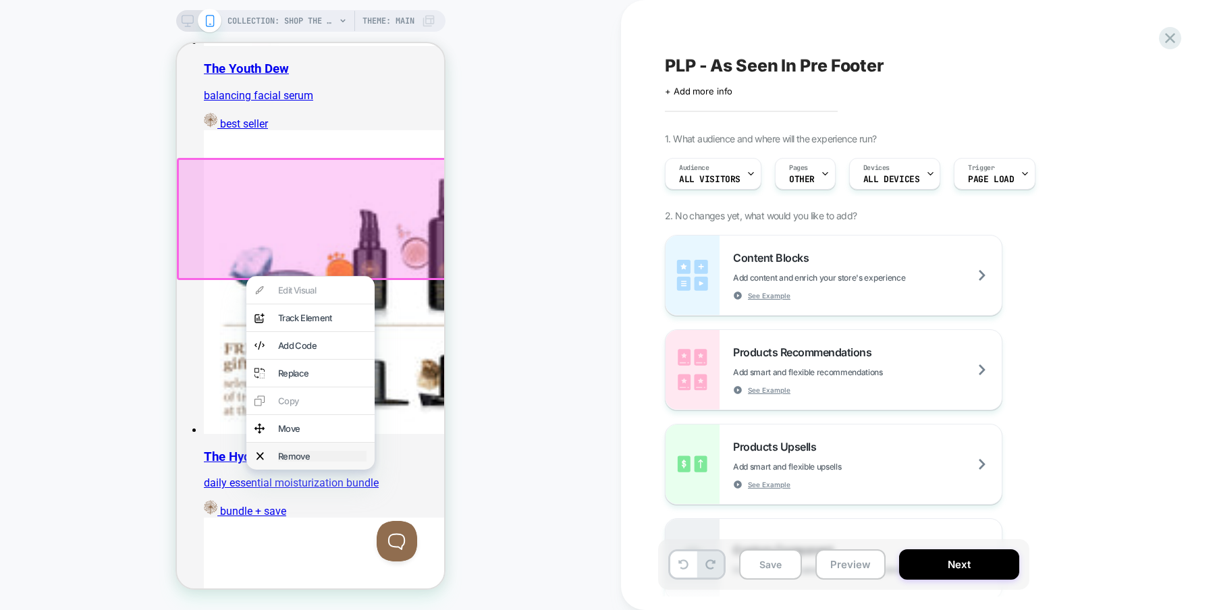
click at [286, 452] on div "Remove" at bounding box center [322, 456] width 88 height 11
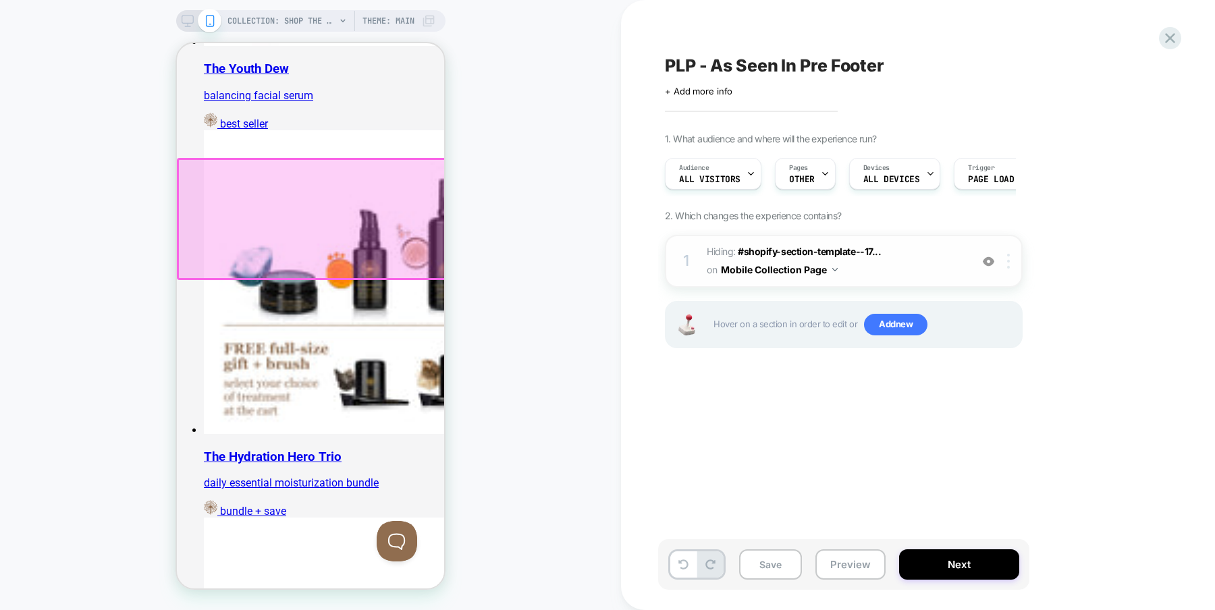
click at [1011, 260] on div at bounding box center [1011, 261] width 22 height 15
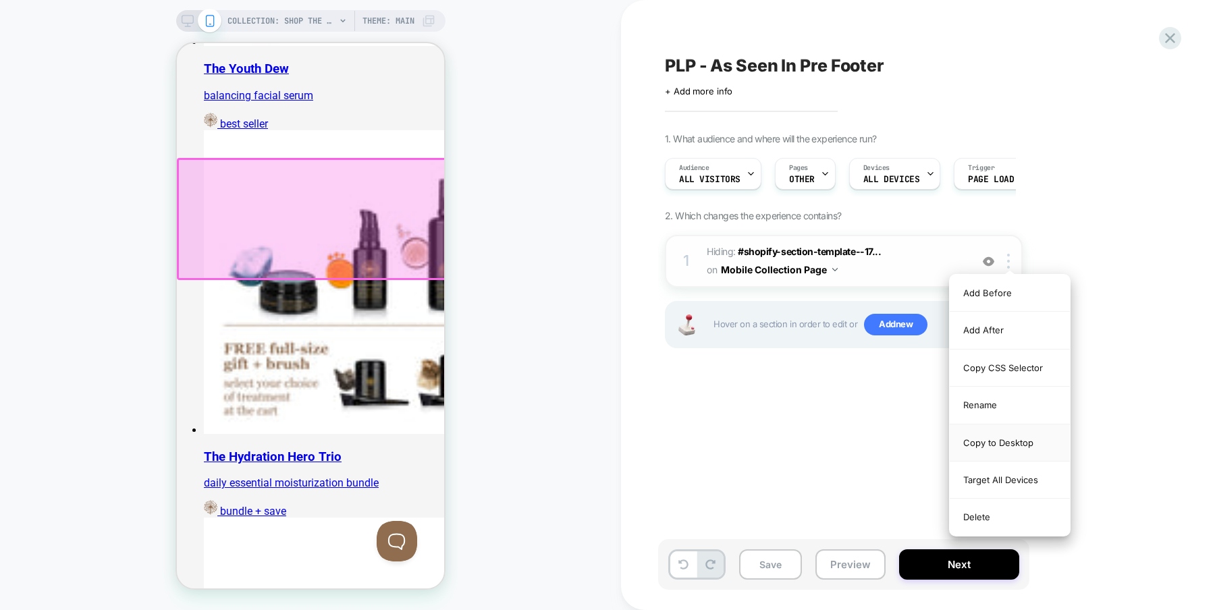
click at [1011, 442] on div "Copy to Desktop" at bounding box center [1010, 443] width 120 height 37
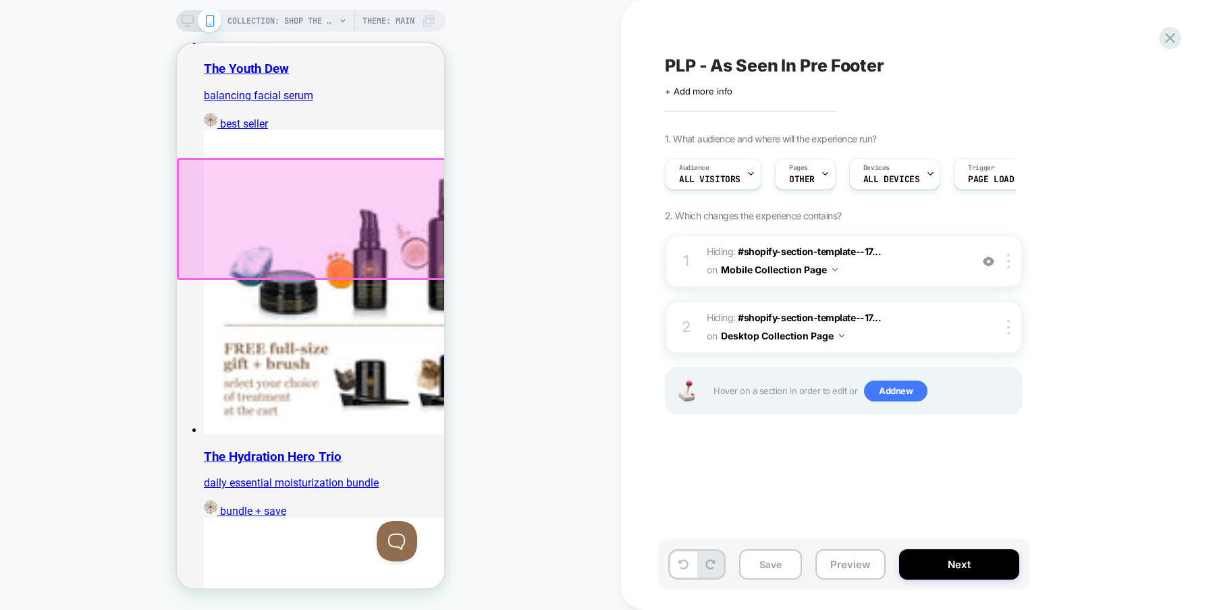
click at [874, 452] on div "PLP - As Seen In Pre Footer Click to edit experience details + Add more info 1.…" at bounding box center [911, 305] width 506 height 583
click at [967, 571] on button "Next" at bounding box center [959, 565] width 120 height 30
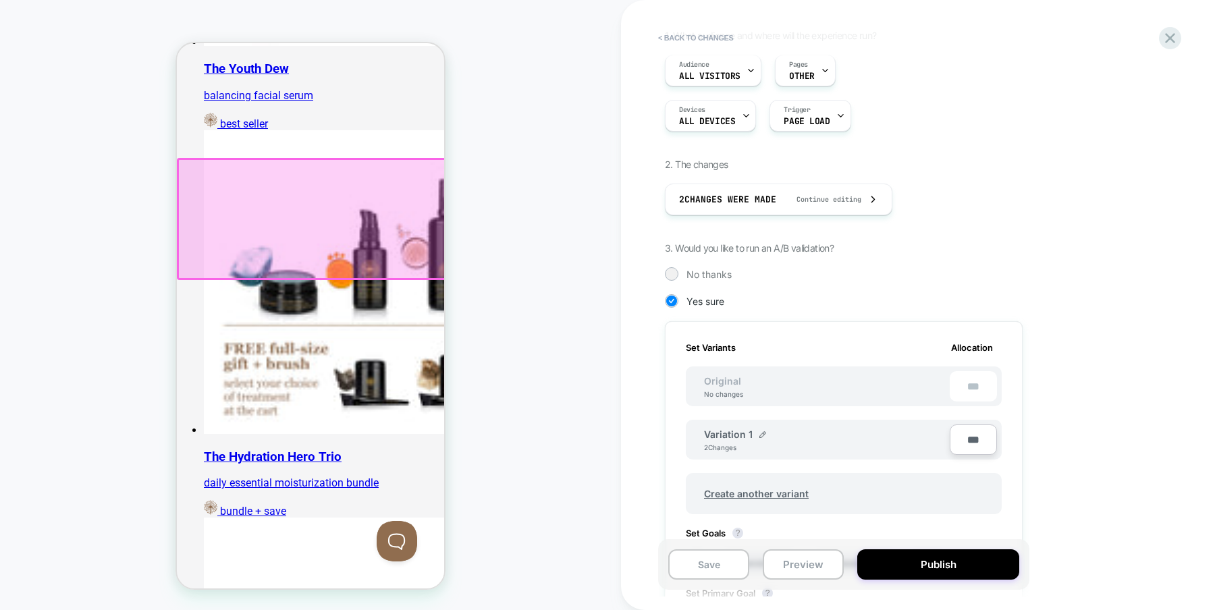
scroll to position [106, 0]
click at [764, 430] on img at bounding box center [762, 432] width 7 height 7
drag, startPoint x: 771, startPoint y: 439, endPoint x: 687, endPoint y: 425, distance: 85.7
click at [687, 425] on div "**********" at bounding box center [844, 438] width 316 height 43
type input "********"
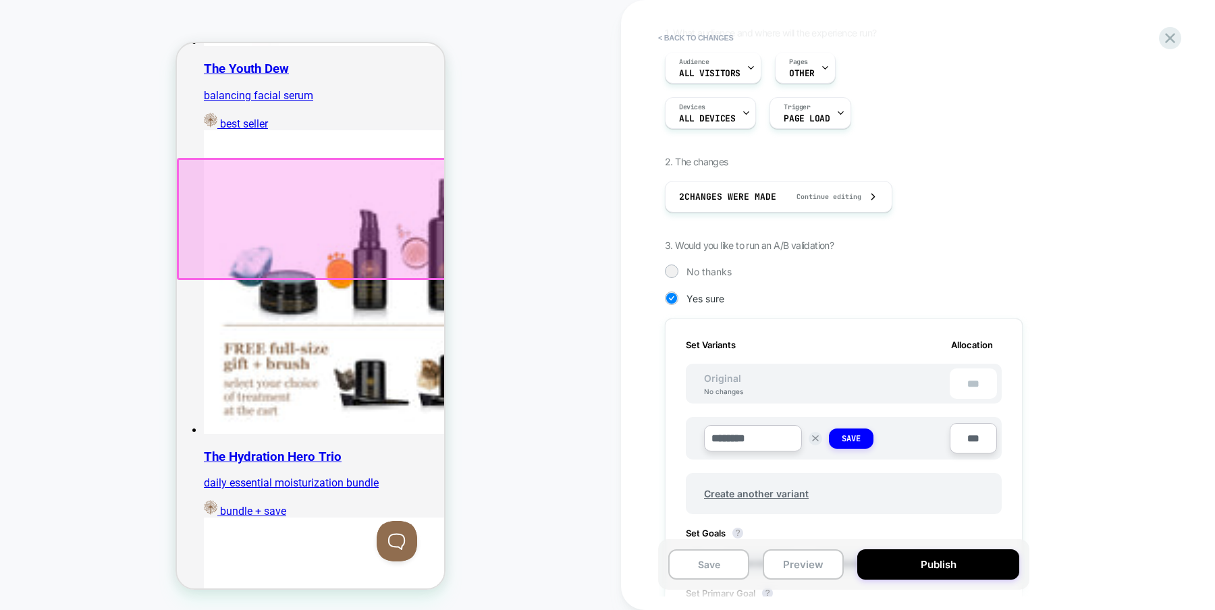
click at [967, 435] on input "***" at bounding box center [973, 438] width 47 height 30
type input "***"
type input "**"
type input "***"
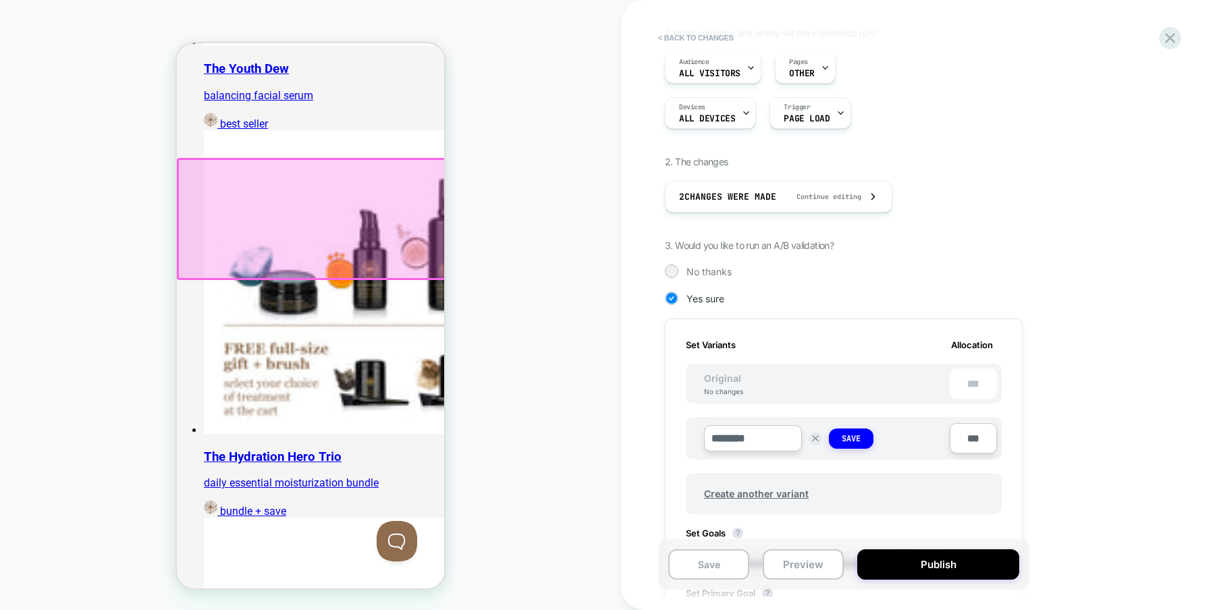
click at [1134, 438] on div "1. What audience and where will the experience run? Audience All Visitors Pages…" at bounding box center [911, 414] width 493 height 775
click at [855, 437] on strong "Save" at bounding box center [851, 438] width 19 height 11
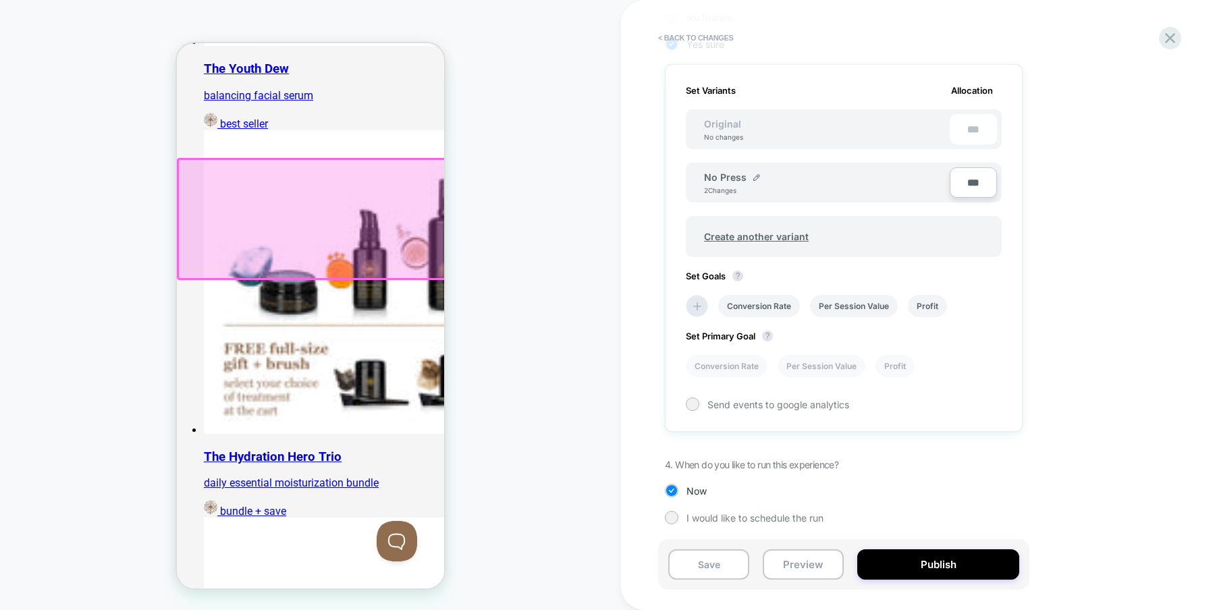
scroll to position [0, 0]
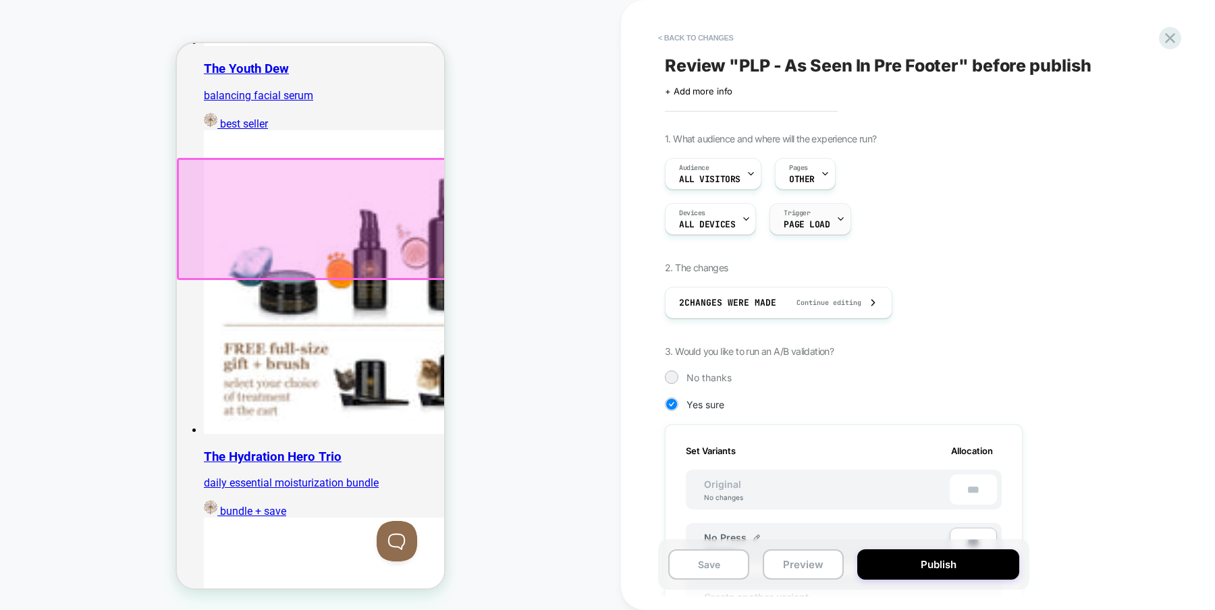
click at [838, 219] on icon at bounding box center [840, 219] width 5 height 3
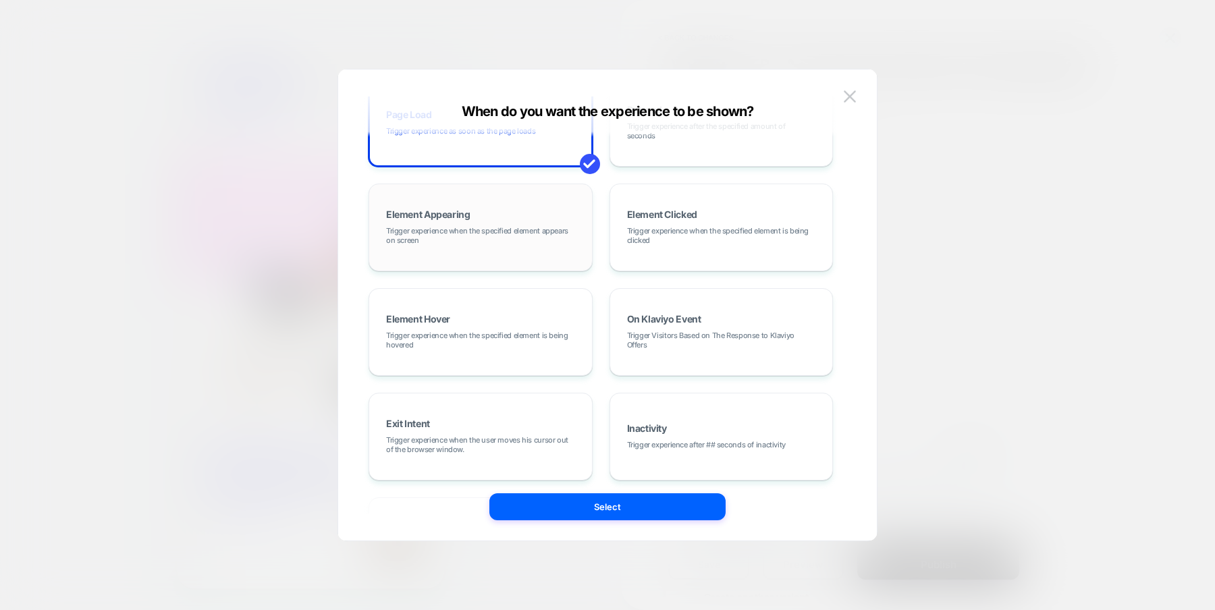
scroll to position [59, 0]
click at [512, 255] on div "Element Appearing Trigger experience when the specified element appears on scre…" at bounding box center [480, 226] width 209 height 73
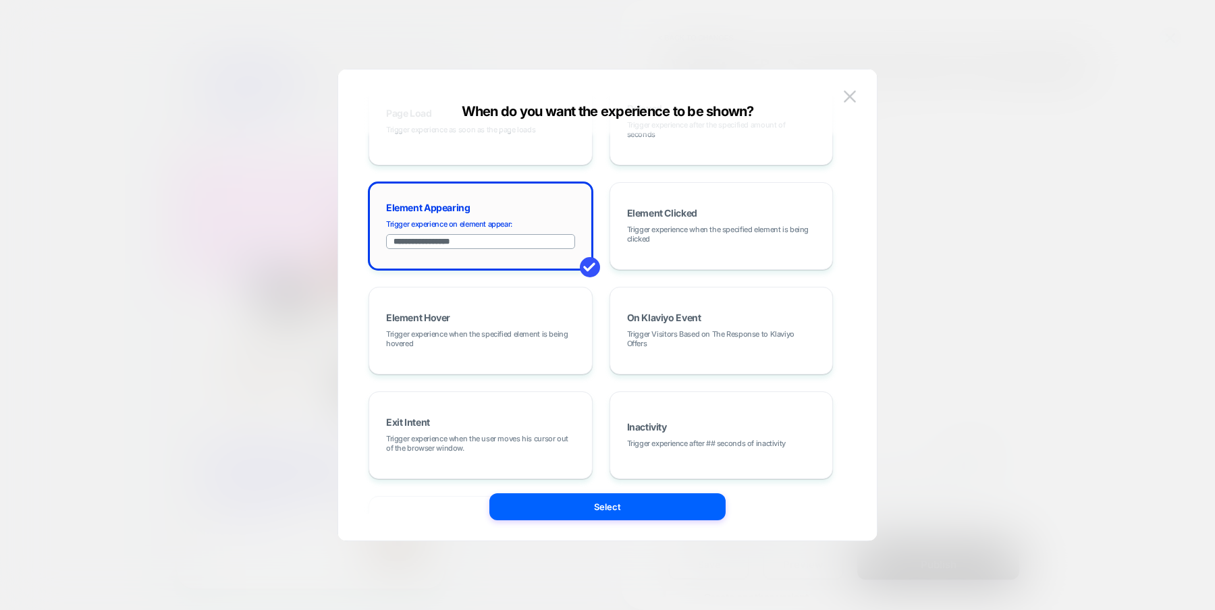
click at [411, 240] on input "**********" at bounding box center [480, 241] width 189 height 15
paste input "**********"
drag, startPoint x: 454, startPoint y: 242, endPoint x: 587, endPoint y: 258, distance: 133.9
click at [587, 258] on div "**********" at bounding box center [481, 226] width 225 height 88
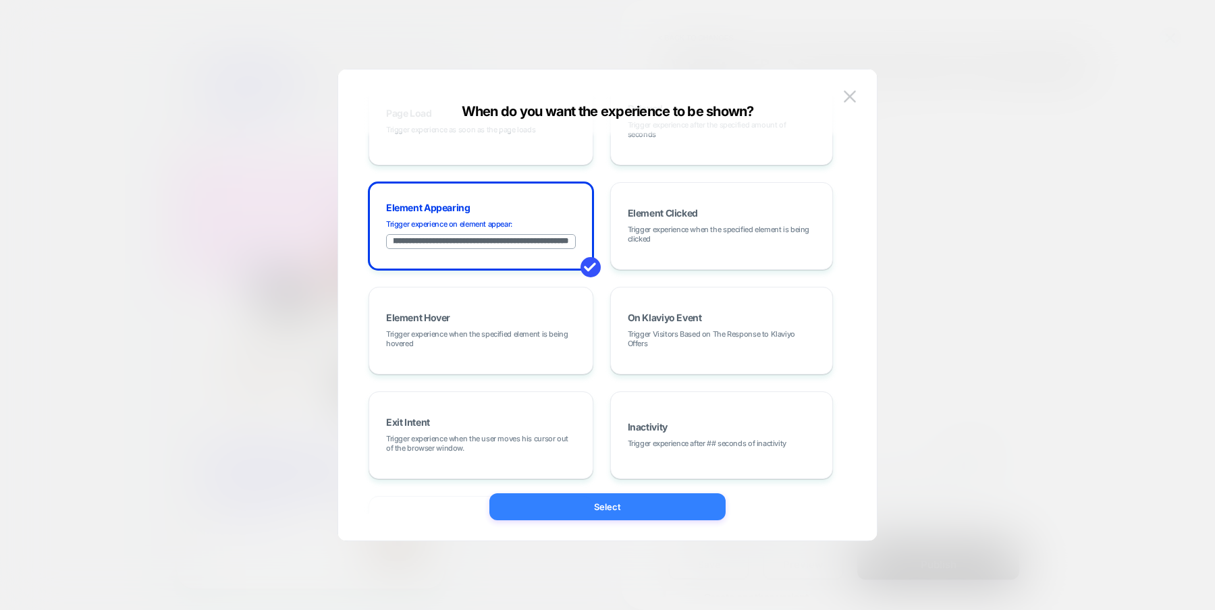
type input "**********"
click at [615, 501] on button "Select" at bounding box center [607, 506] width 236 height 27
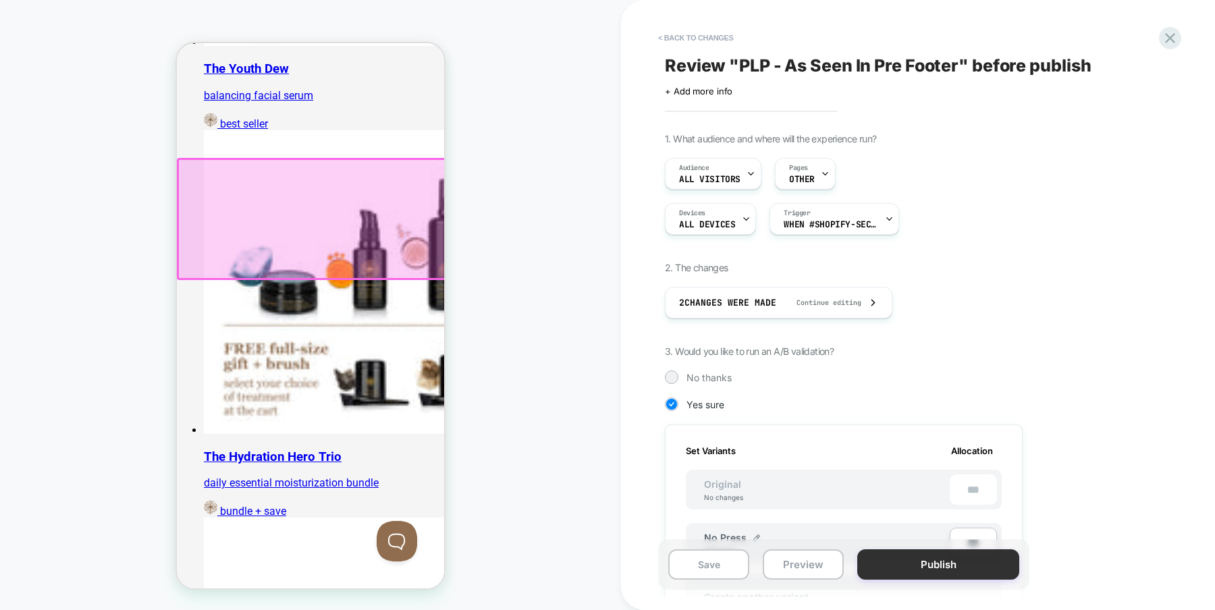
click at [943, 566] on button "Publish" at bounding box center [938, 565] width 162 height 30
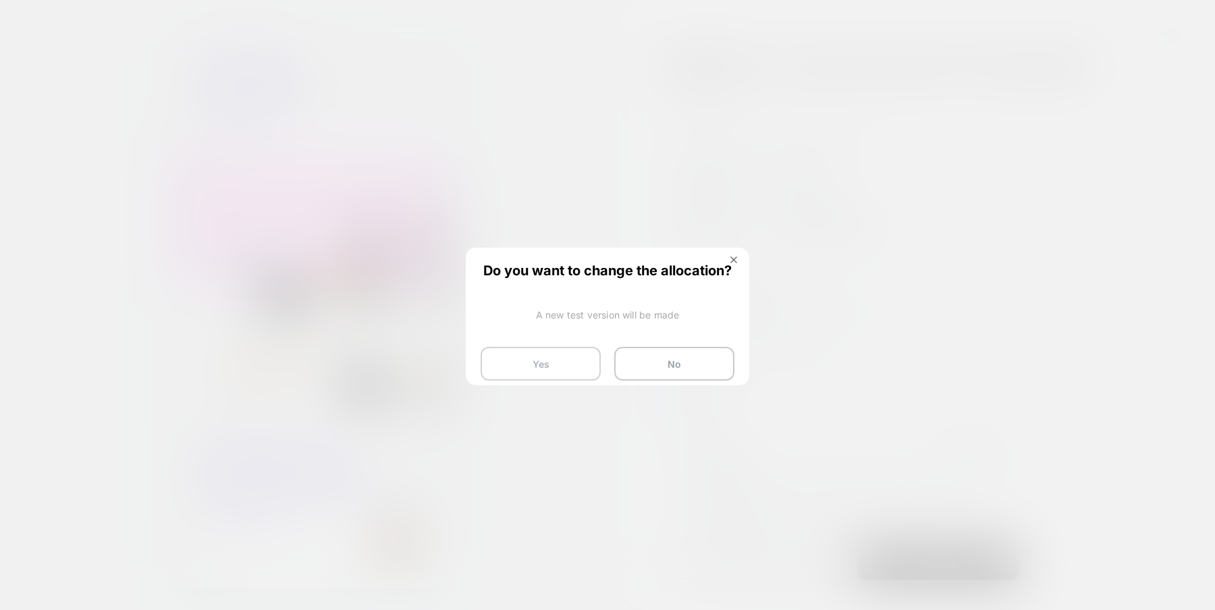
click at [581, 356] on button "Yes" at bounding box center [541, 364] width 120 height 34
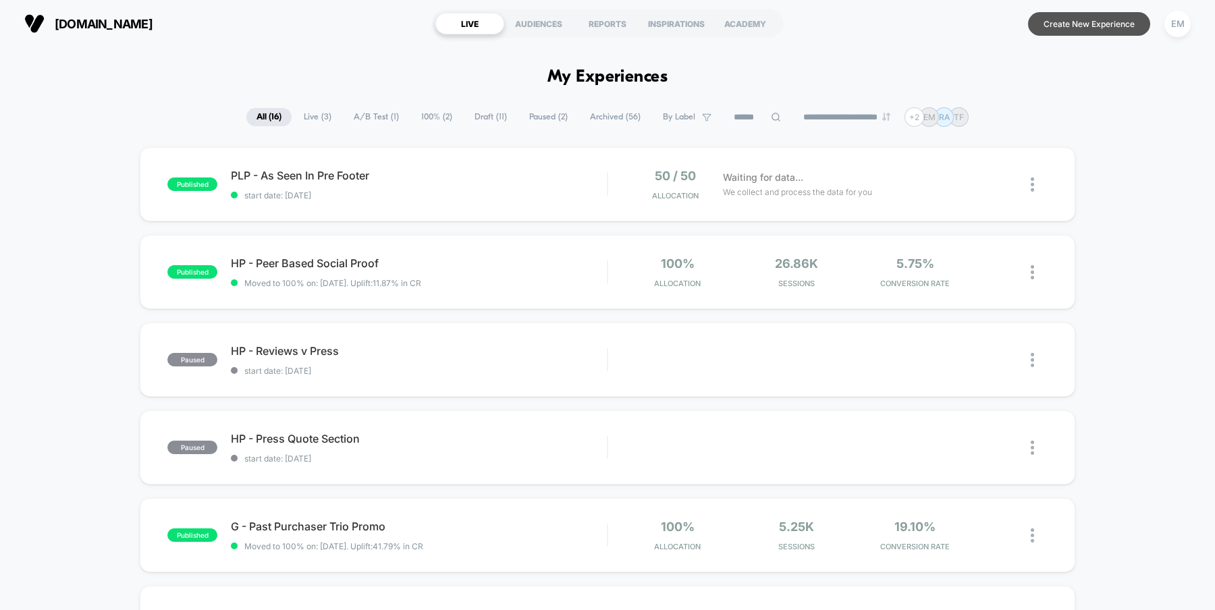
click at [1080, 20] on button "Create New Experience" at bounding box center [1089, 24] width 122 height 24
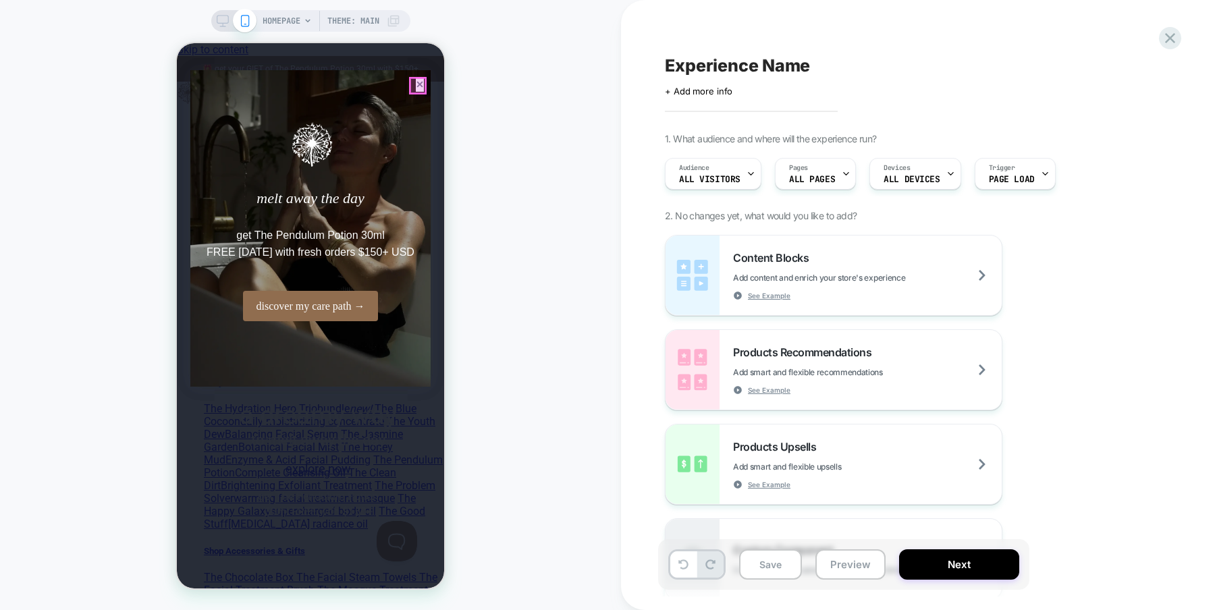
click at [414, 82] on div at bounding box center [417, 85] width 15 height 15
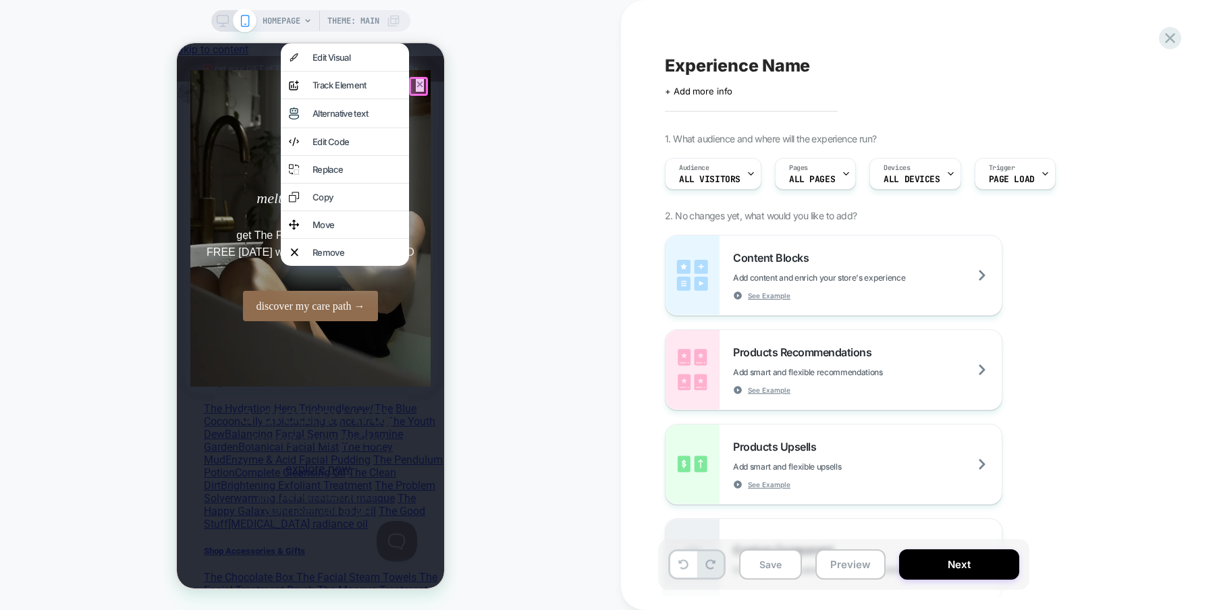
click at [547, 126] on div "HOMEPAGE Theme: MAIN" at bounding box center [310, 305] width 621 height 583
click at [420, 86] on div at bounding box center [418, 86] width 19 height 19
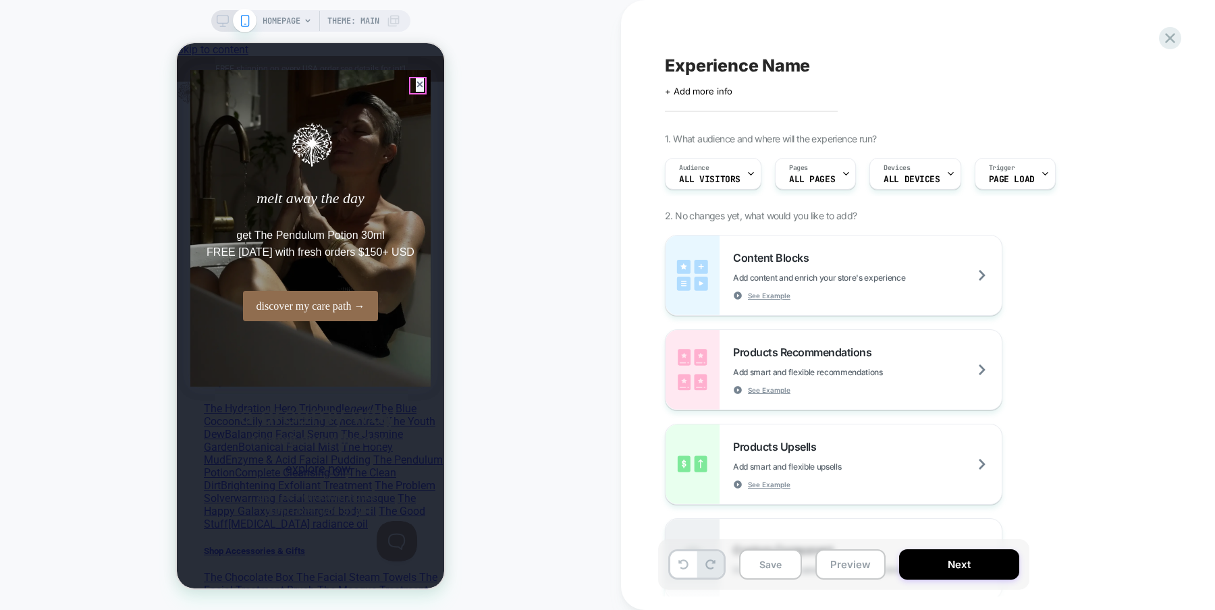
click at [420, 86] on div at bounding box center [417, 85] width 15 height 15
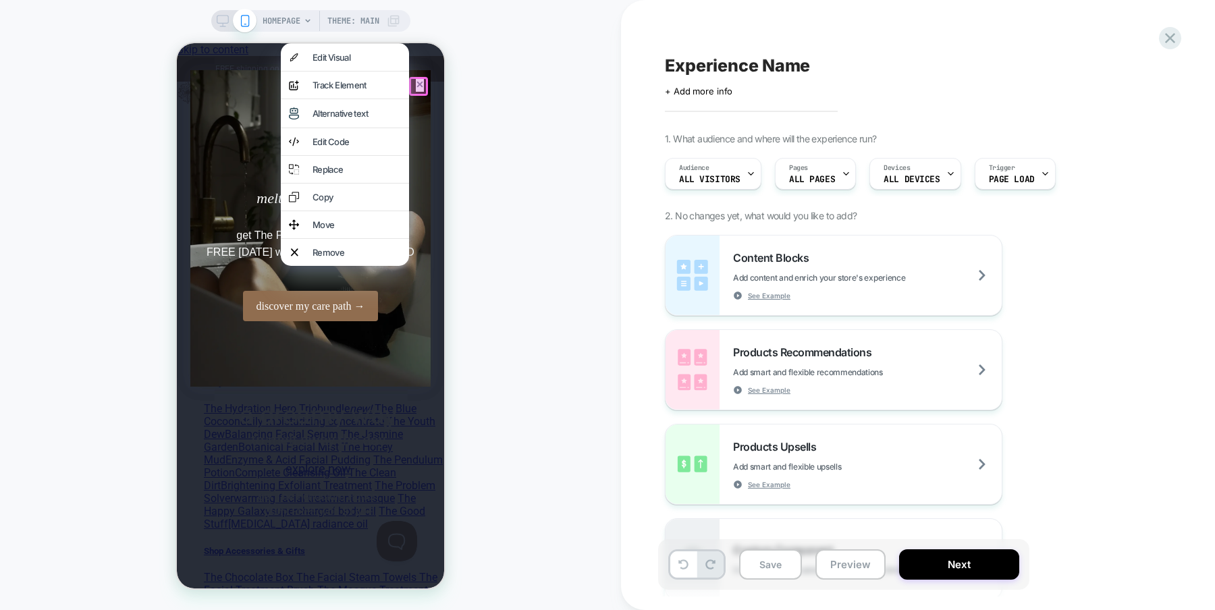
click at [420, 86] on div at bounding box center [418, 86] width 19 height 19
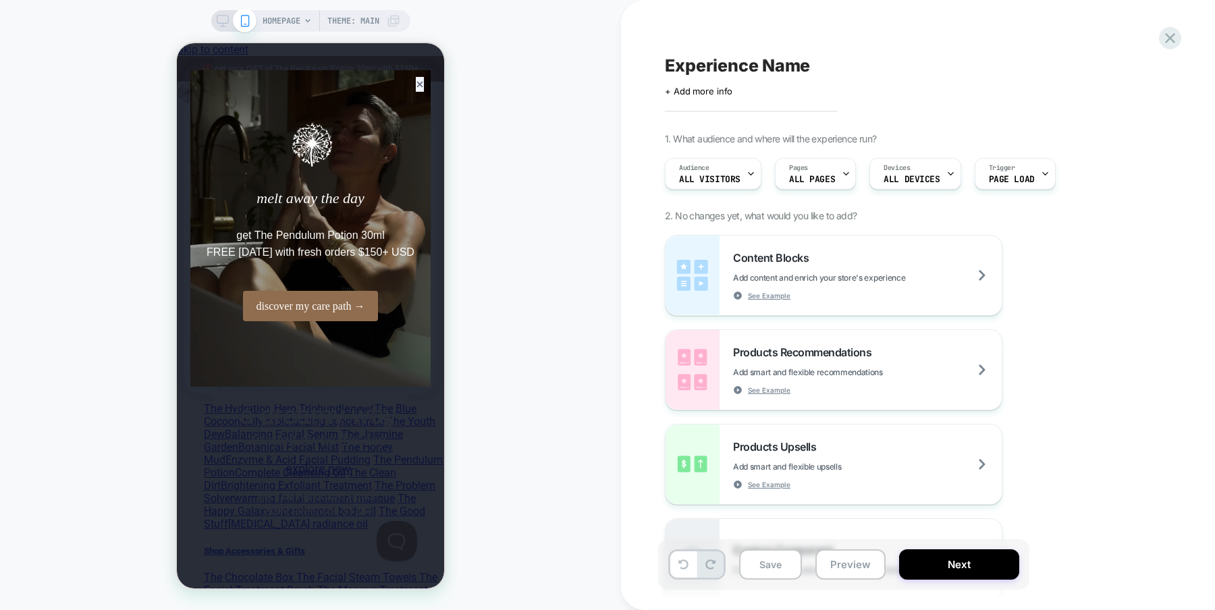
click at [221, 18] on icon at bounding box center [223, 21] width 12 height 12
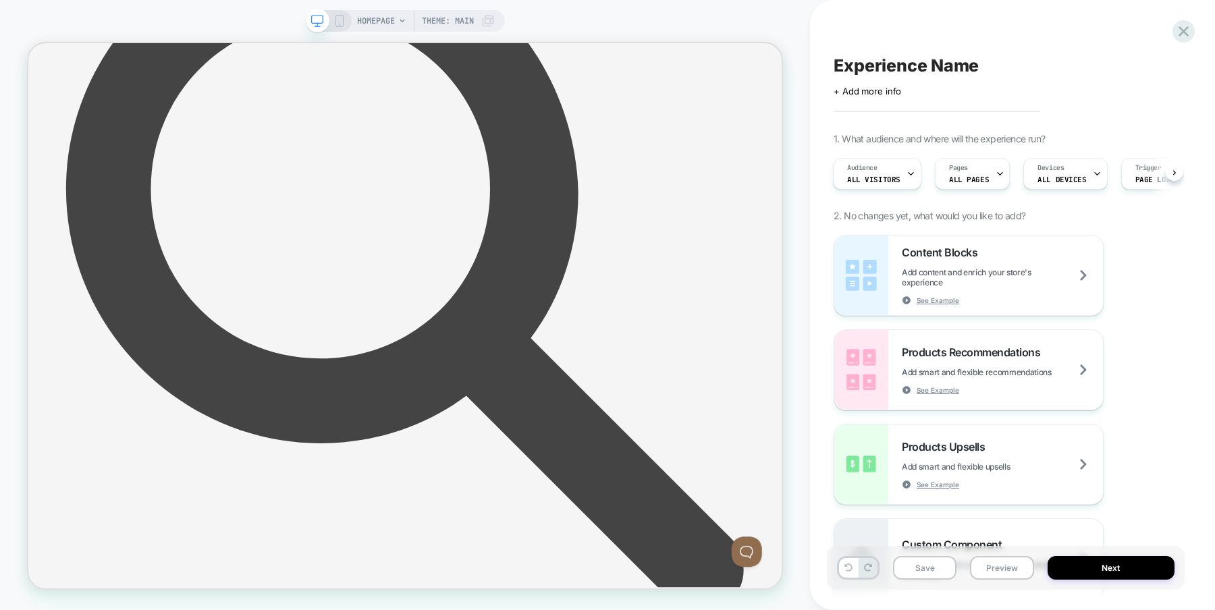
scroll to position [1173, 0]
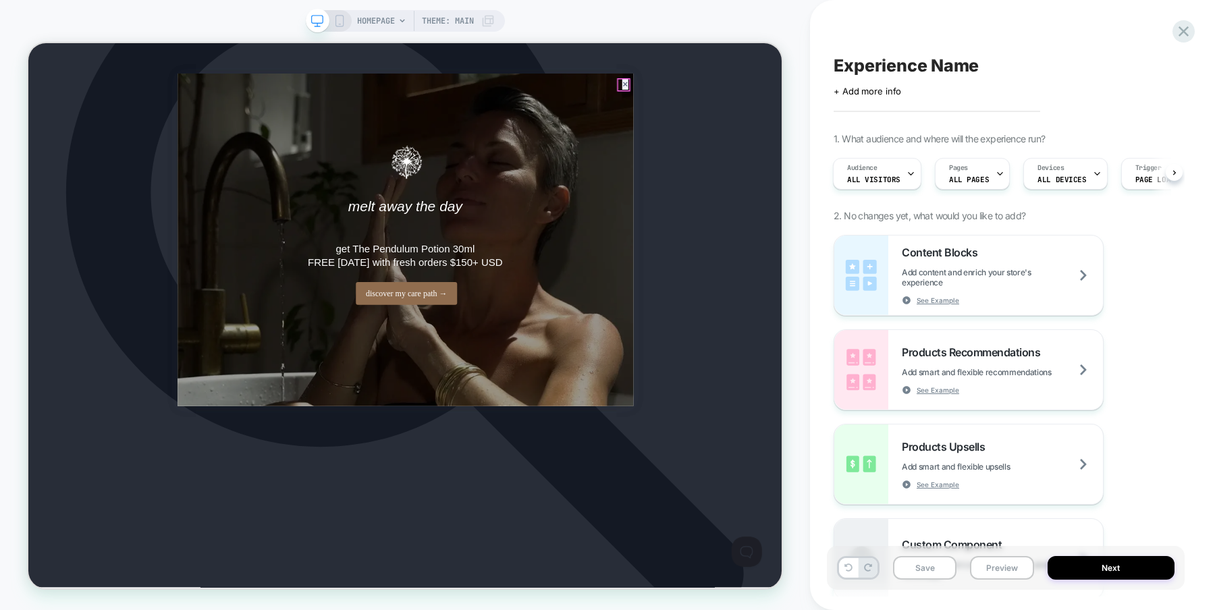
click at [822, 100] on icon at bounding box center [824, 98] width 8 height 8
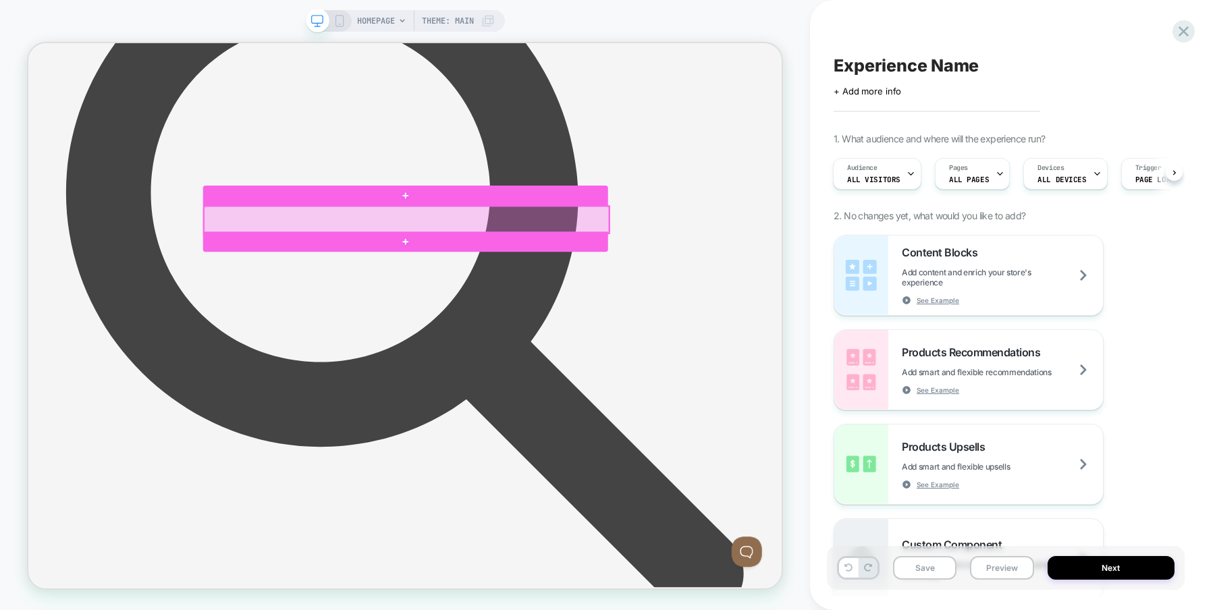
click at [614, 273] on div at bounding box center [533, 279] width 540 height 36
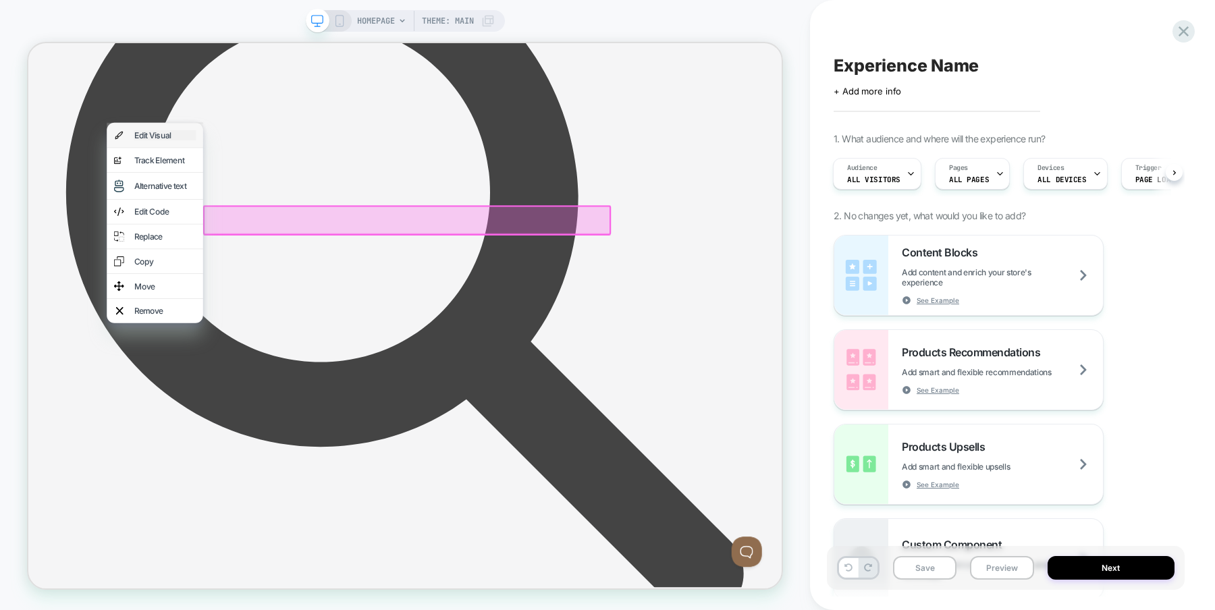
click at [198, 169] on div "Edit Visual" at bounding box center [210, 166] width 82 height 14
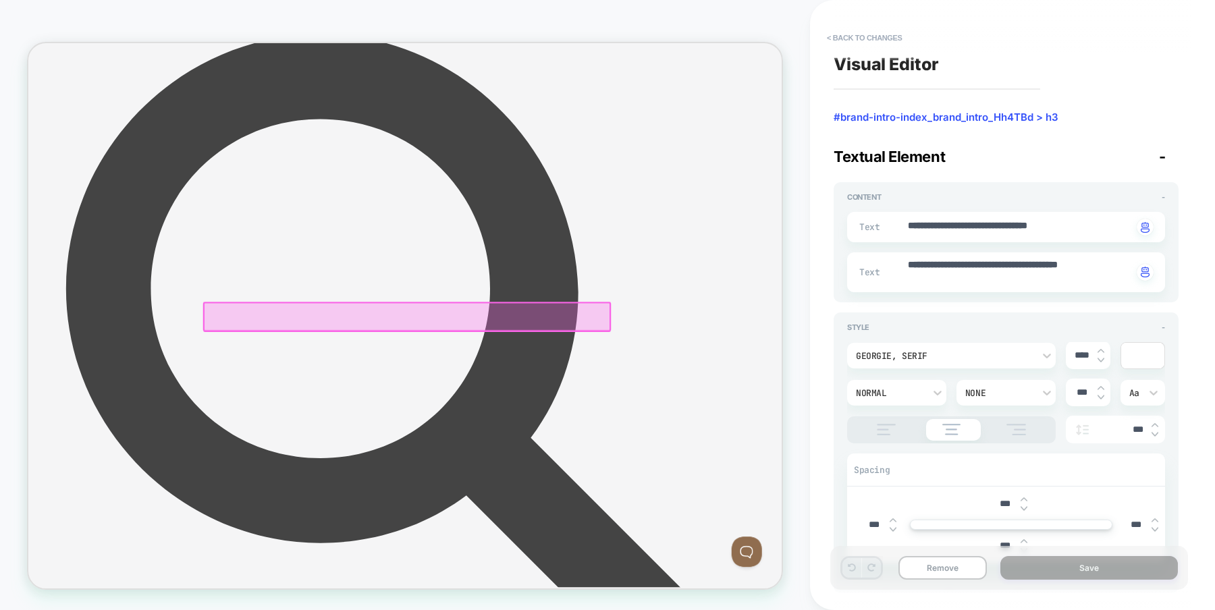
scroll to position [1045, 0]
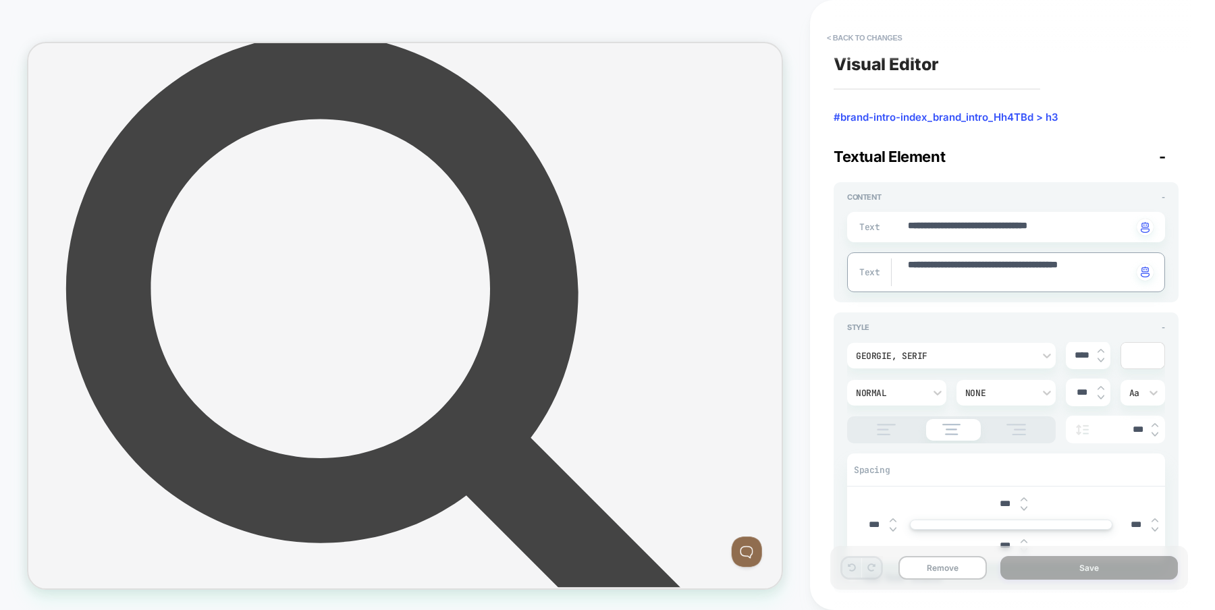
drag, startPoint x: 1084, startPoint y: 266, endPoint x: 855, endPoint y: 249, distance: 230.2
paste textarea
type textarea "*"
type textarea "**********"
type textarea "*"
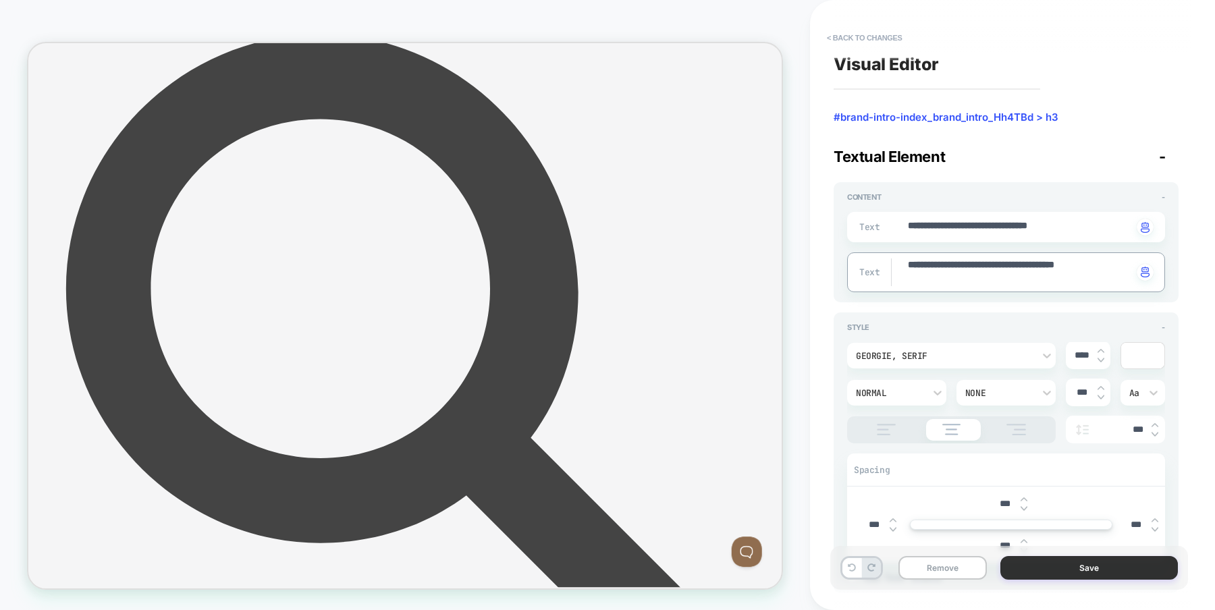
type textarea "**********"
click at [1067, 563] on button "Save" at bounding box center [1089, 568] width 178 height 24
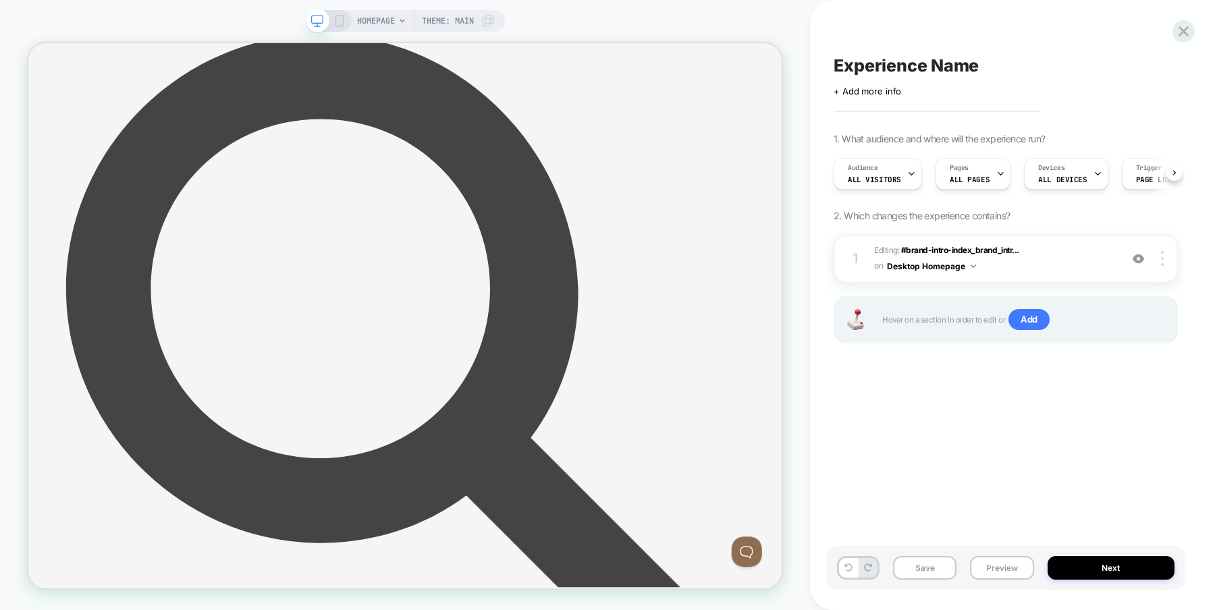
scroll to position [0, 1]
click at [1164, 260] on div at bounding box center [1165, 258] width 26 height 15
click at [1099, 432] on div "Experience Name Click to edit experience details + Add more info 1. What audien…" at bounding box center [1006, 305] width 358 height 583
click at [996, 176] on icon at bounding box center [1000, 173] width 9 height 9
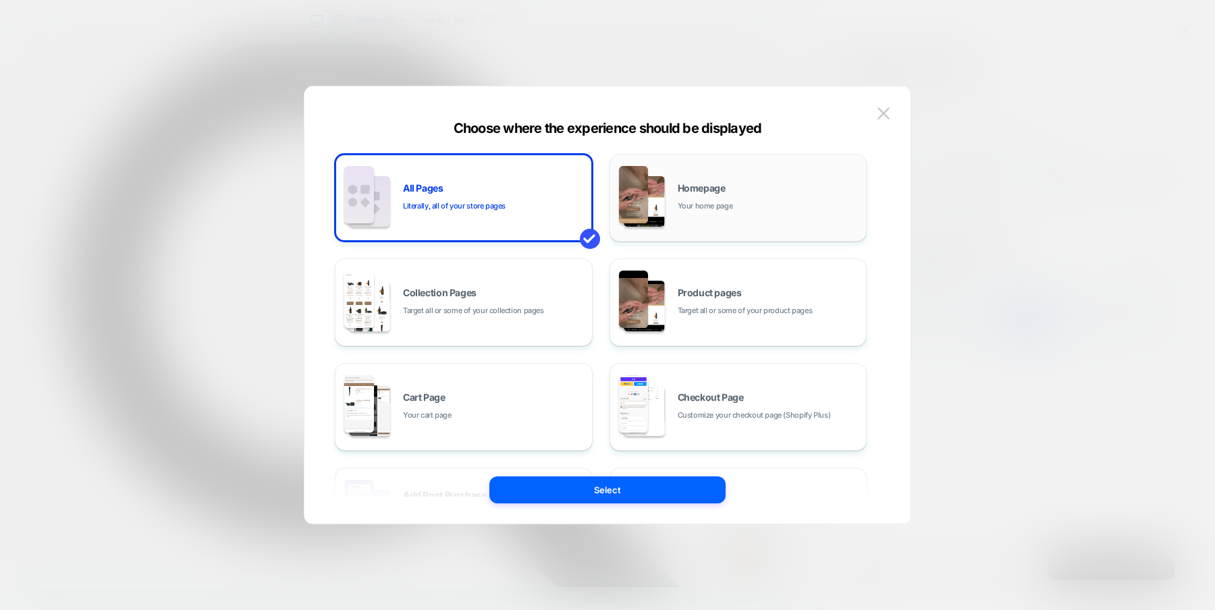
click at [713, 214] on div "Homepage Your home page" at bounding box center [738, 198] width 243 height 74
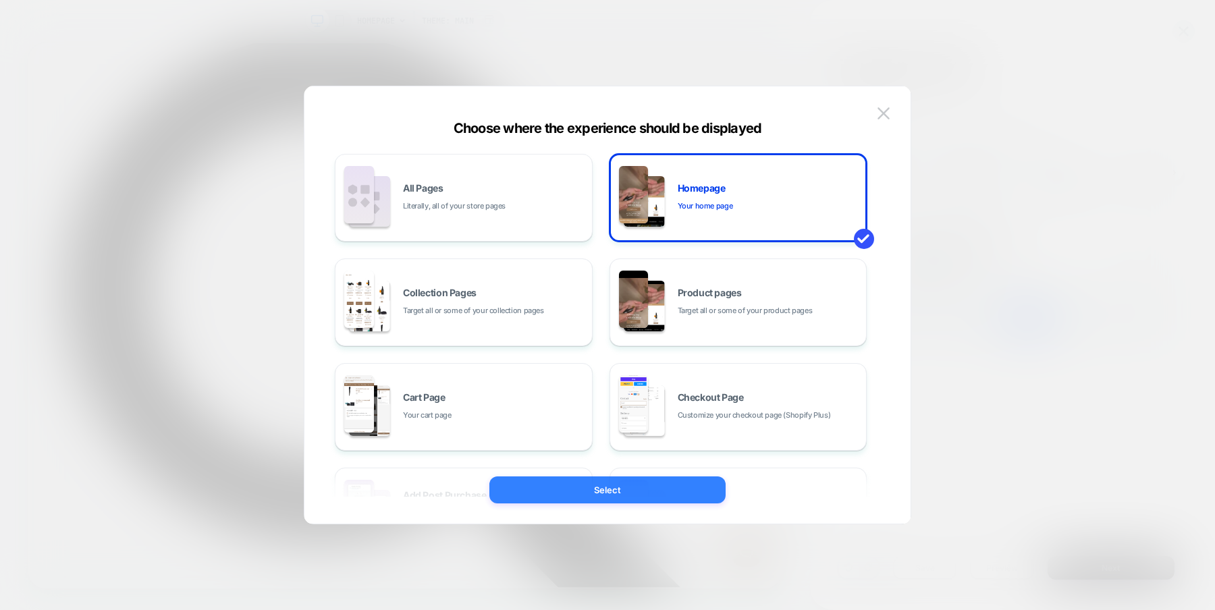
click at [626, 499] on button "Select" at bounding box center [607, 490] width 236 height 27
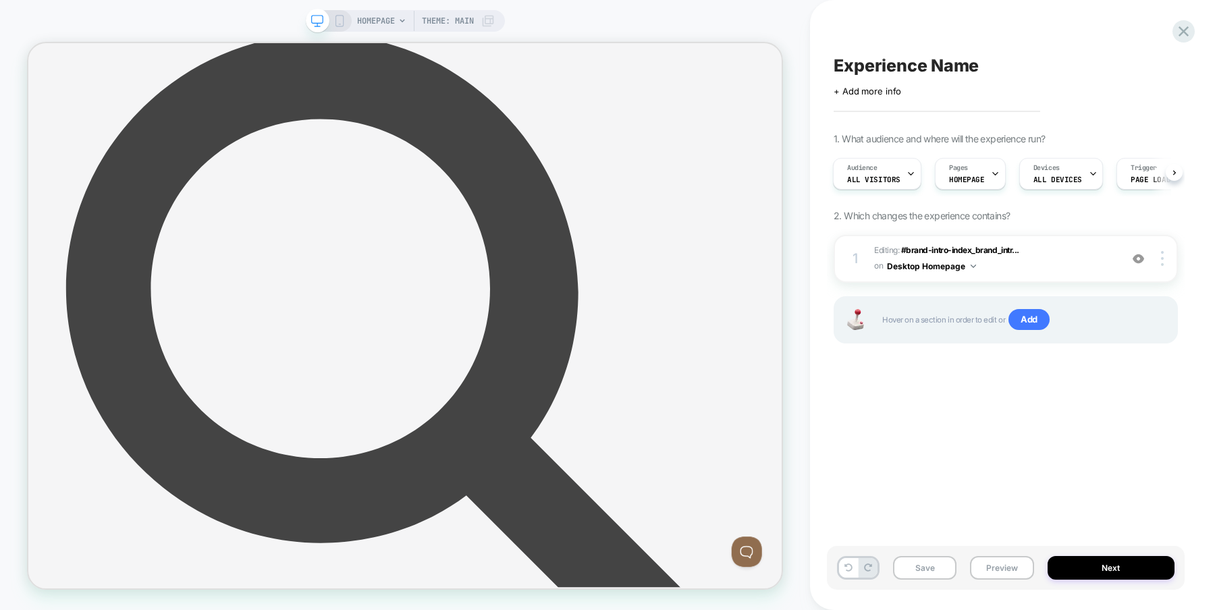
click at [342, 15] on icon at bounding box center [339, 21] width 12 height 12
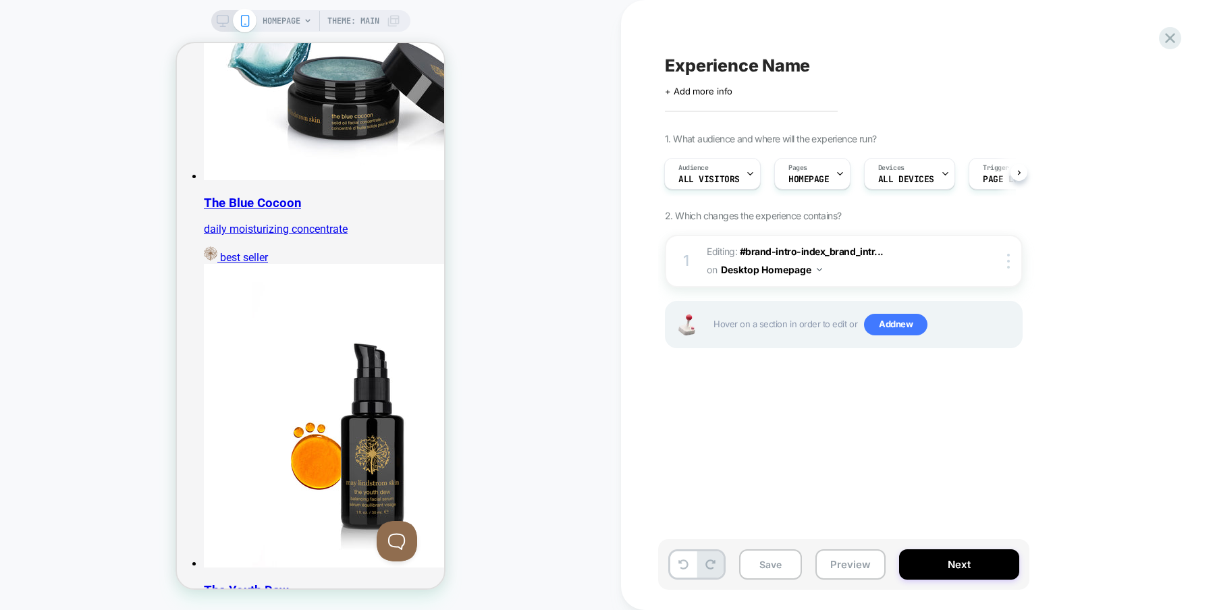
scroll to position [1898, 0]
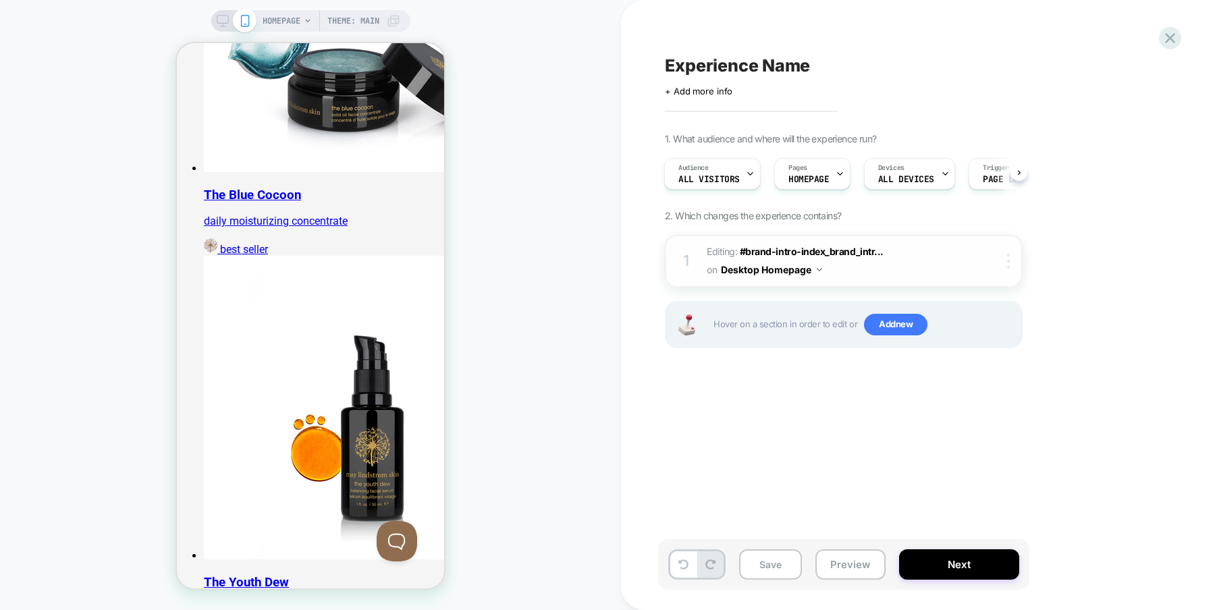
click at [1008, 261] on img at bounding box center [1008, 261] width 3 height 15
click at [534, 309] on div "HOMEPAGE Theme: MAIN" at bounding box center [310, 305] width 621 height 583
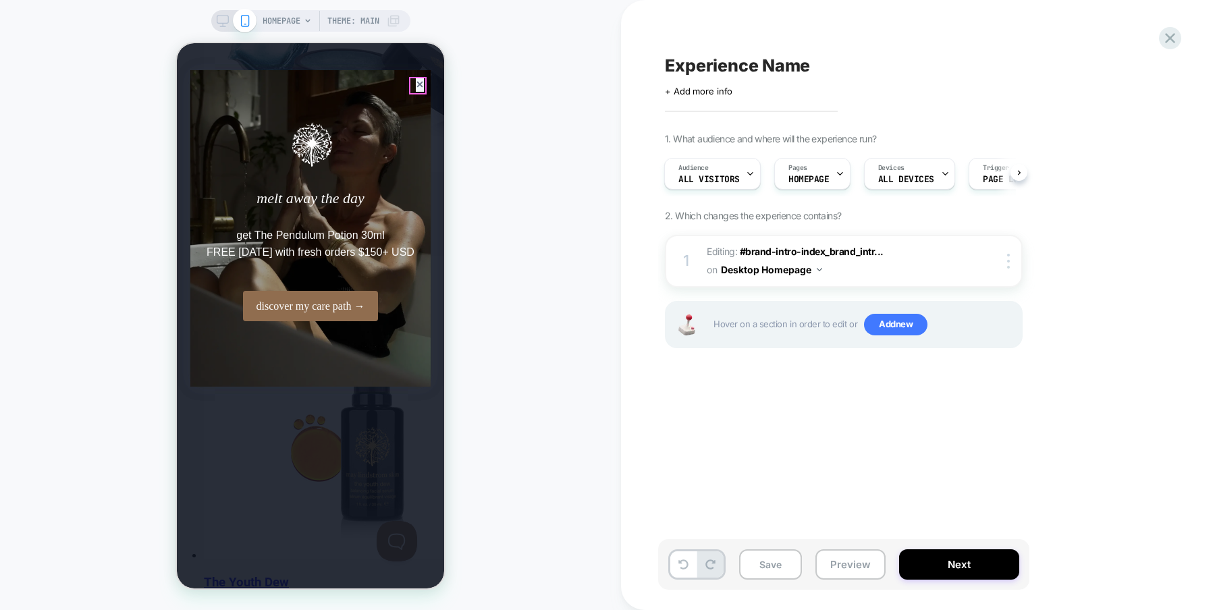
click at [417, 84] on icon at bounding box center [420, 84] width 6 height 6
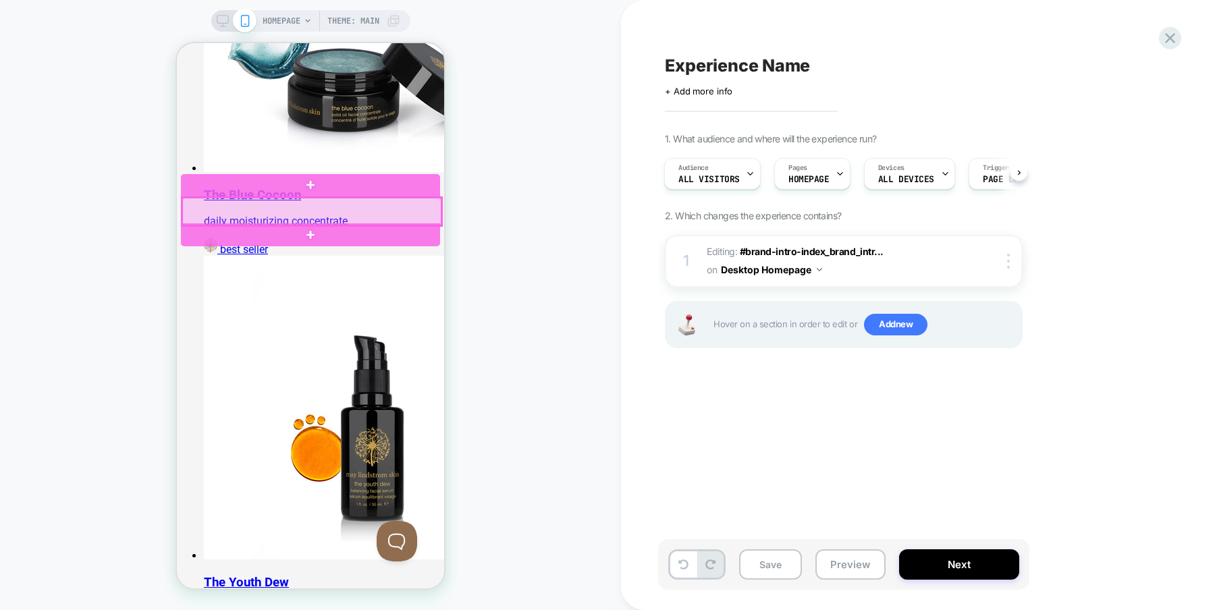
click at [346, 212] on div at bounding box center [311, 212] width 259 height 28
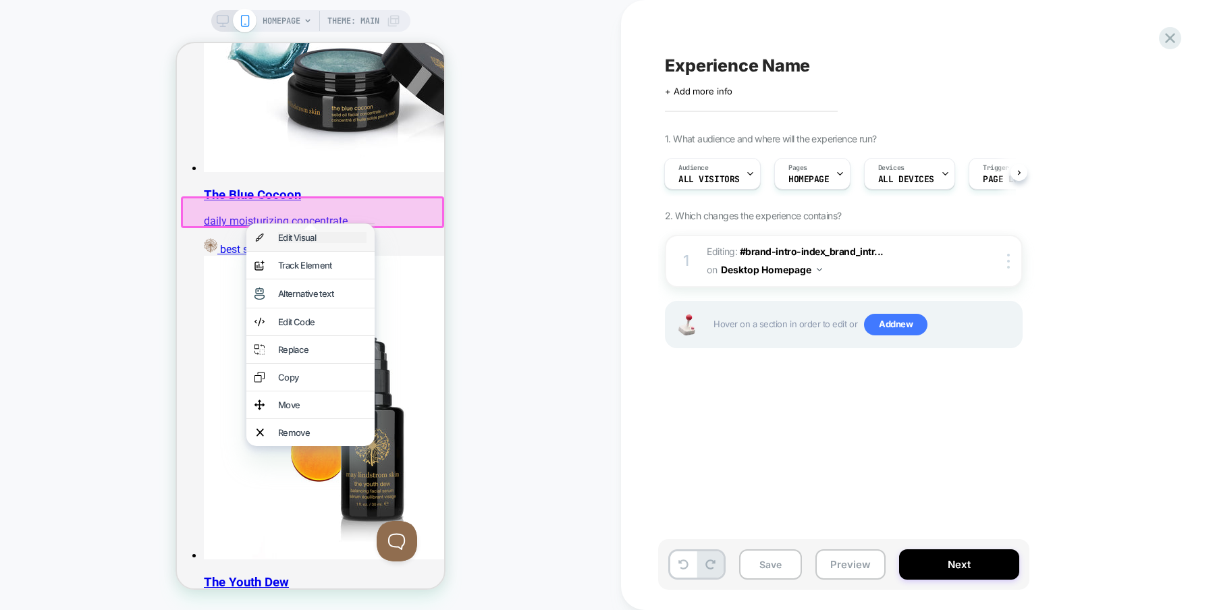
click at [343, 236] on div "Edit Visual" at bounding box center [322, 237] width 88 height 11
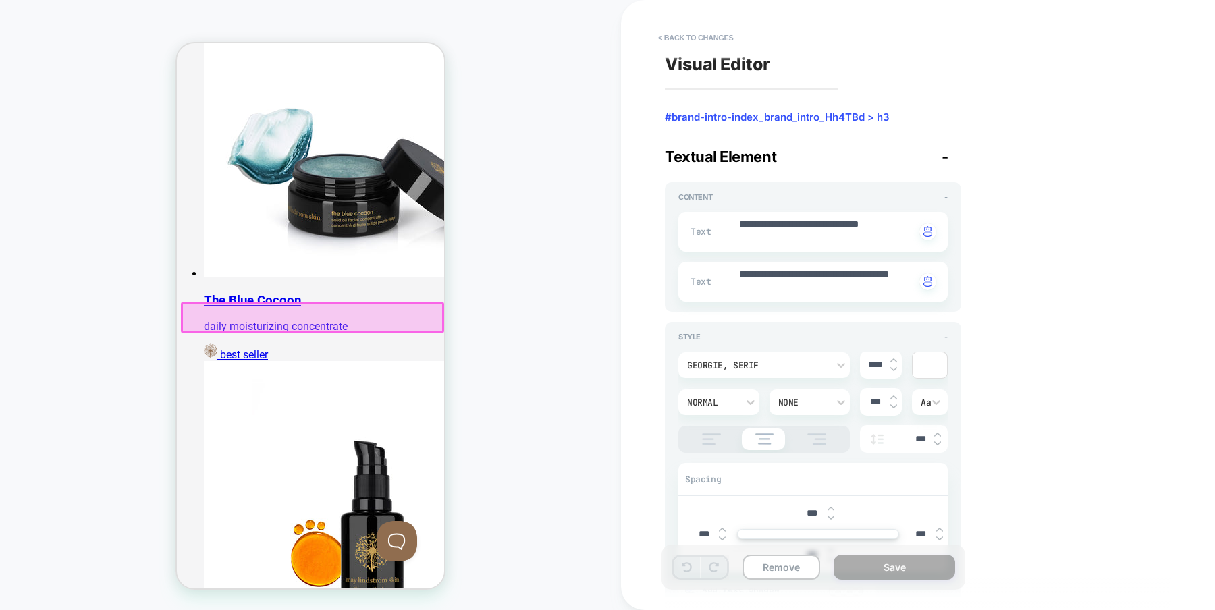
scroll to position [1792, 0]
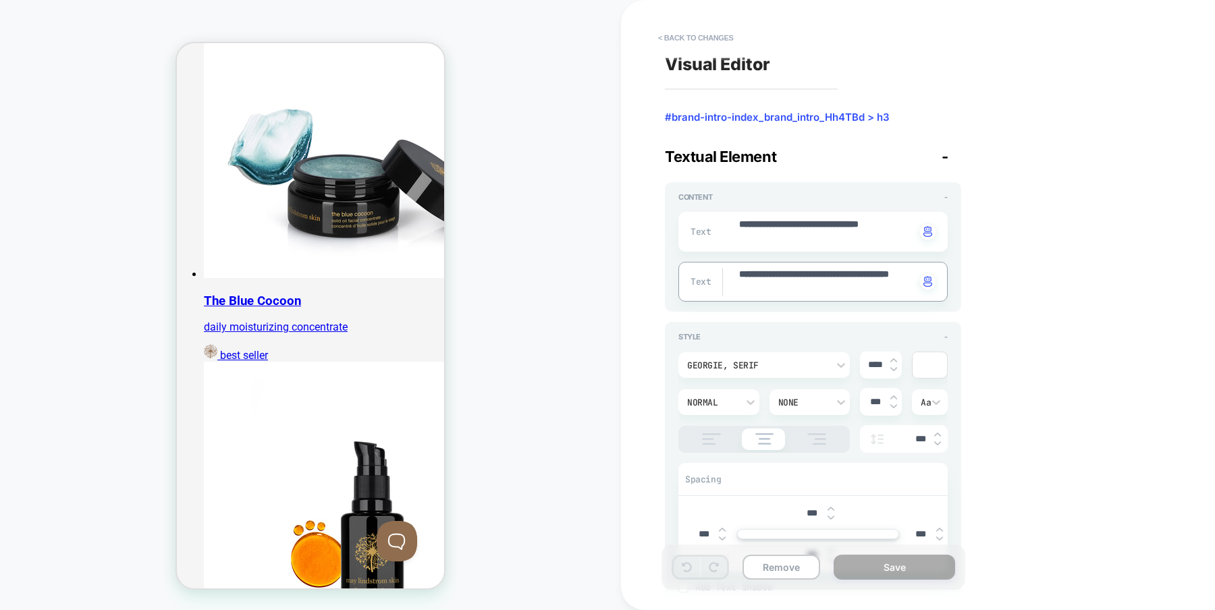
drag, startPoint x: 776, startPoint y: 288, endPoint x: 713, endPoint y: 256, distance: 71.3
paste textarea
type textarea "*"
type textarea "**********"
type textarea "*"
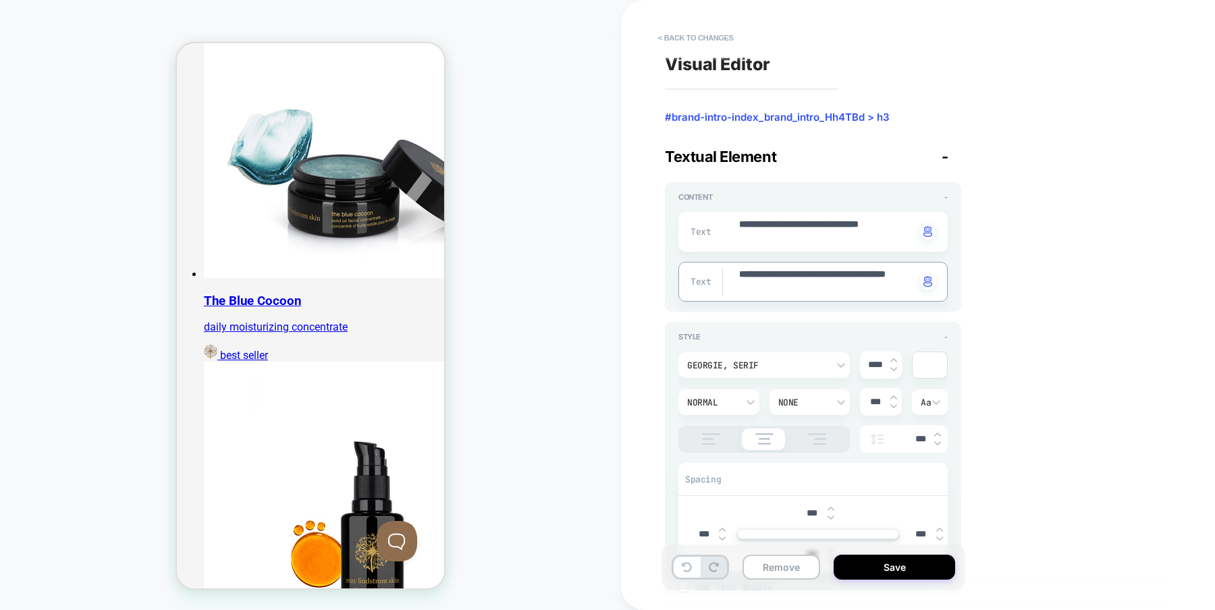
type textarea "**********"
click at [1086, 286] on div "**********" at bounding box center [911, 305] width 506 height 583
click at [899, 562] on button "Save" at bounding box center [895, 567] width 122 height 25
type textarea "*"
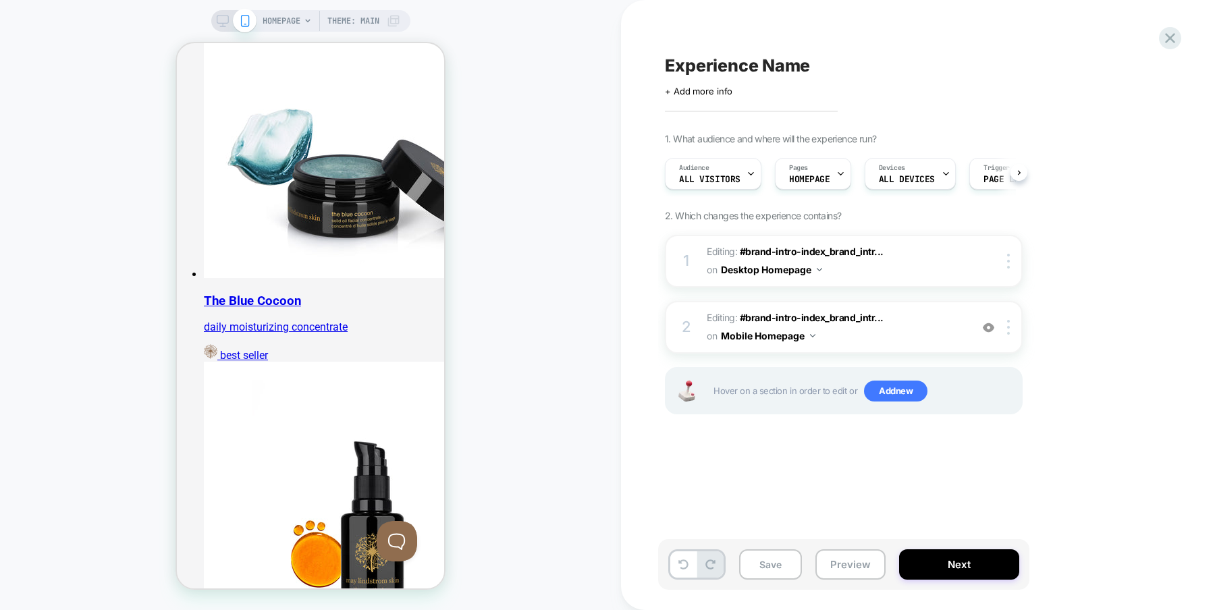
scroll to position [0, 1]
click at [970, 568] on button "Next" at bounding box center [959, 565] width 120 height 30
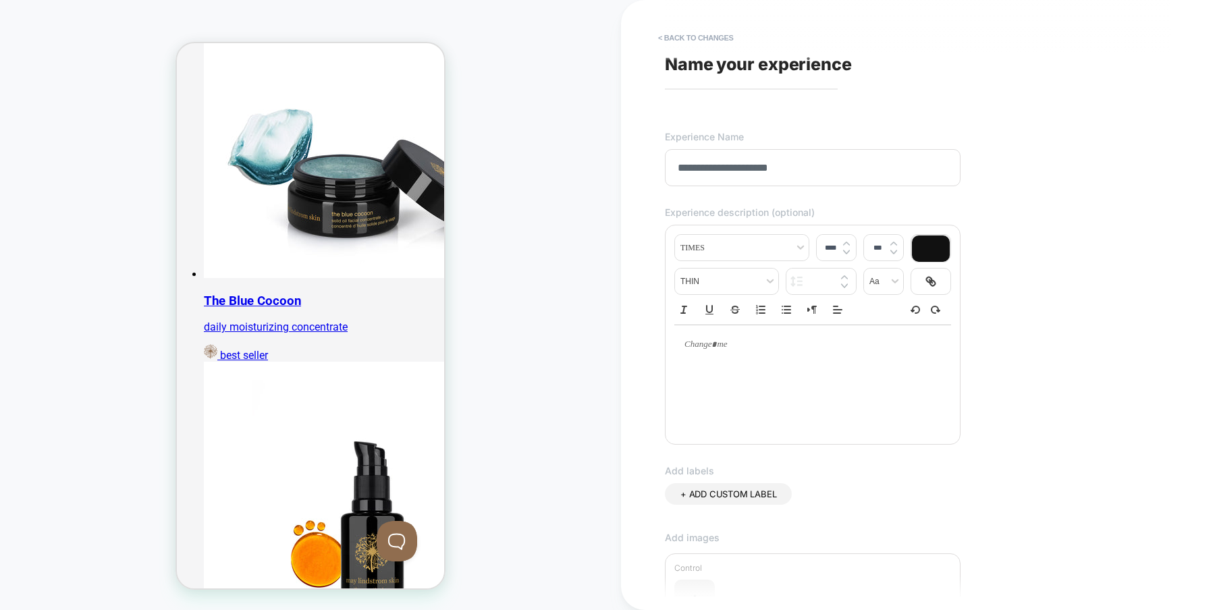
type input "**********"
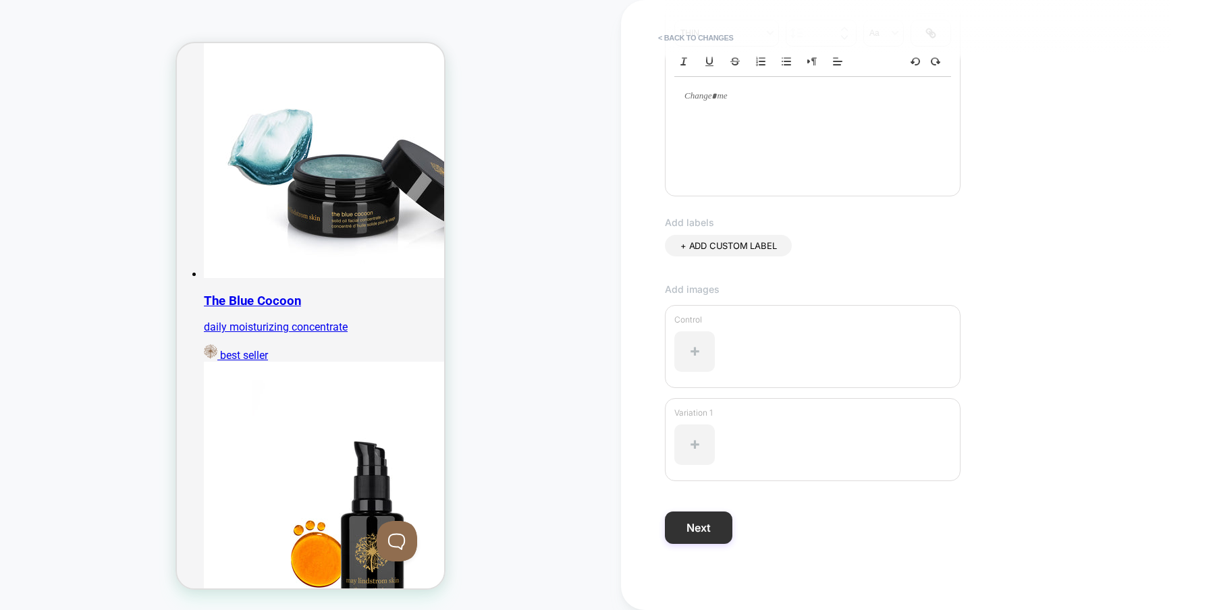
click at [698, 522] on button "Next" at bounding box center [699, 528] width 68 height 32
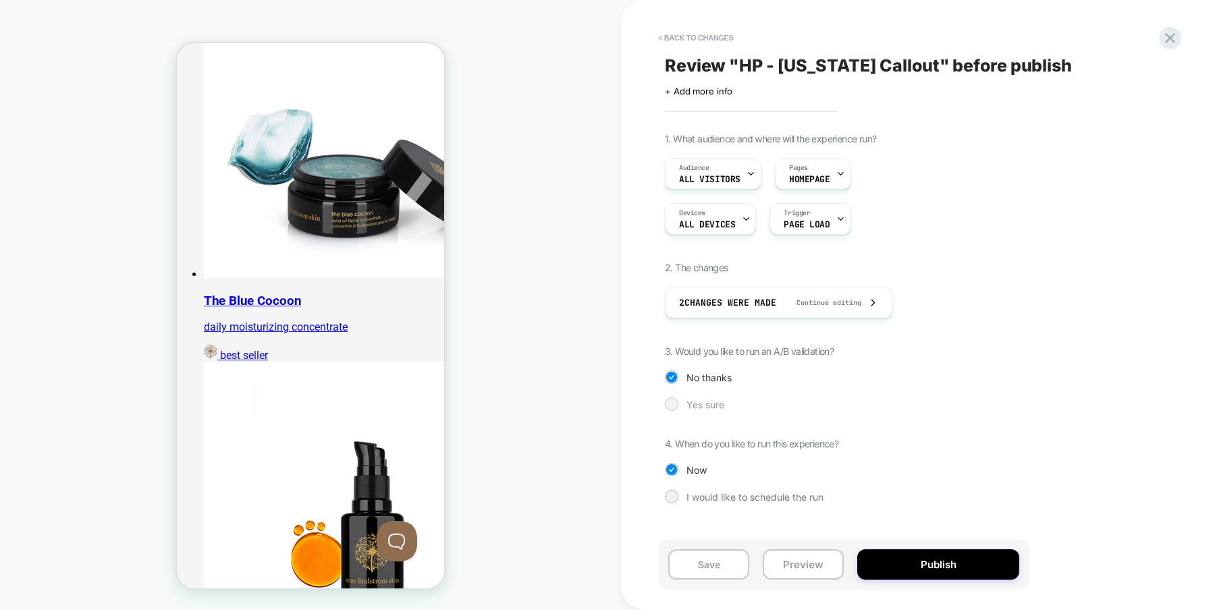
click at [674, 405] on div at bounding box center [671, 404] width 10 height 10
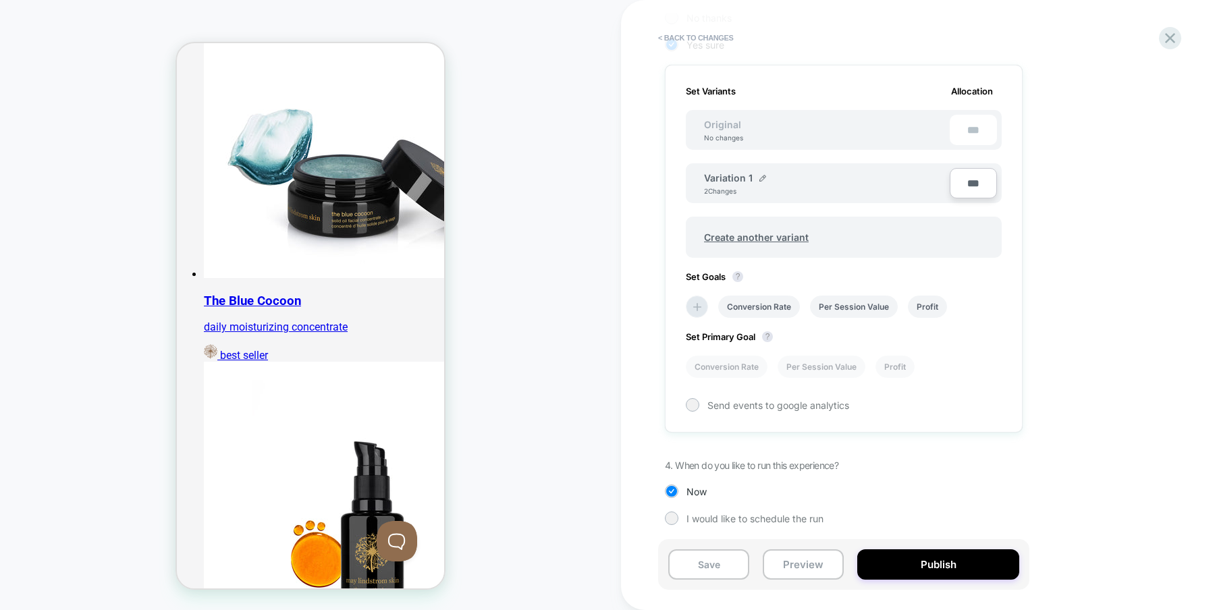
scroll to position [360, 0]
click at [762, 175] on img at bounding box center [762, 177] width 7 height 7
click at [752, 182] on input "**********" at bounding box center [753, 184] width 98 height 26
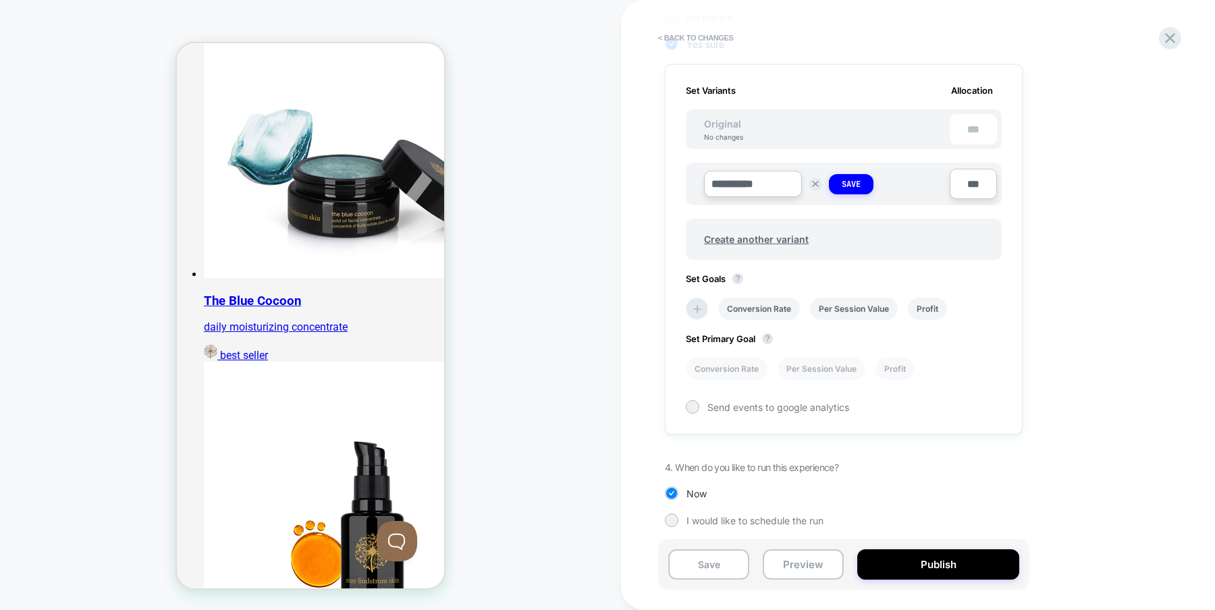
type input "**********"
click at [857, 186] on strong "Save" at bounding box center [851, 184] width 19 height 11
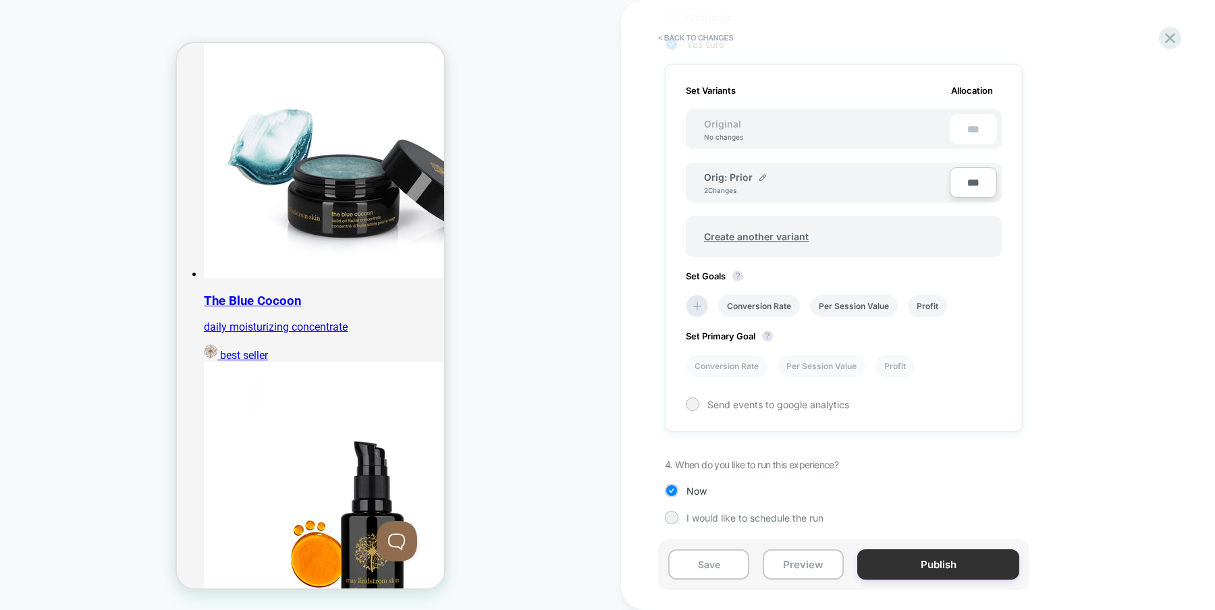
click at [961, 559] on button "Publish" at bounding box center [938, 565] width 162 height 30
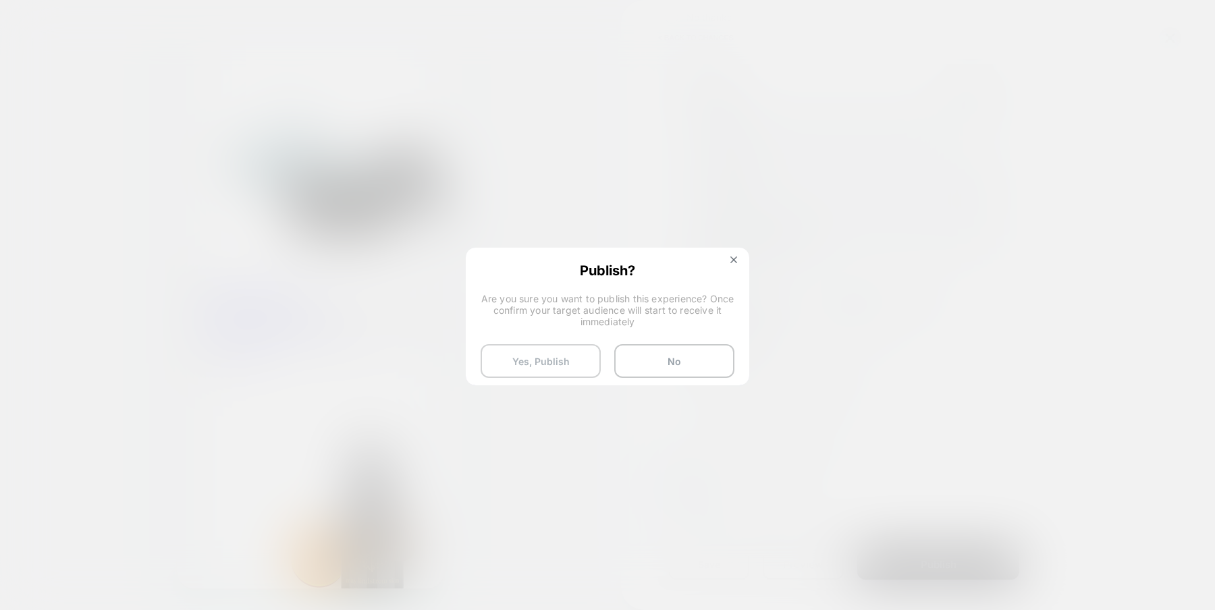
click at [556, 363] on button "Yes, Publish" at bounding box center [541, 361] width 120 height 34
